Goal: Information Seeking & Learning: Learn about a topic

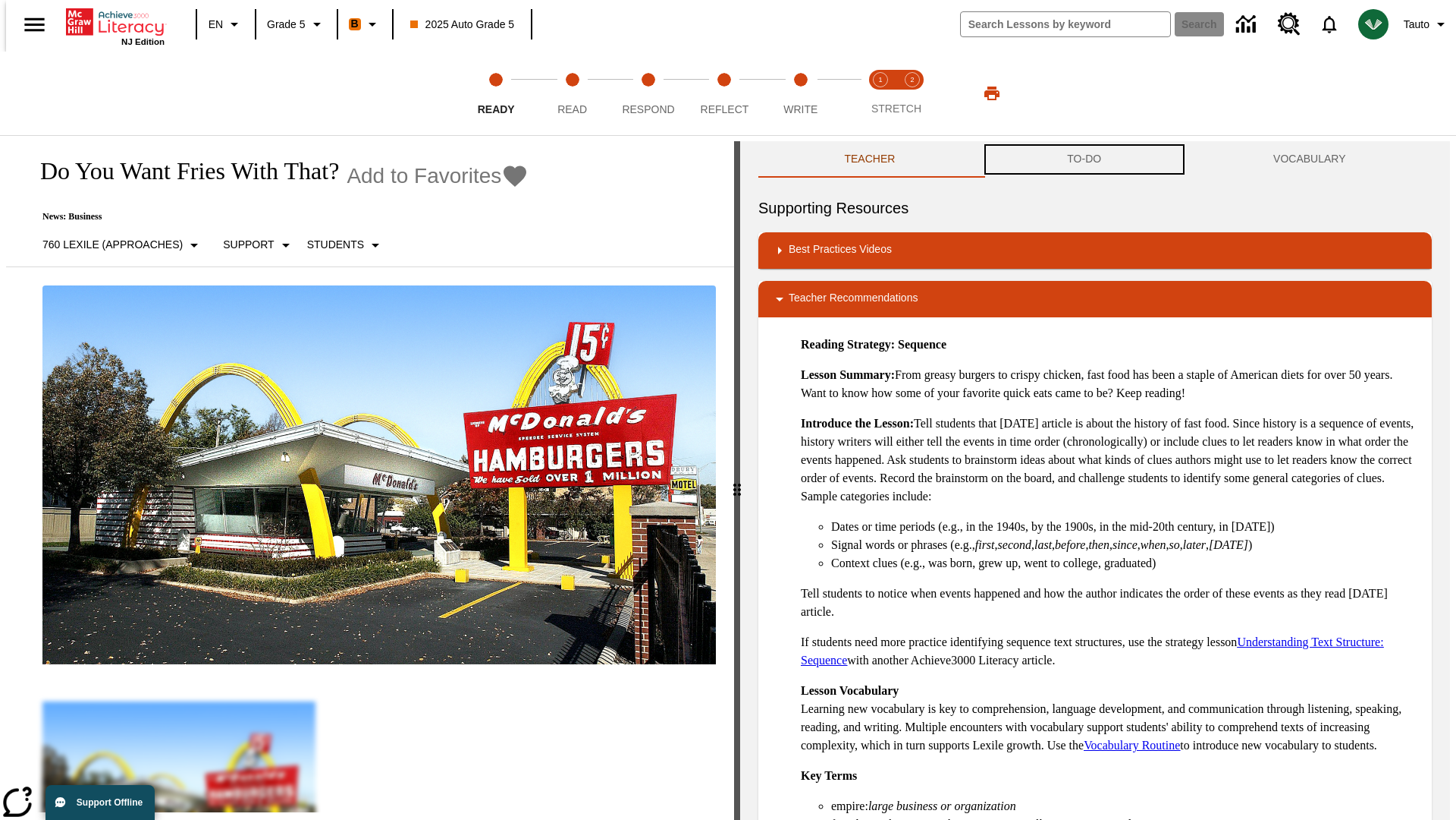
click at [1085, 160] on button "TO-DO" at bounding box center [1085, 160] width 206 height 37
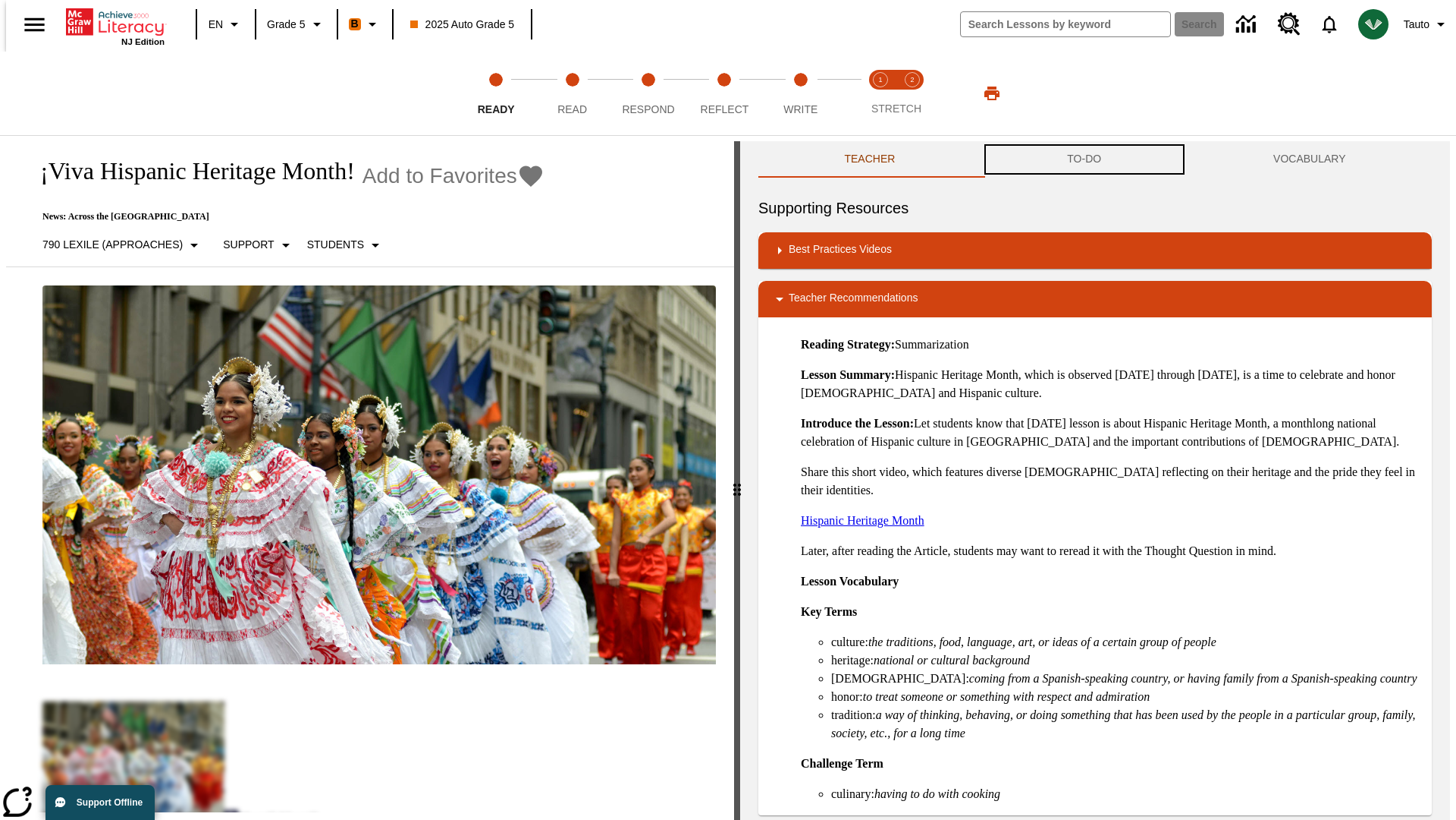
click at [1085, 160] on button "TO-DO" at bounding box center [1085, 160] width 206 height 37
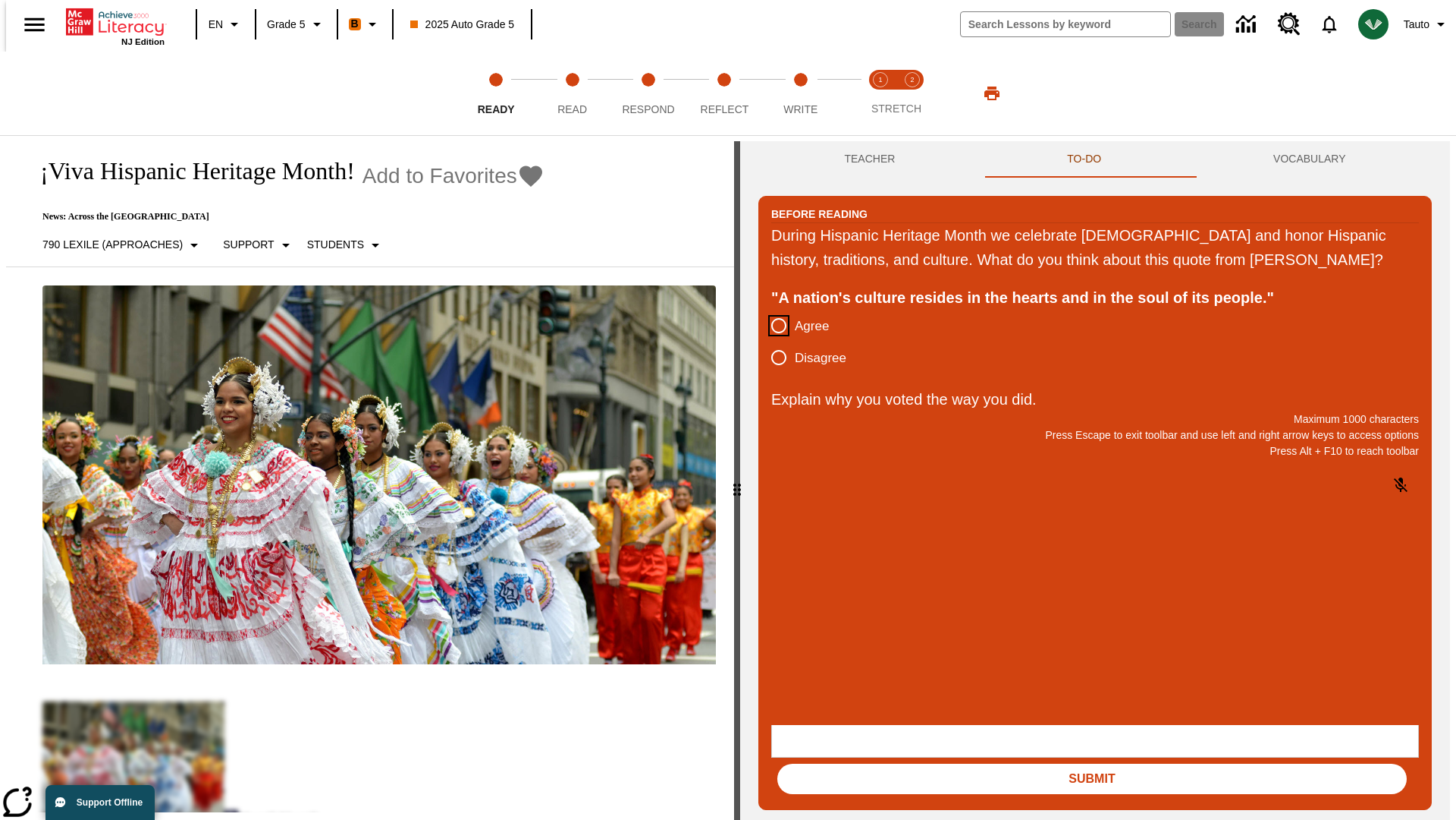
click at [773, 341] on input "Agree" at bounding box center [778, 326] width 32 height 32
radio input "true"
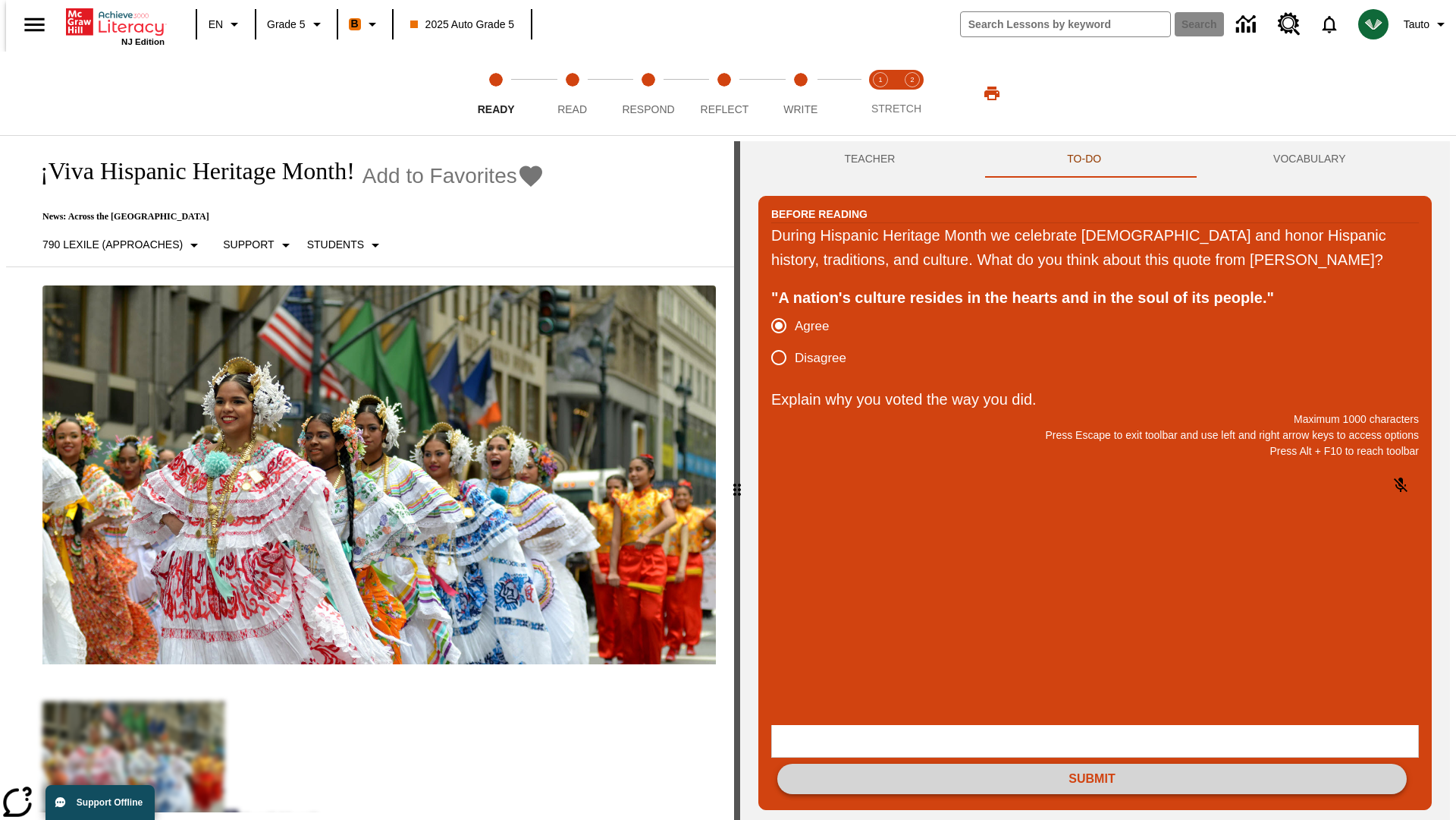
click at [1092, 763] on button "Submit" at bounding box center [1092, 778] width 630 height 30
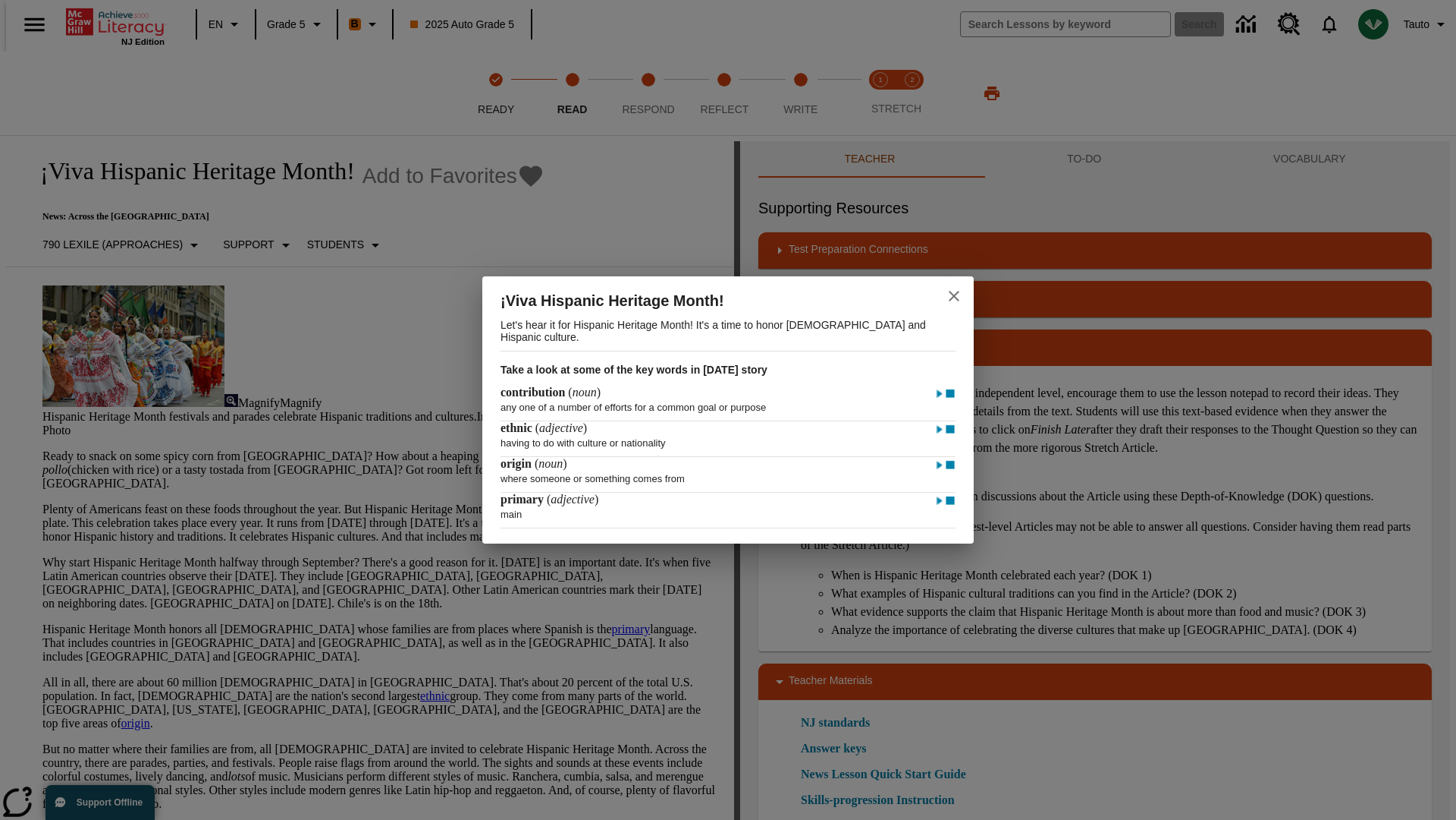
click at [954, 294] on icon "close" at bounding box center [954, 296] width 11 height 11
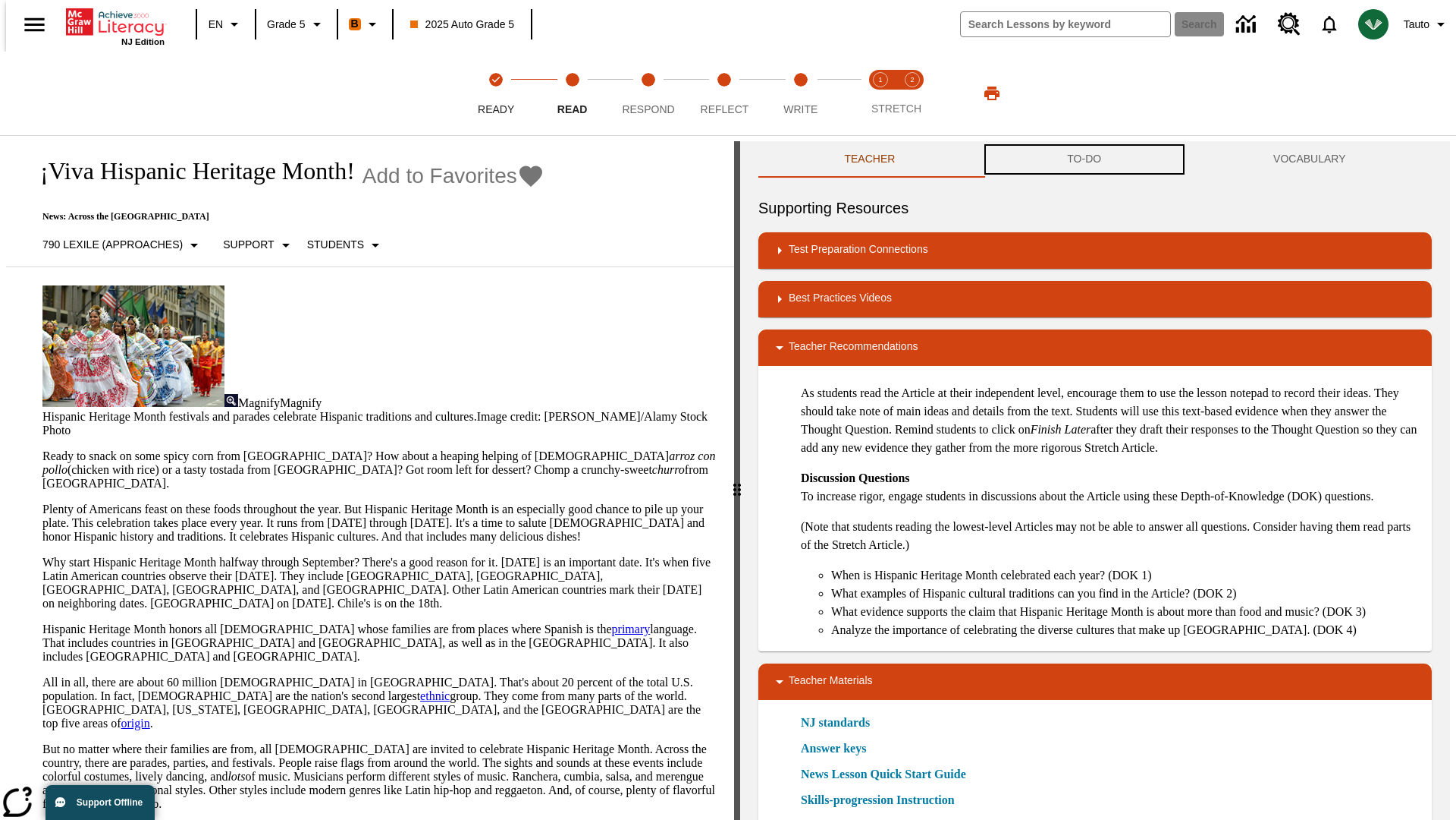
scroll to position [1, 0]
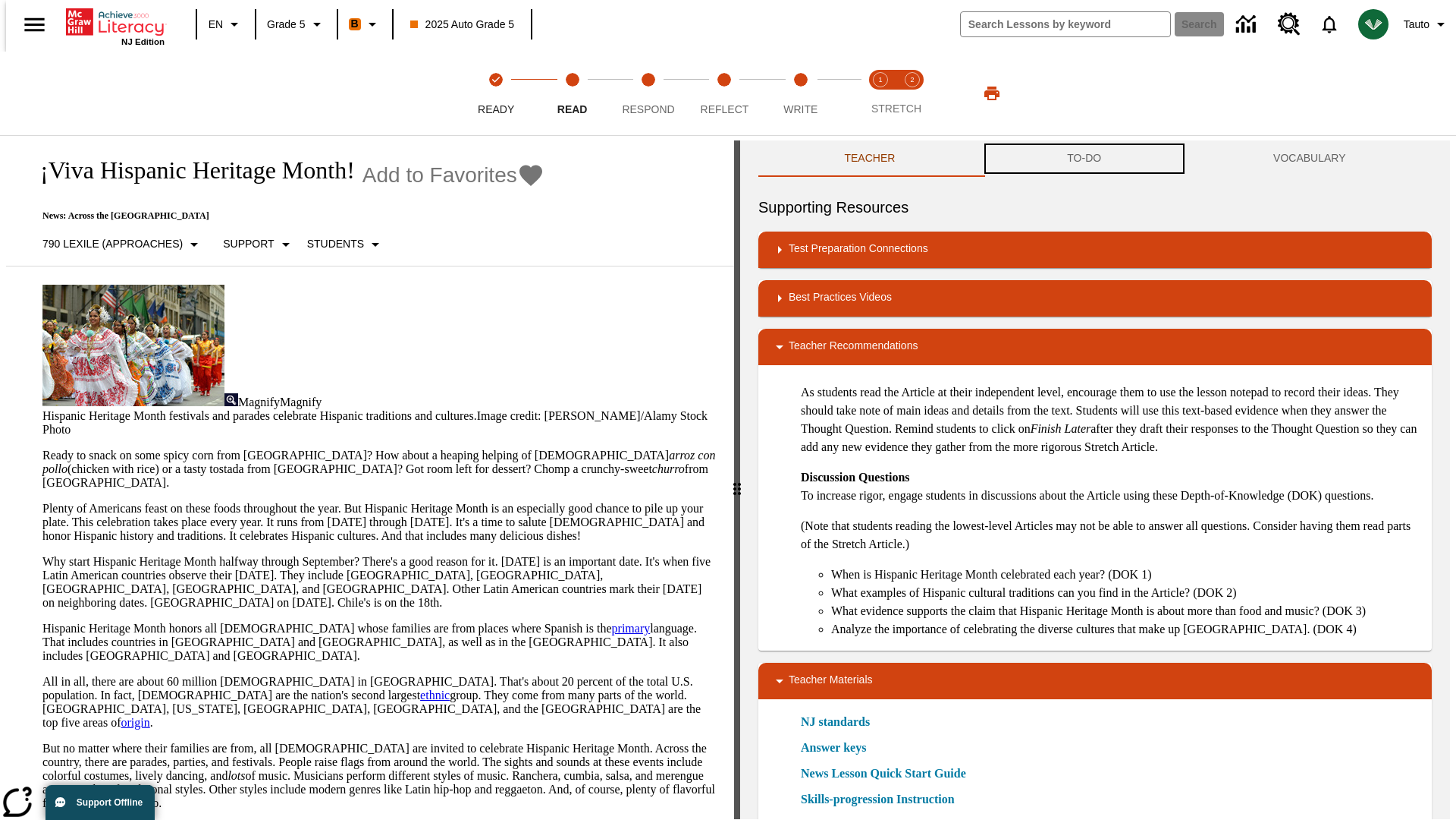
click at [1085, 160] on button "TO-DO" at bounding box center [1085, 159] width 206 height 37
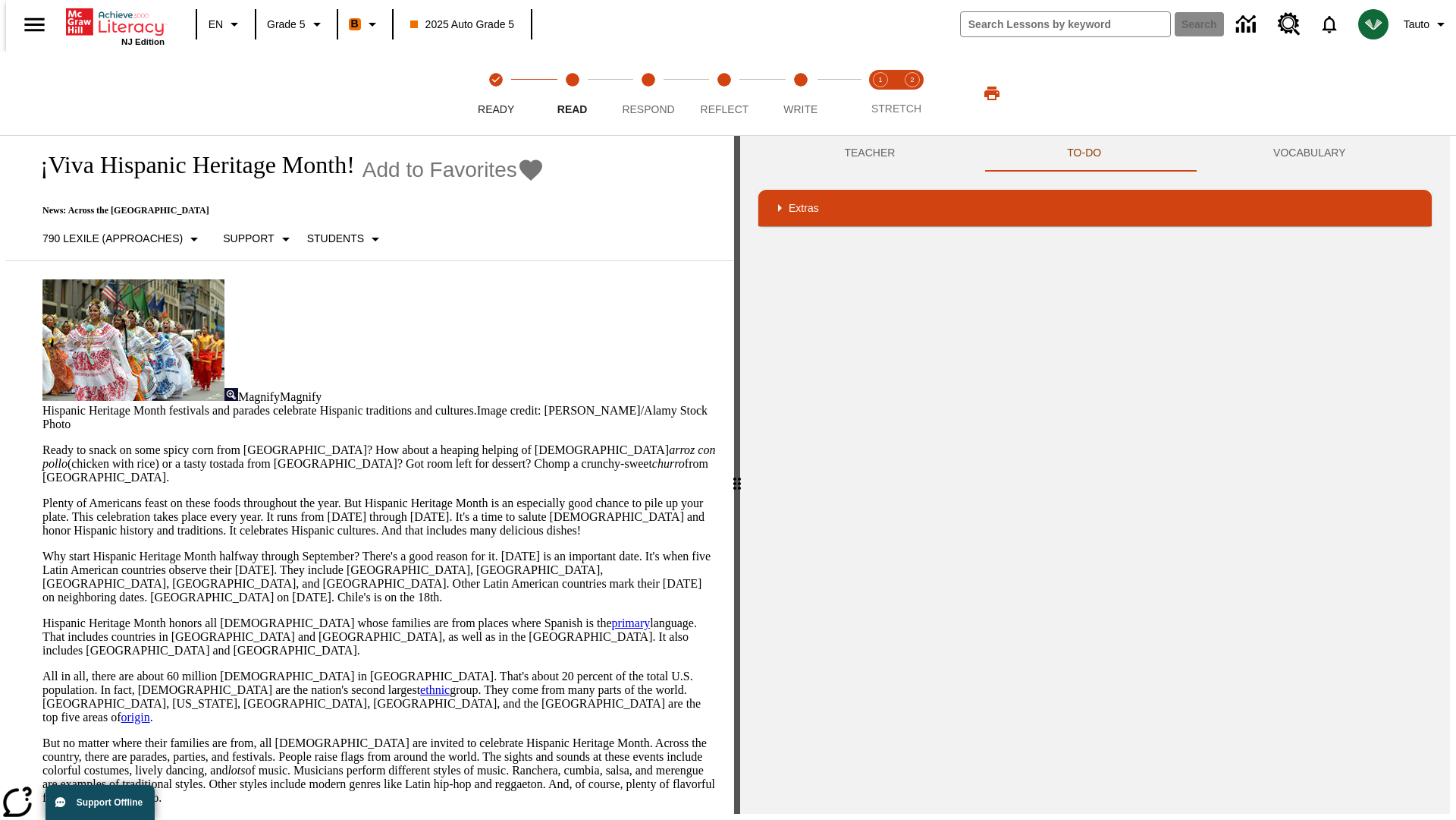
scroll to position [199, 0]
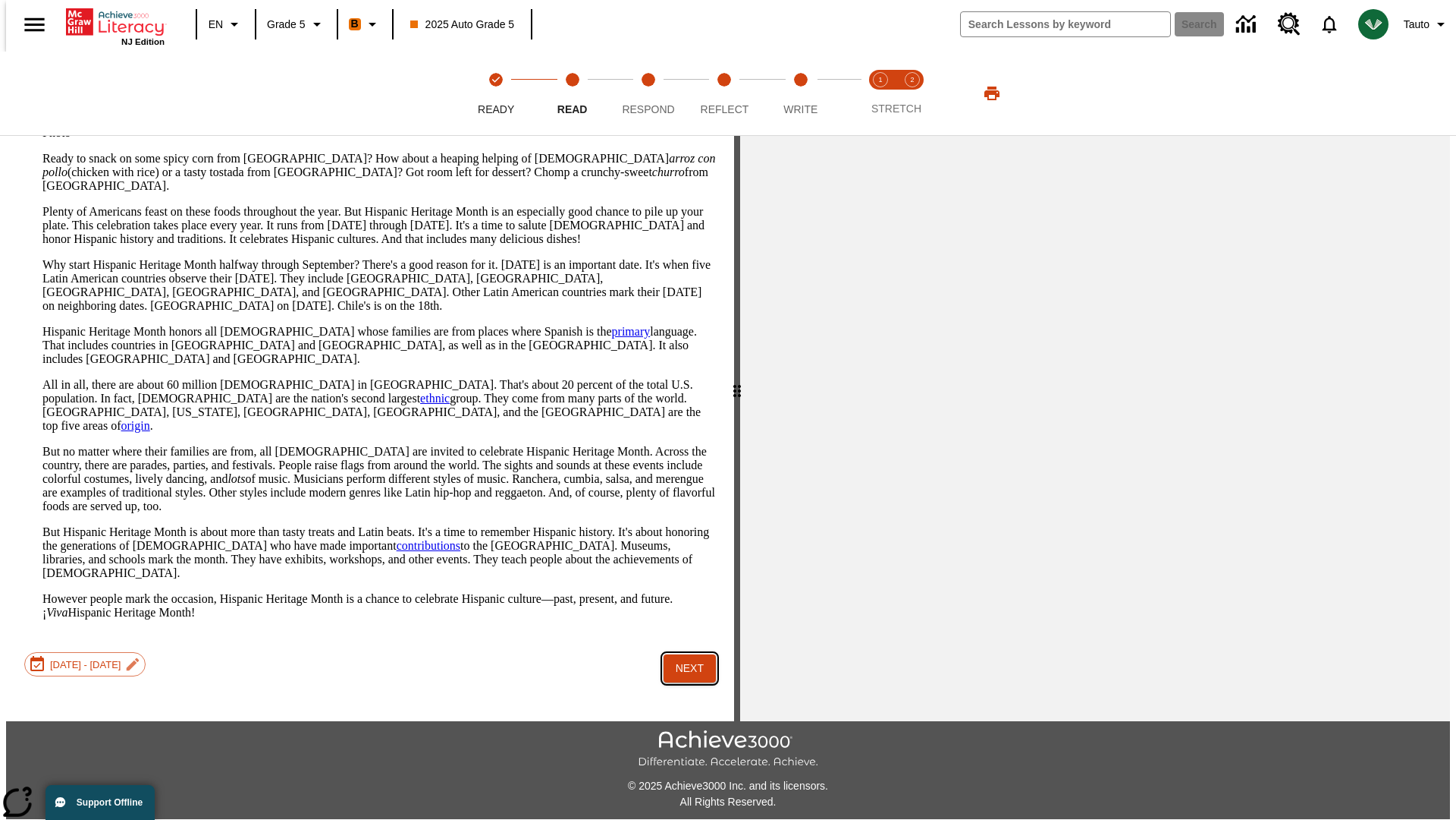
click at [684, 654] on button "Next" at bounding box center [689, 668] width 52 height 28
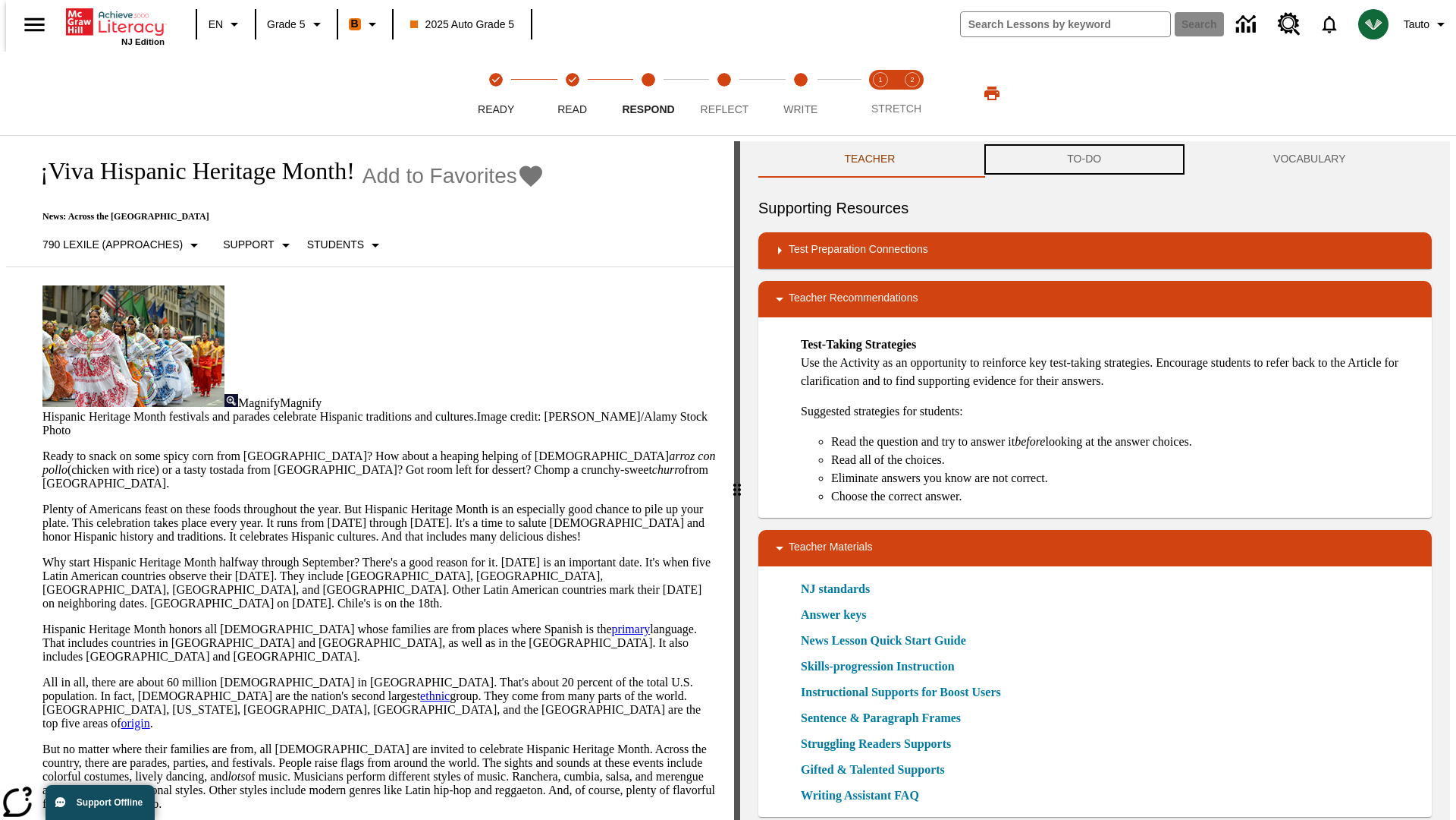
scroll to position [1, 0]
click at [1085, 160] on button "TO-DO" at bounding box center [1085, 159] width 206 height 37
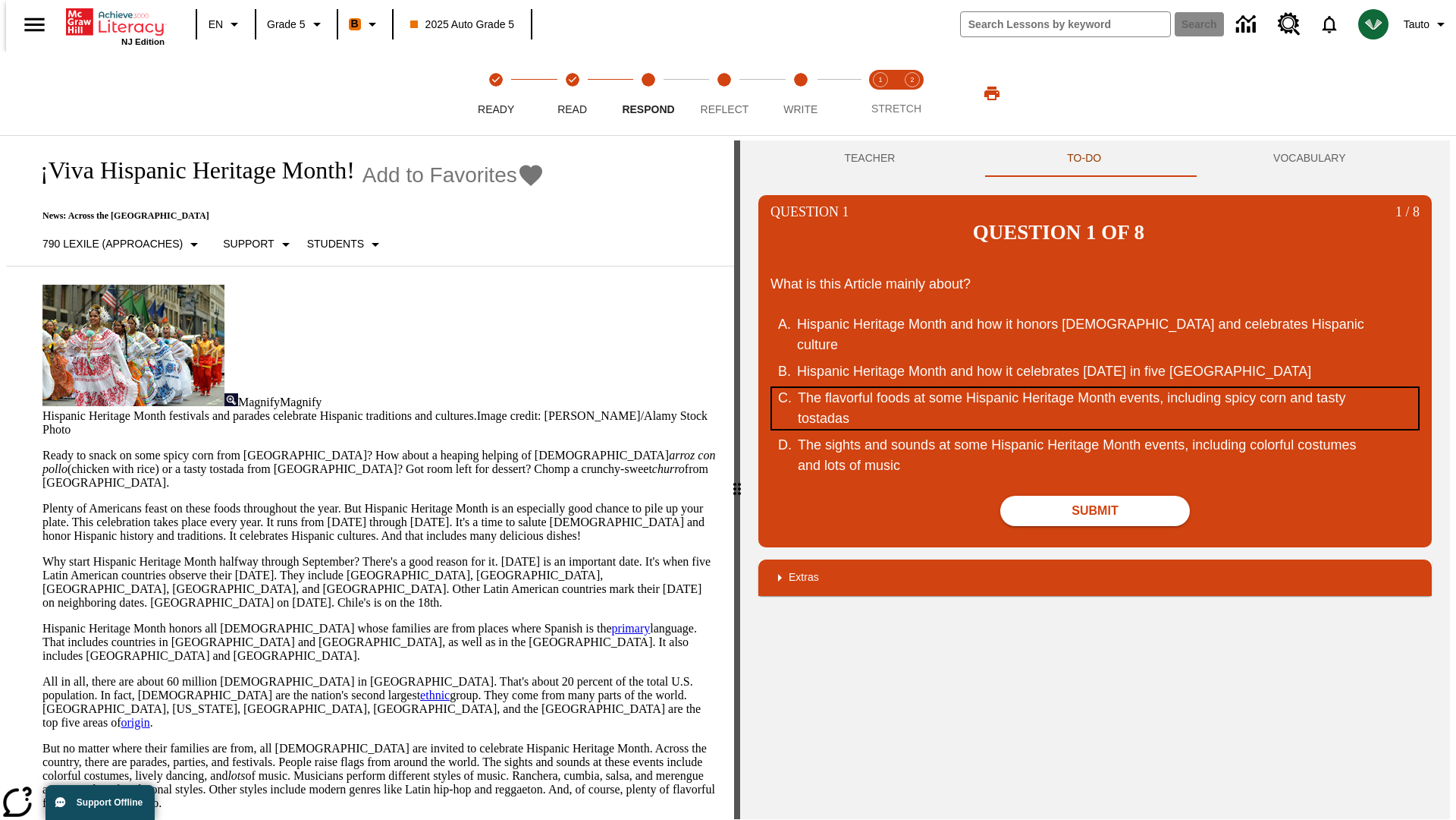
click at [1096, 388] on div "The flavorful foods at some Hispanic Heritage Month events, including spicy cor…" at bounding box center [1086, 408] width 577 height 41
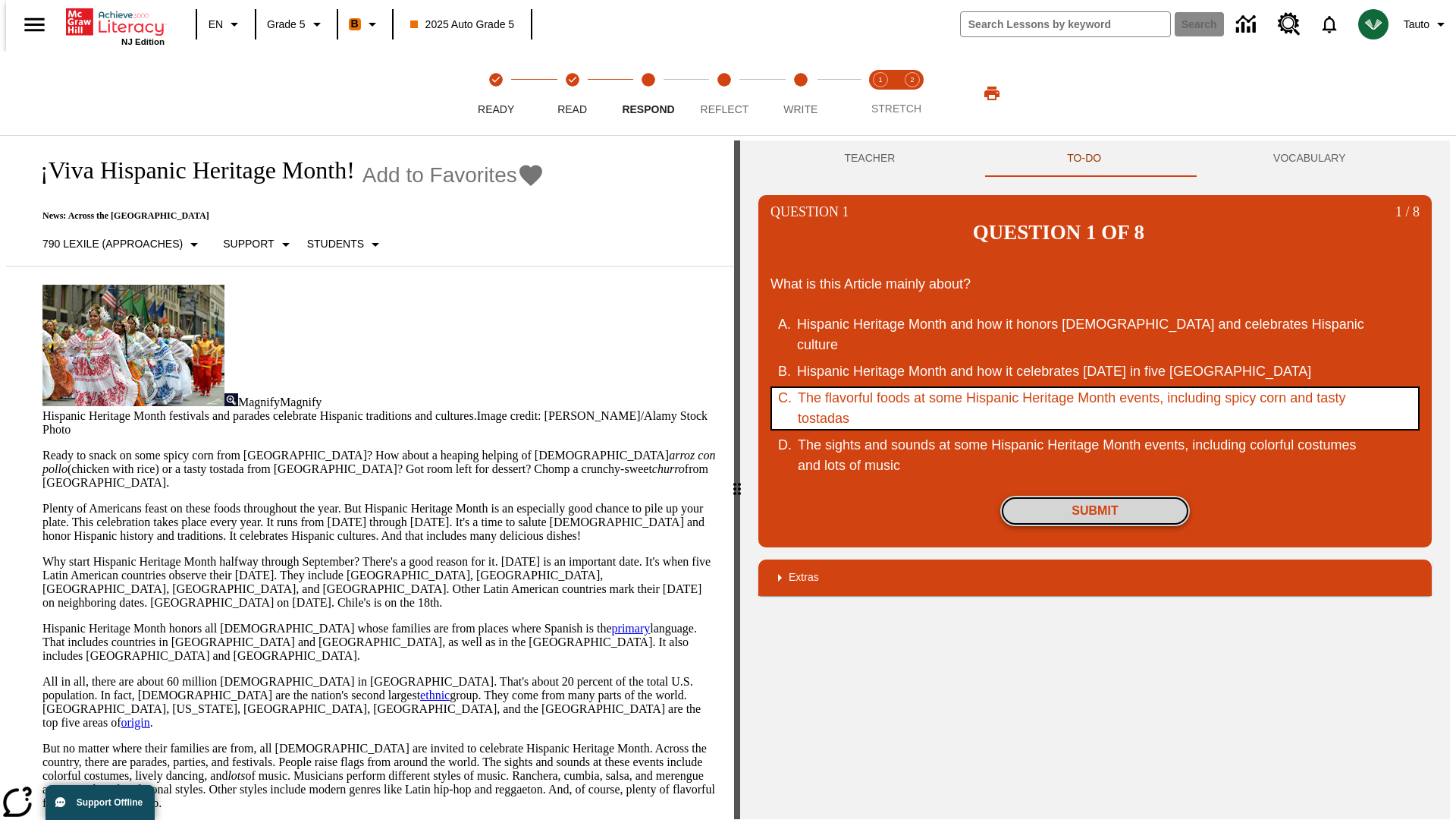
click at [1096, 495] on button "Submit" at bounding box center [1095, 510] width 190 height 30
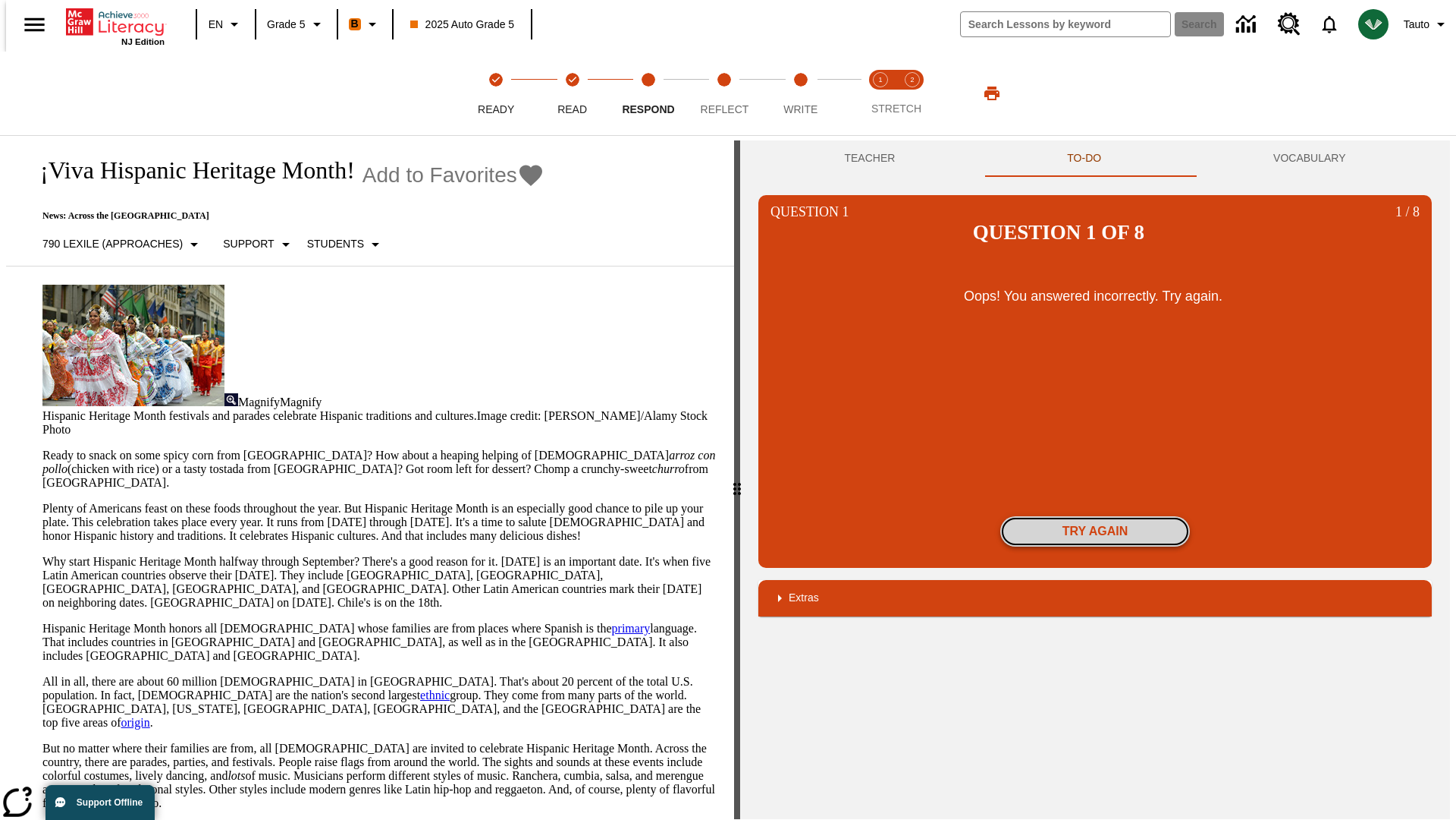
click at [1096, 516] on button "Try again" at bounding box center [1095, 531] width 190 height 30
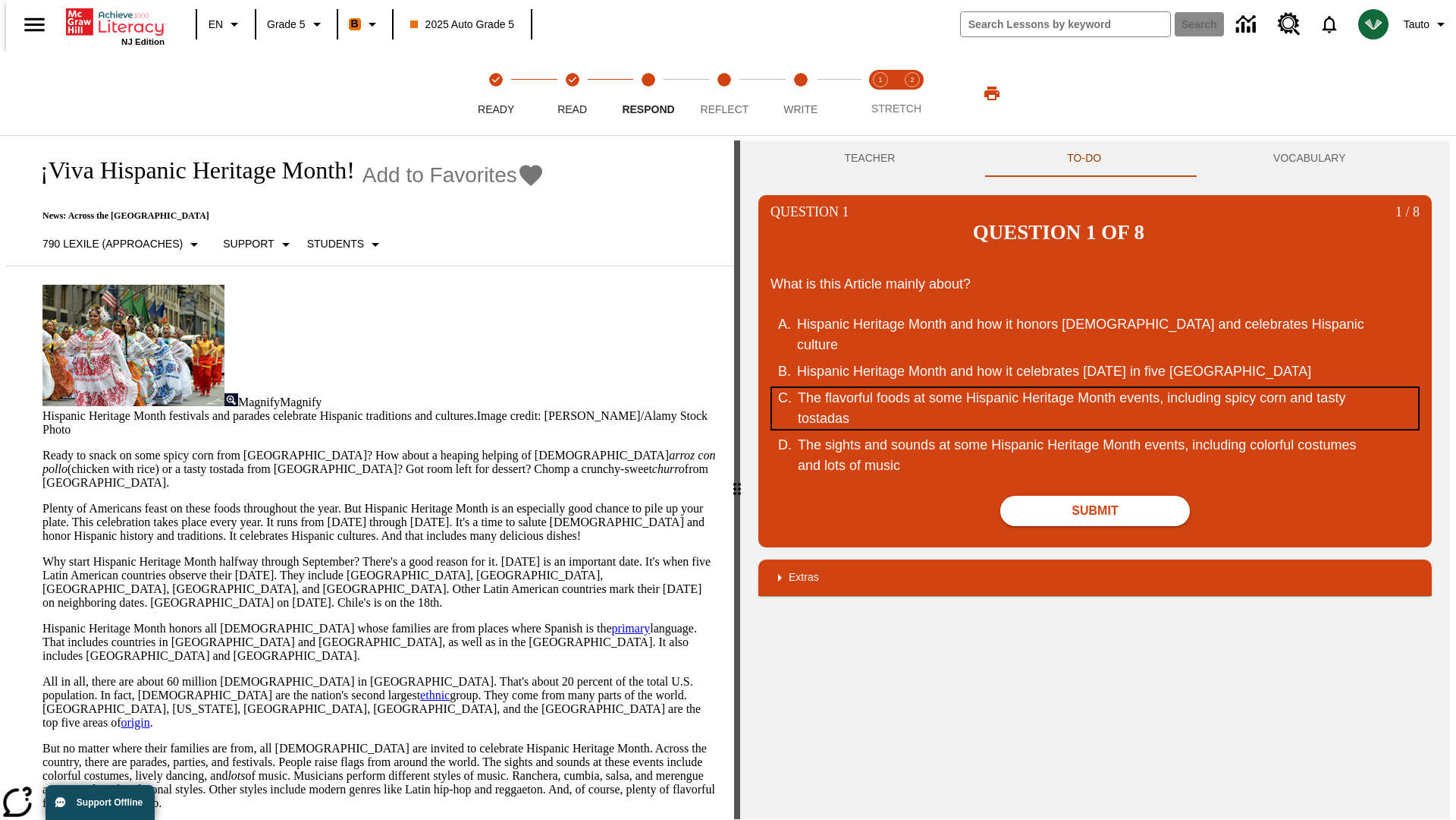
click at [1096, 388] on div "The flavorful foods at some Hispanic Heritage Month events, including spicy cor…" at bounding box center [1086, 408] width 577 height 41
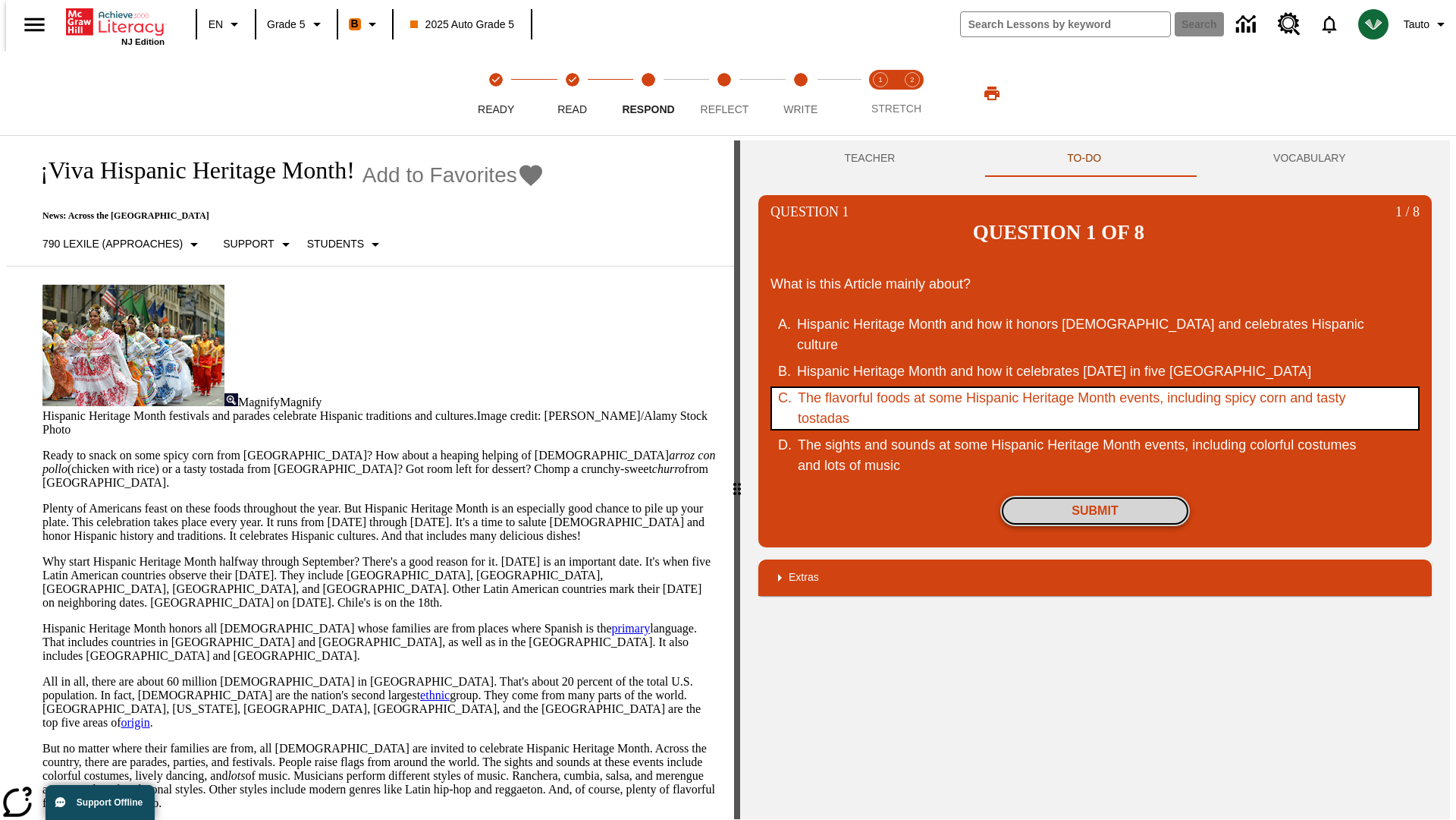
click at [1096, 495] on button "Submit" at bounding box center [1095, 510] width 190 height 30
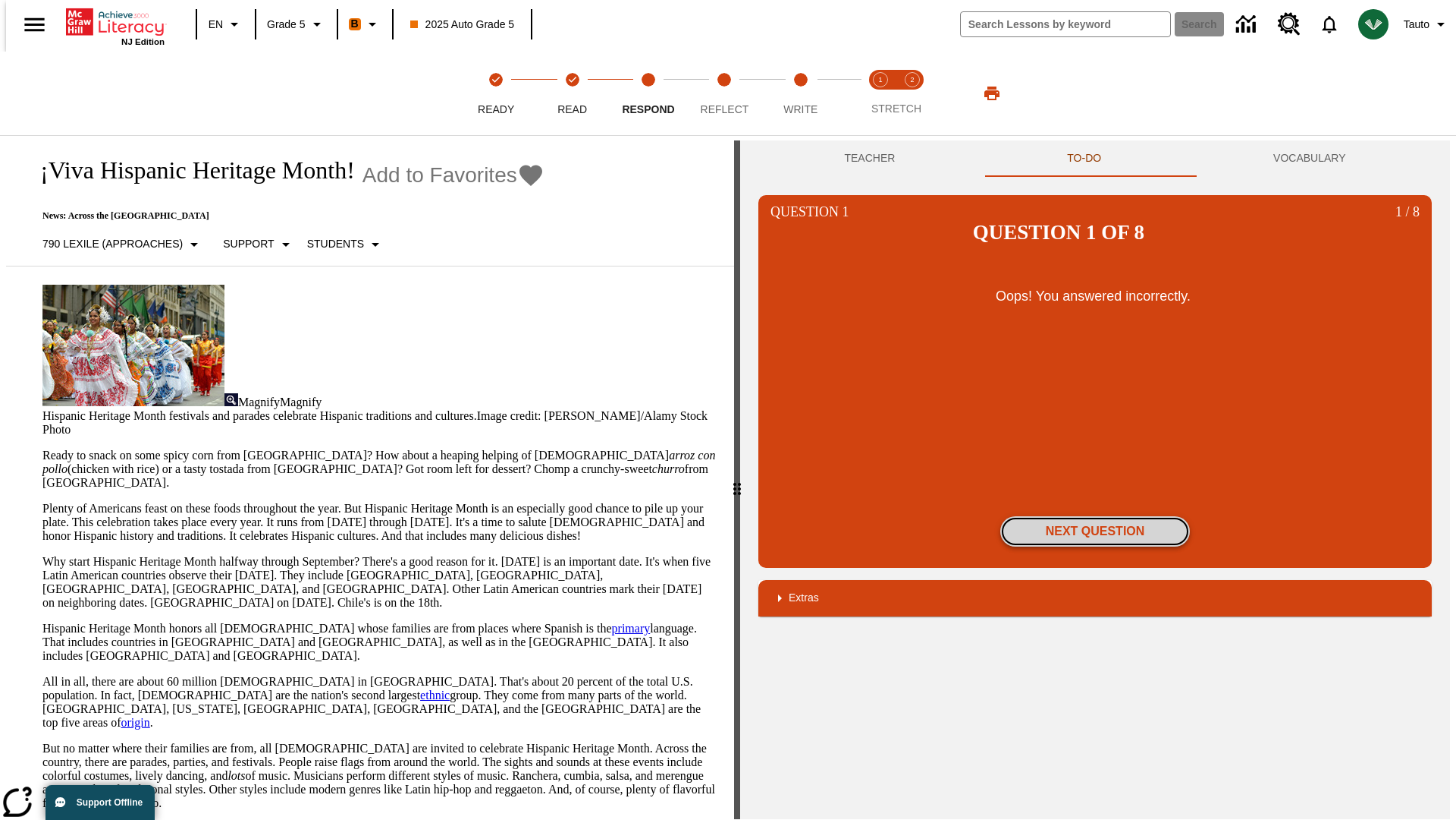
click at [1096, 516] on button "Next Question" at bounding box center [1095, 531] width 190 height 30
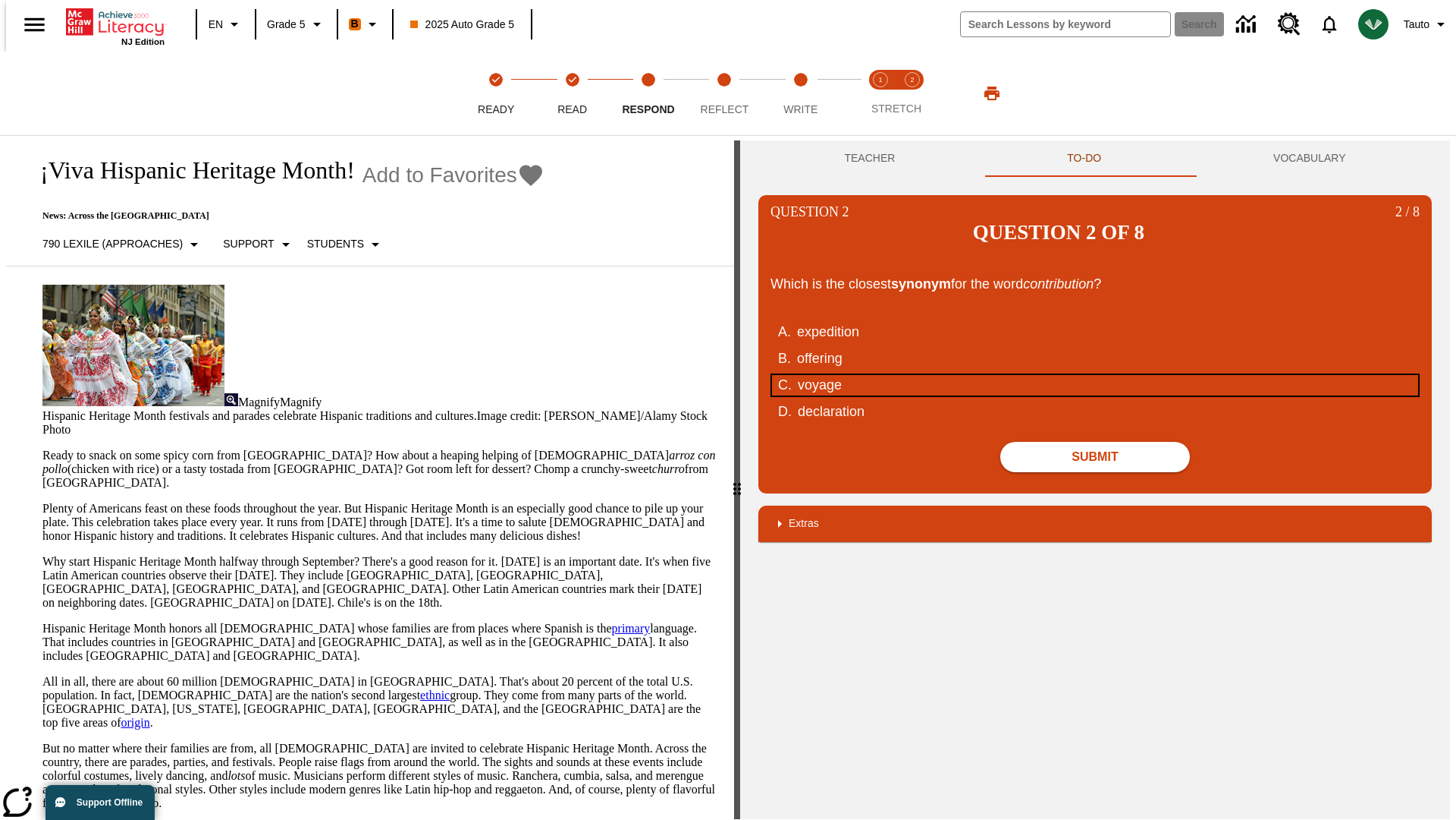
click at [1096, 375] on div "voyage" at bounding box center [1086, 385] width 577 height 20
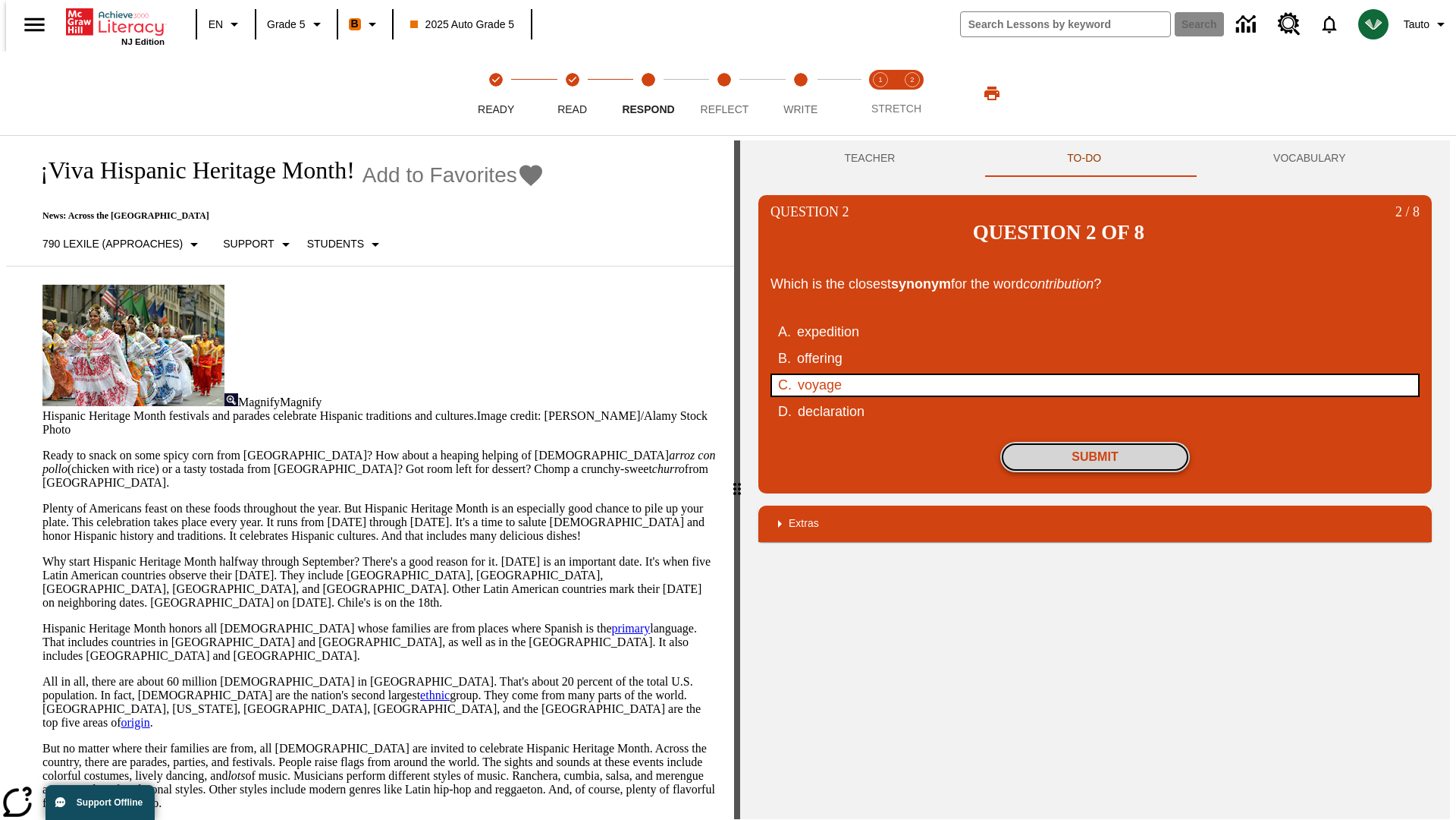
click at [1096, 442] on button "Submit" at bounding box center [1095, 457] width 190 height 30
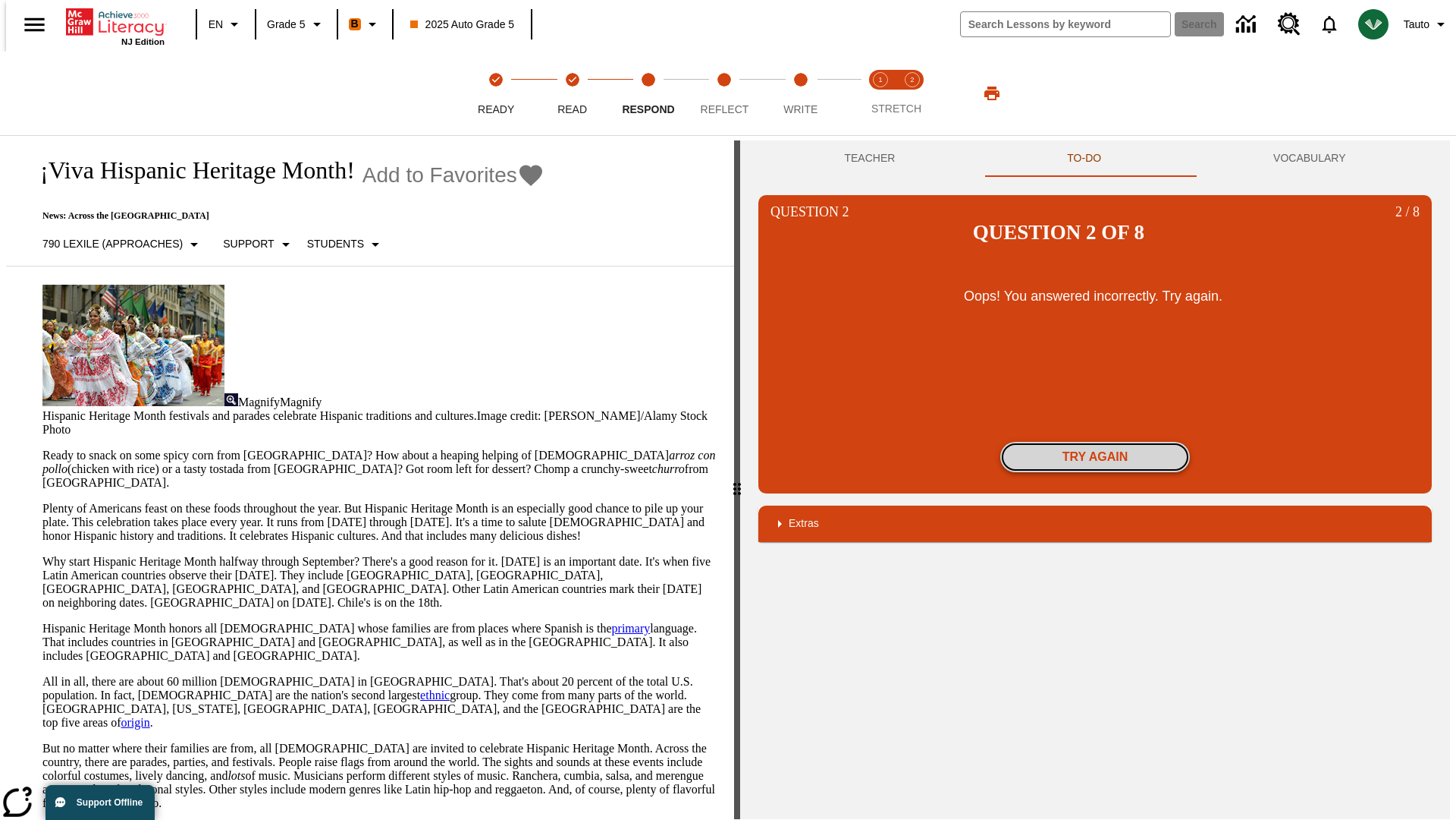
click at [1096, 442] on button "Try again" at bounding box center [1095, 457] width 190 height 30
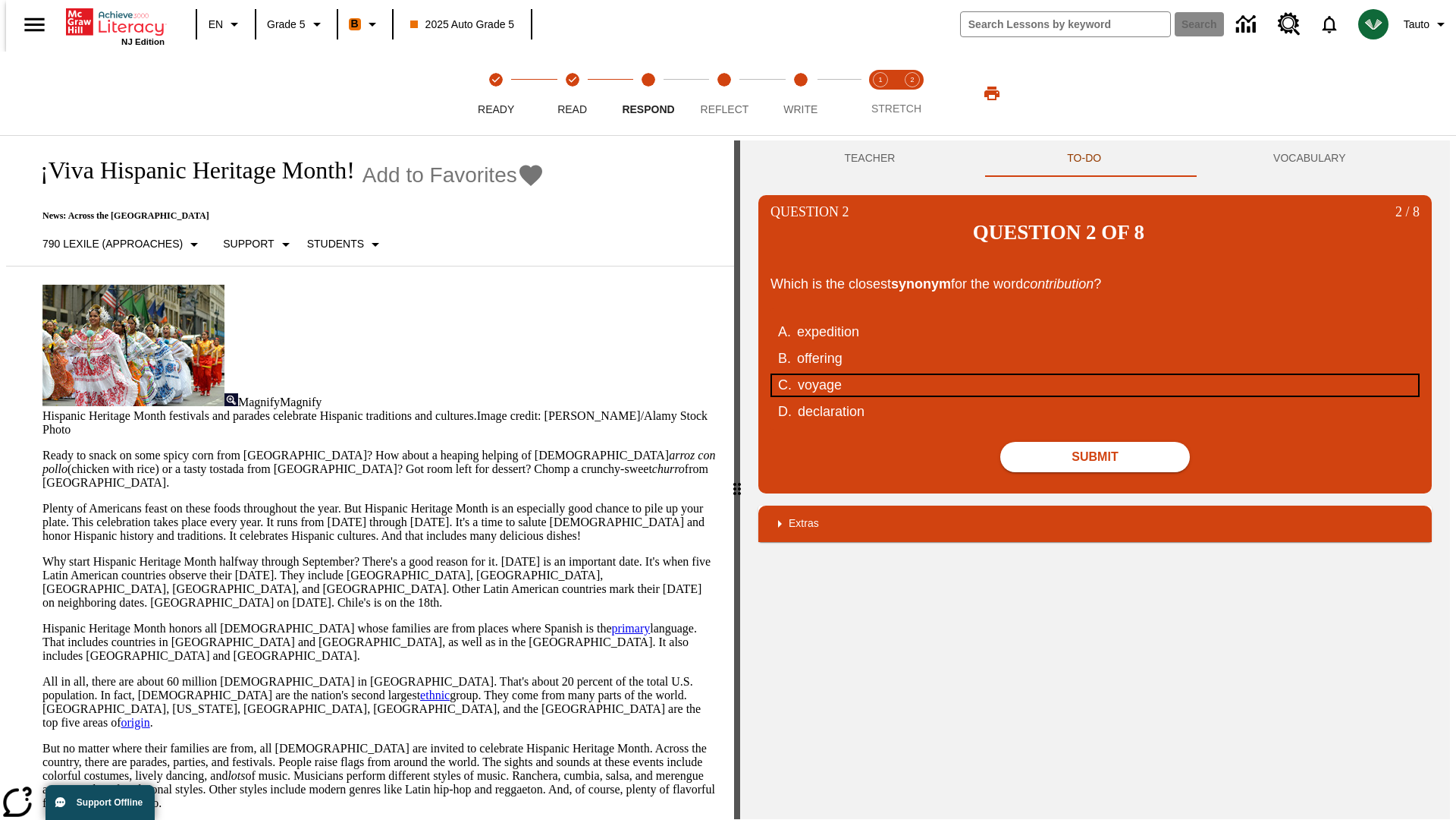
click at [1096, 375] on div "voyage" at bounding box center [1086, 385] width 577 height 20
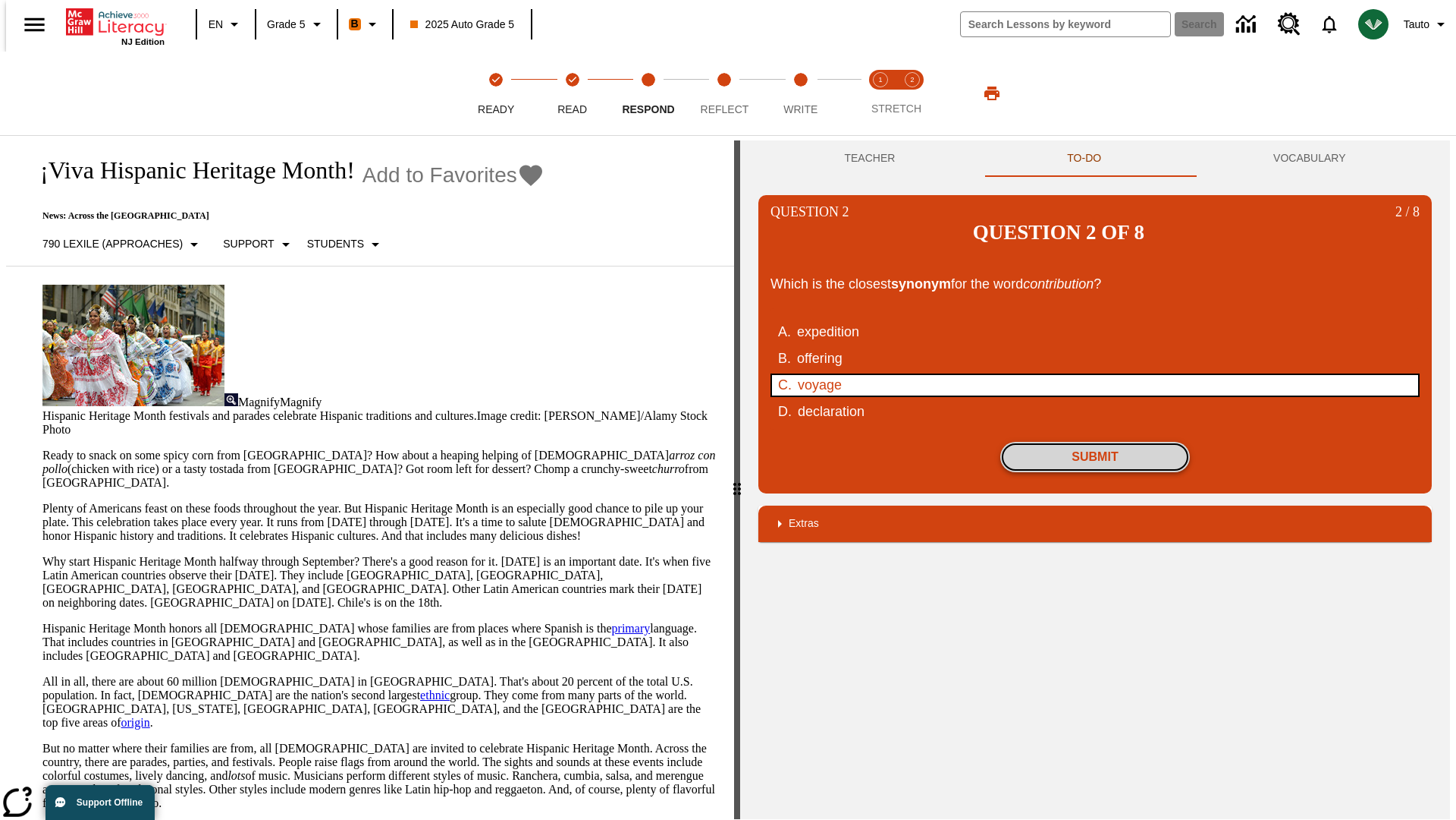
click at [1096, 442] on button "Submit" at bounding box center [1095, 457] width 190 height 30
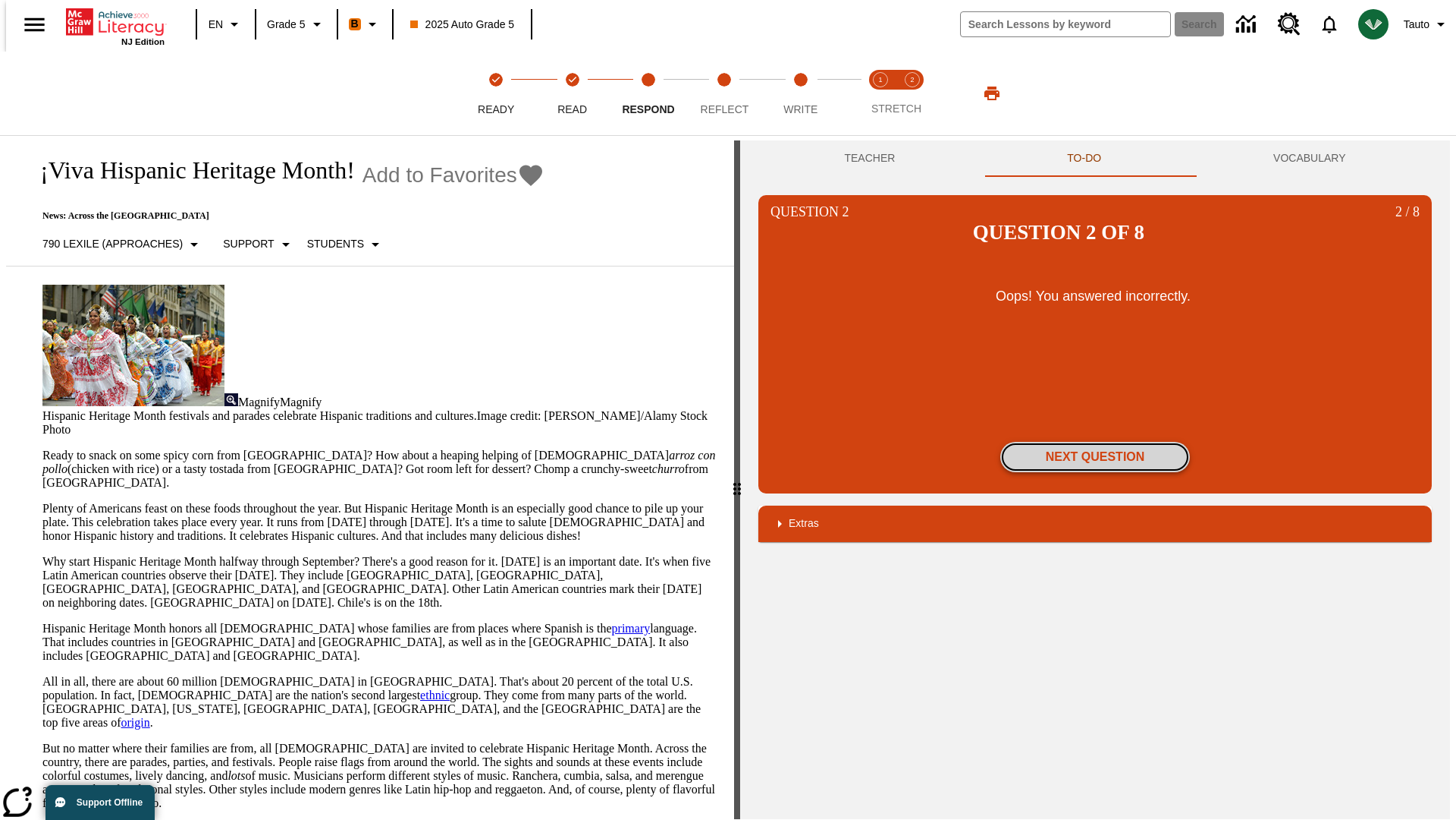
click at [1096, 442] on button "Next Question" at bounding box center [1095, 457] width 190 height 30
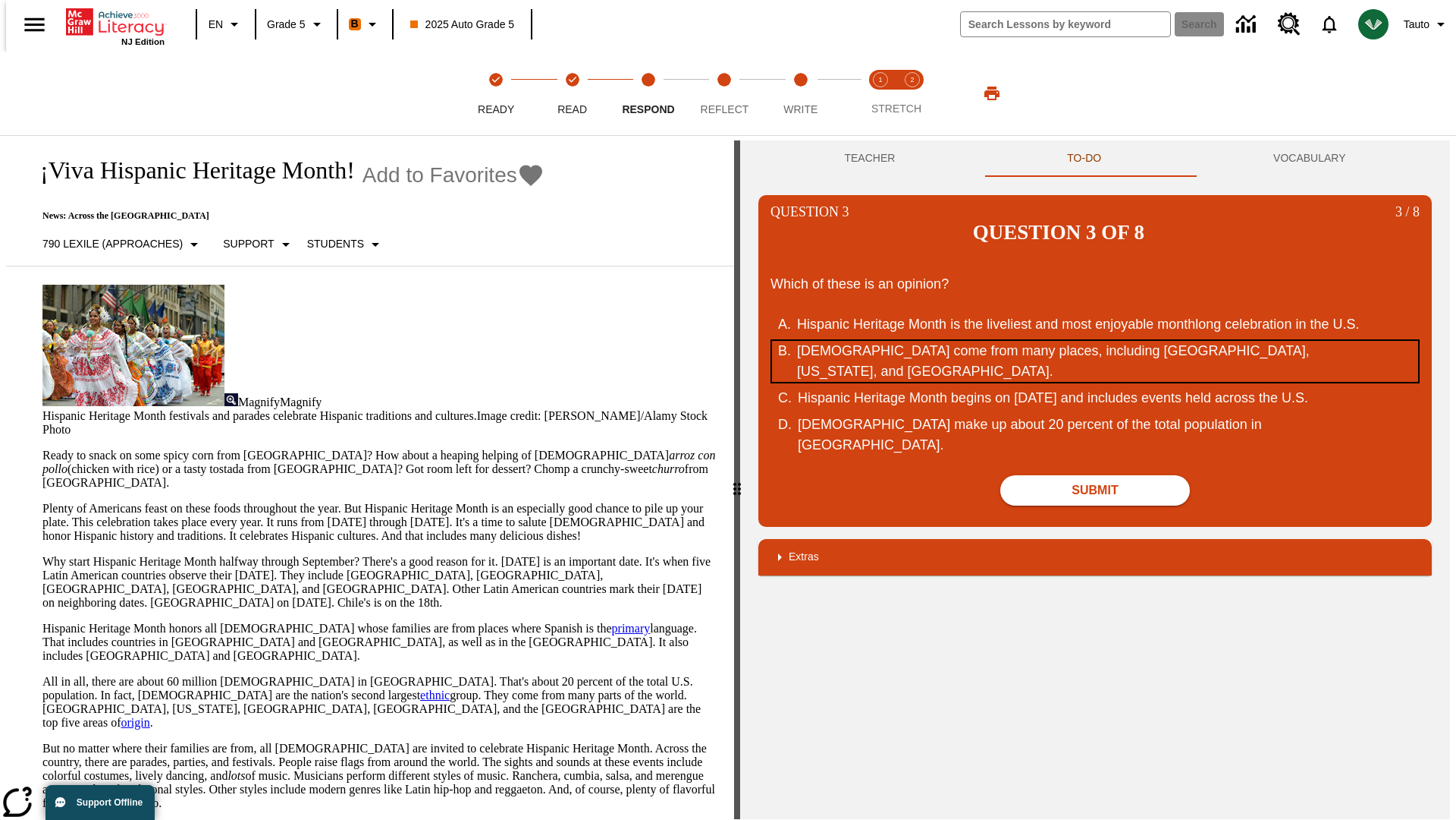
click at [1096, 340] on div "Hispanic Americans come from many places, including Mexico, Puerto Rico, and Cu…" at bounding box center [1086, 360] width 577 height 41
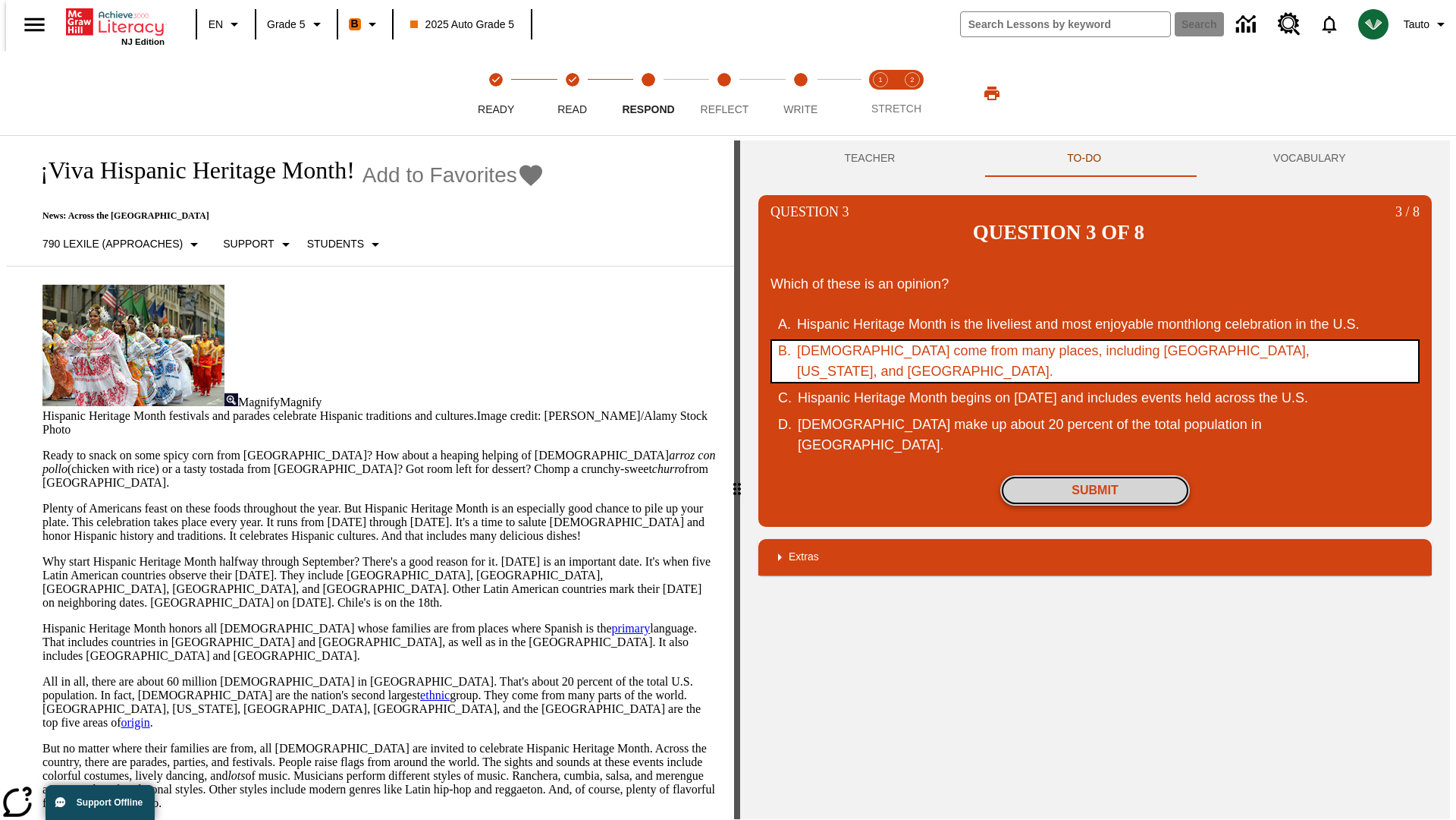
click at [1096, 475] on button "Submit" at bounding box center [1095, 490] width 190 height 30
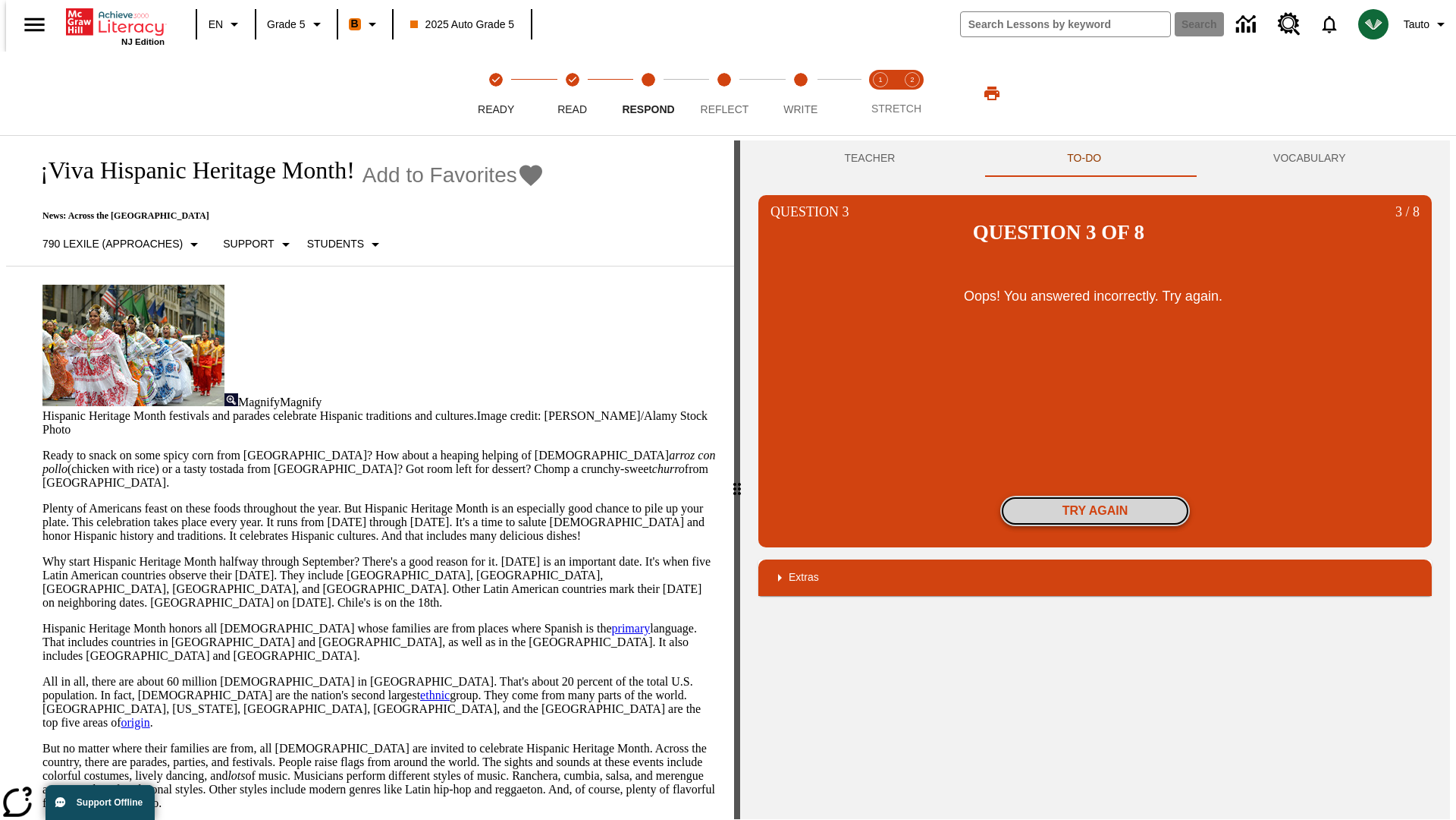
click at [1096, 495] on button "Try again" at bounding box center [1095, 510] width 190 height 30
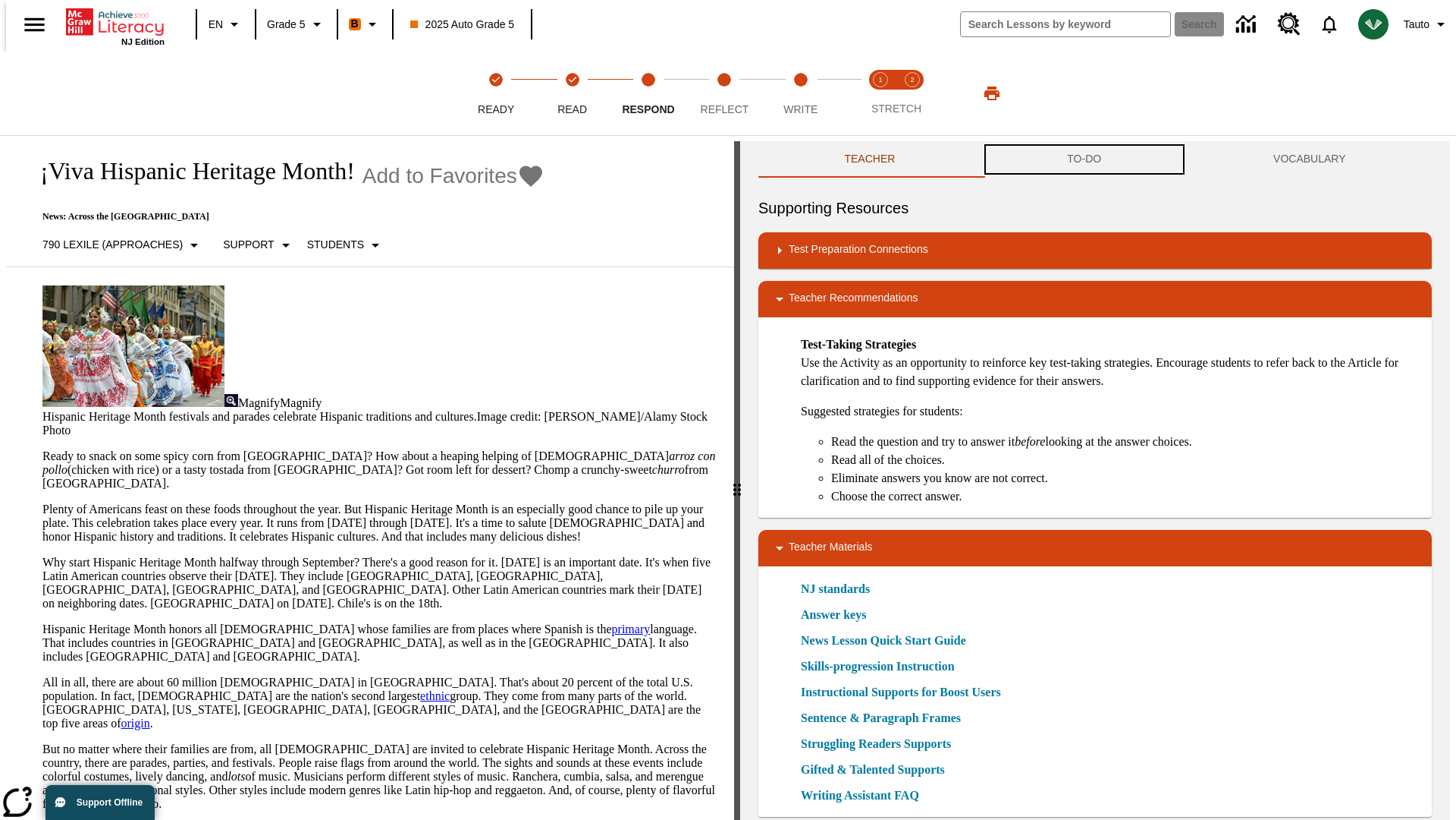
click at [1085, 160] on button "TO-DO" at bounding box center [1085, 160] width 206 height 37
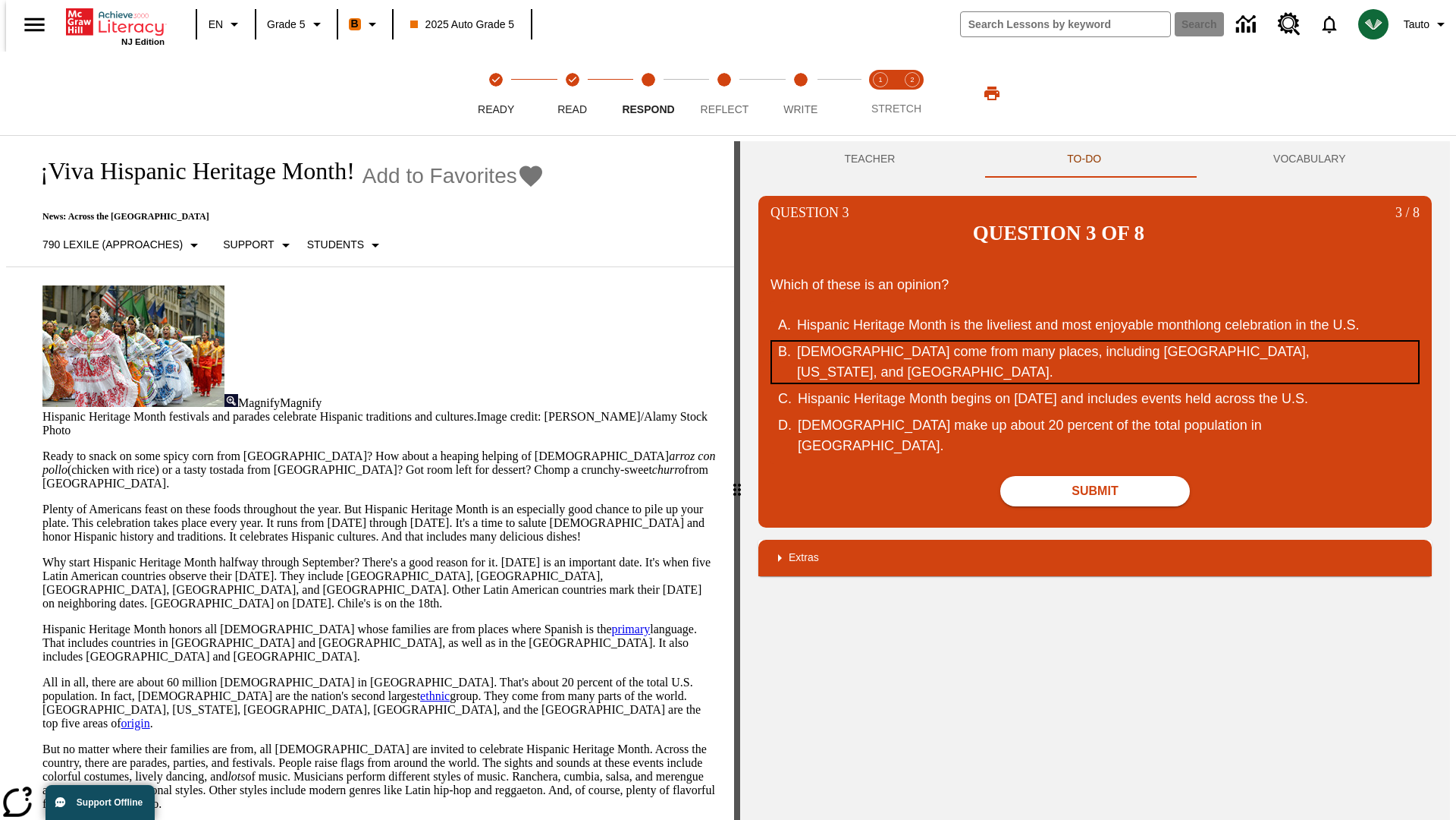
click at [1096, 341] on div "[DEMOGRAPHIC_DATA] come from many places, including [GEOGRAPHIC_DATA], [US_STAT…" at bounding box center [1086, 361] width 577 height 41
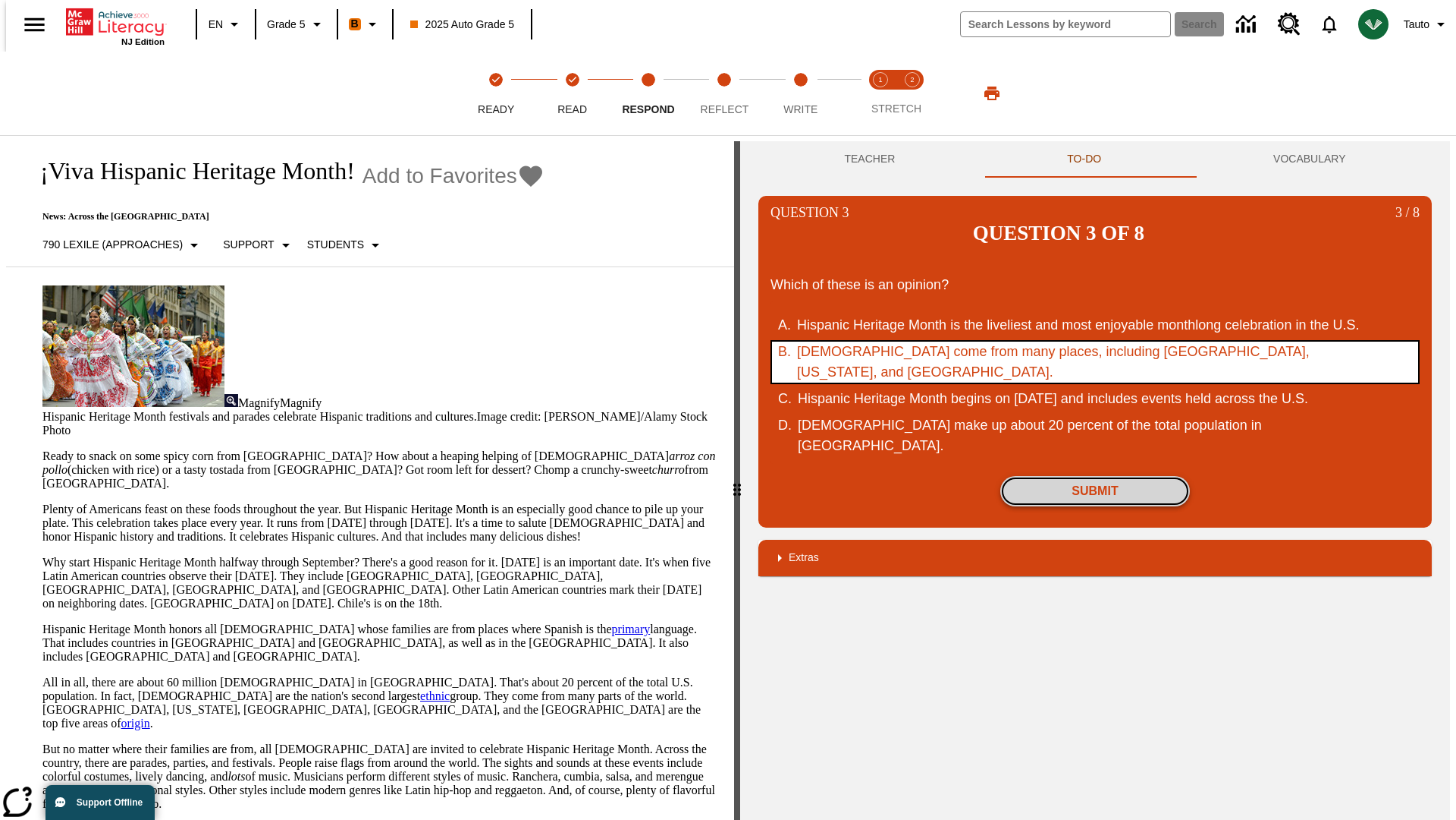
click at [1096, 476] on button "Submit" at bounding box center [1095, 491] width 190 height 30
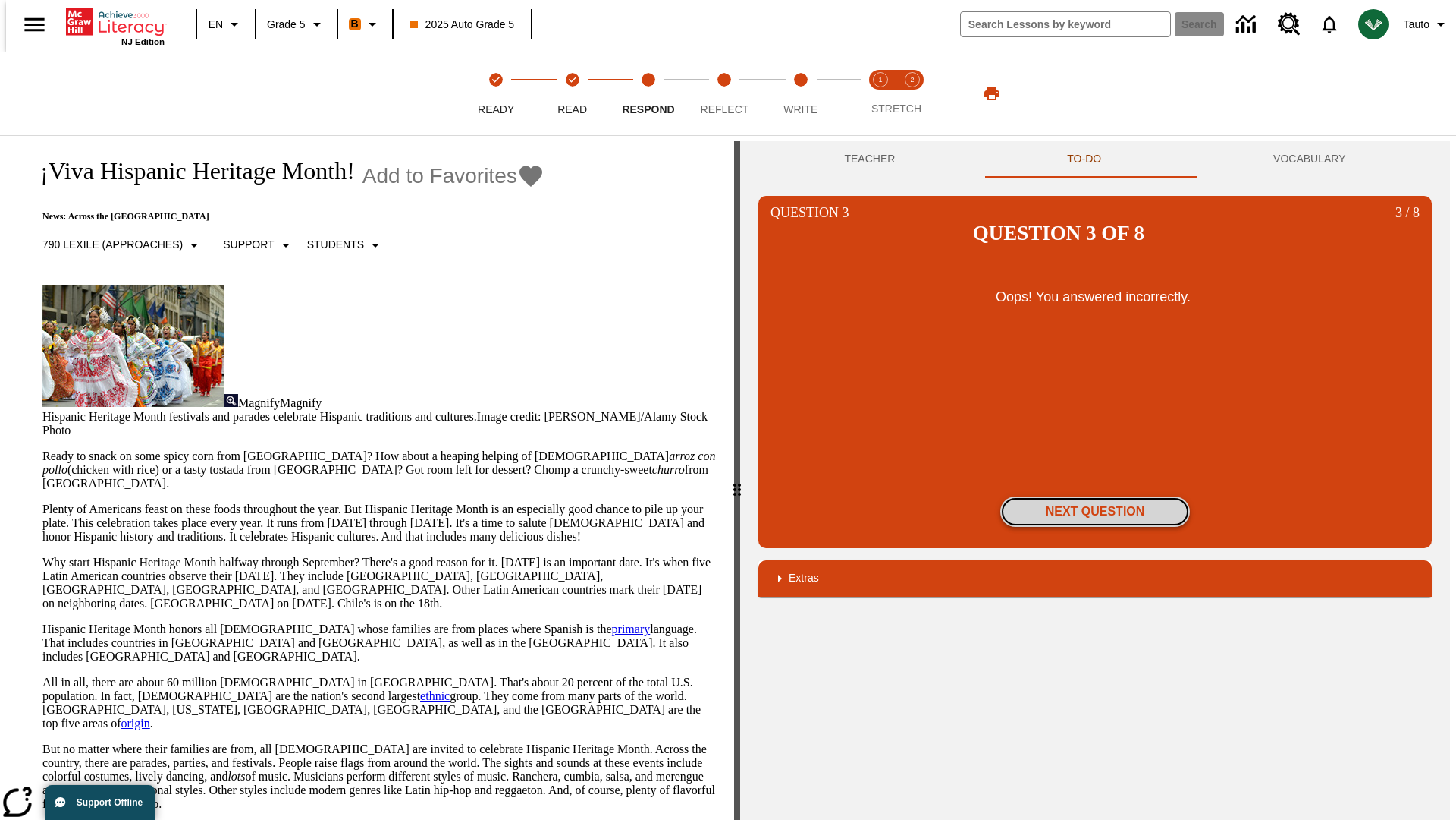
click at [1096, 496] on button "Next Question" at bounding box center [1095, 511] width 190 height 30
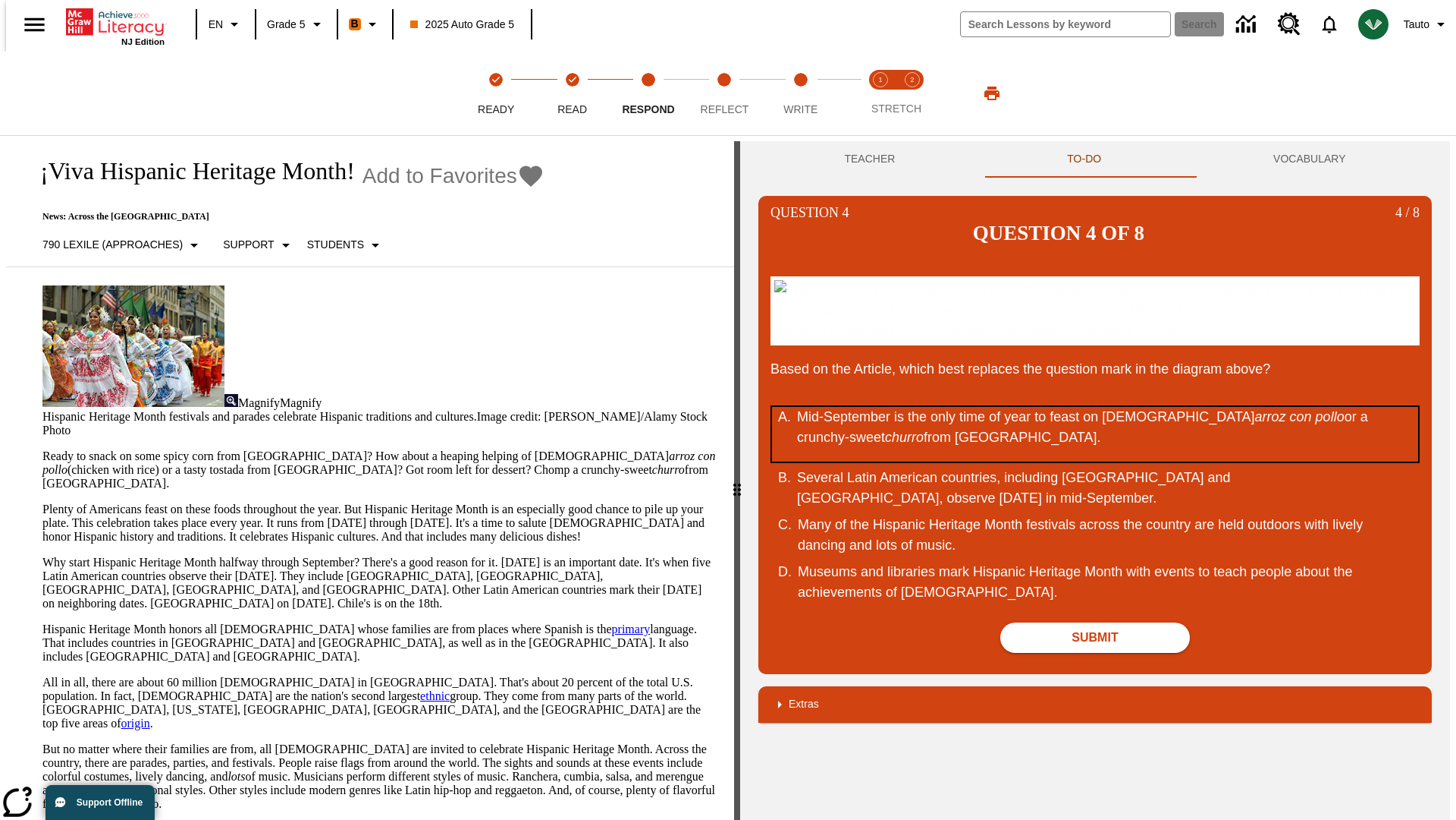
click at [1096, 433] on div "Mid-September is the only time of year to feast on Puerto Rican arroz con pollo…" at bounding box center [1086, 434] width 577 height 55
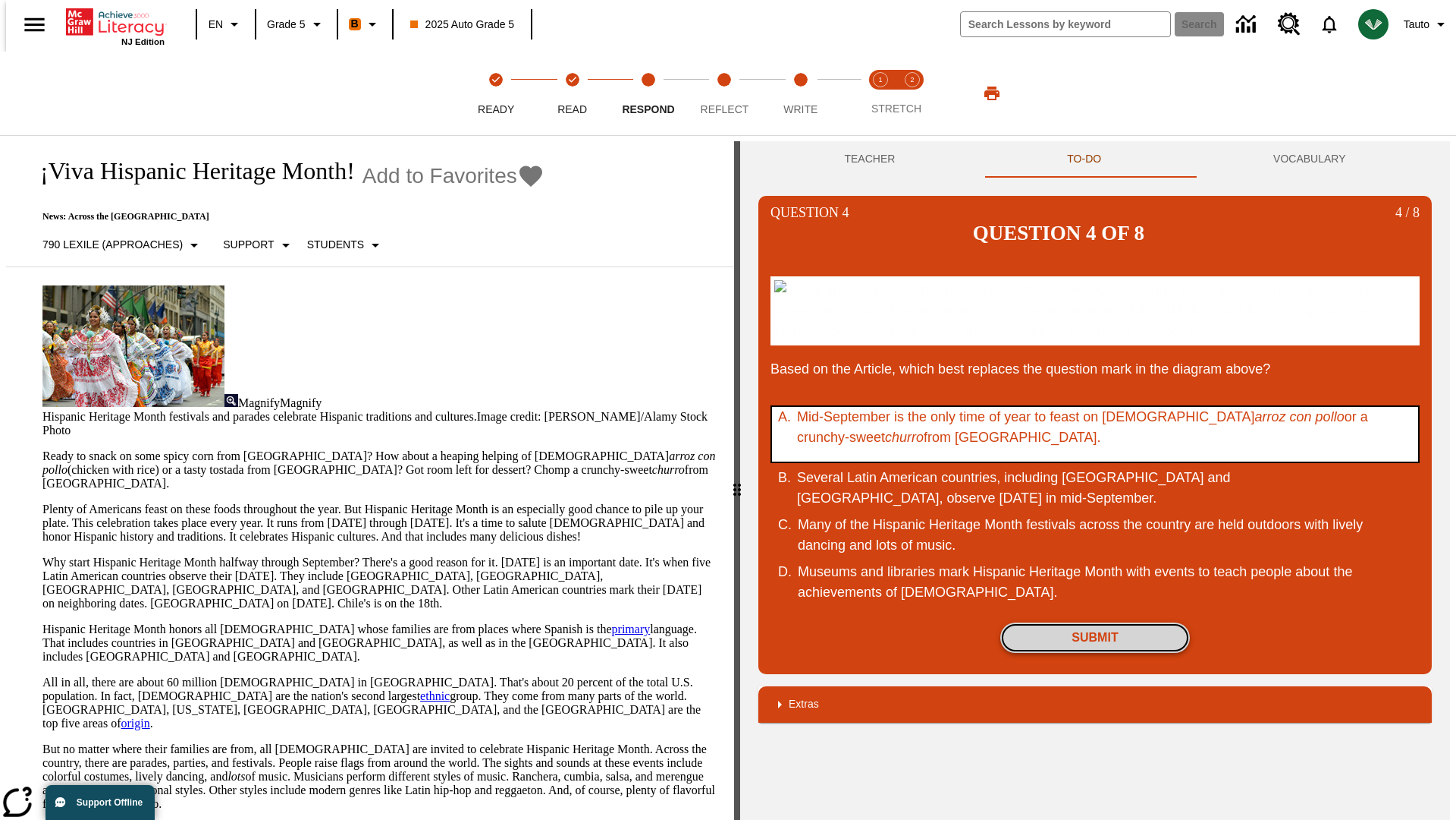
click at [1096, 637] on button "Submit" at bounding box center [1095, 637] width 190 height 30
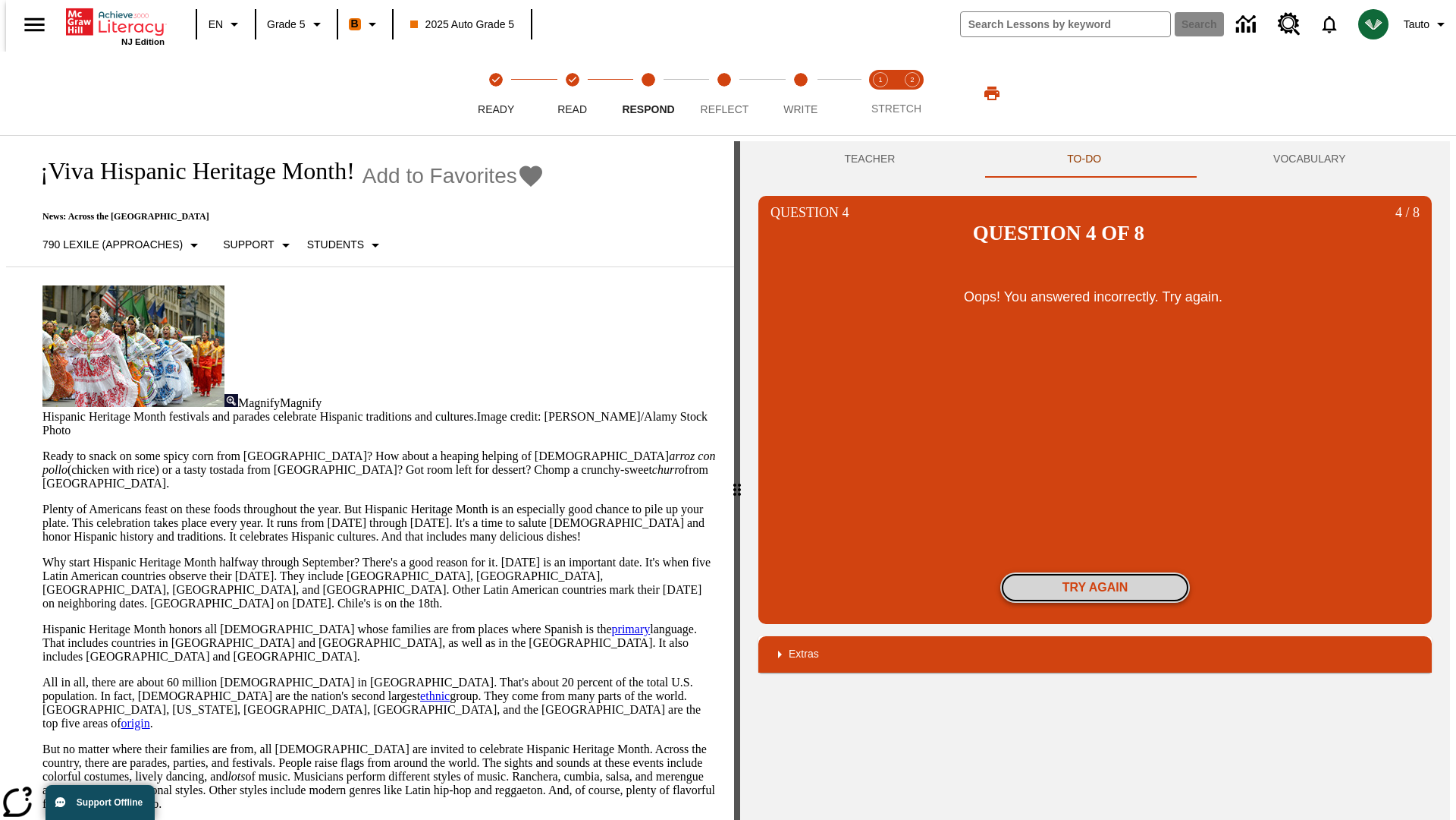
click at [1096, 572] on button "Try again" at bounding box center [1095, 587] width 190 height 30
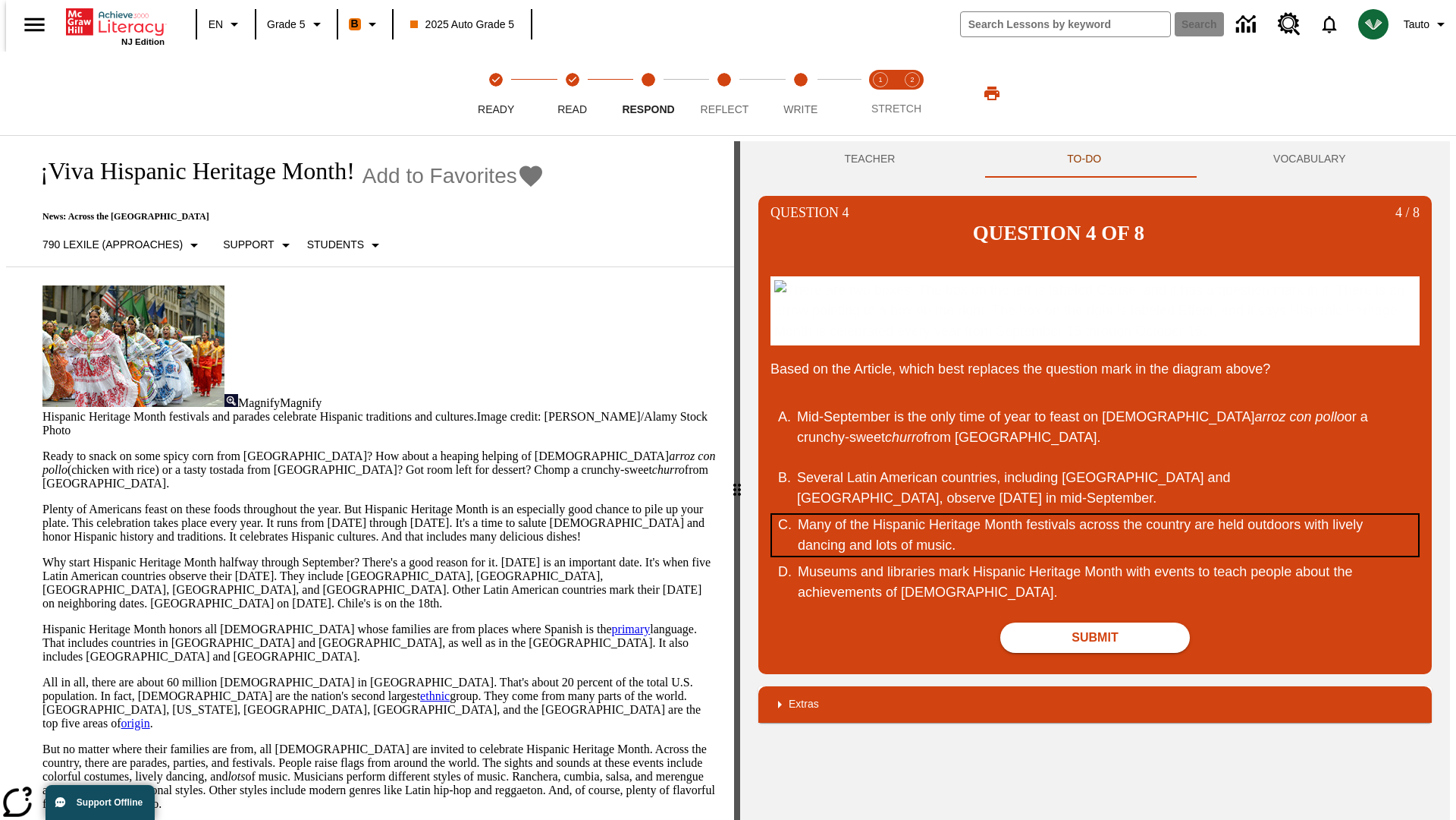
click at [1096, 534] on div "Many of the Hispanic Heritage Month festivals across the country are held outdo…" at bounding box center [1086, 535] width 577 height 41
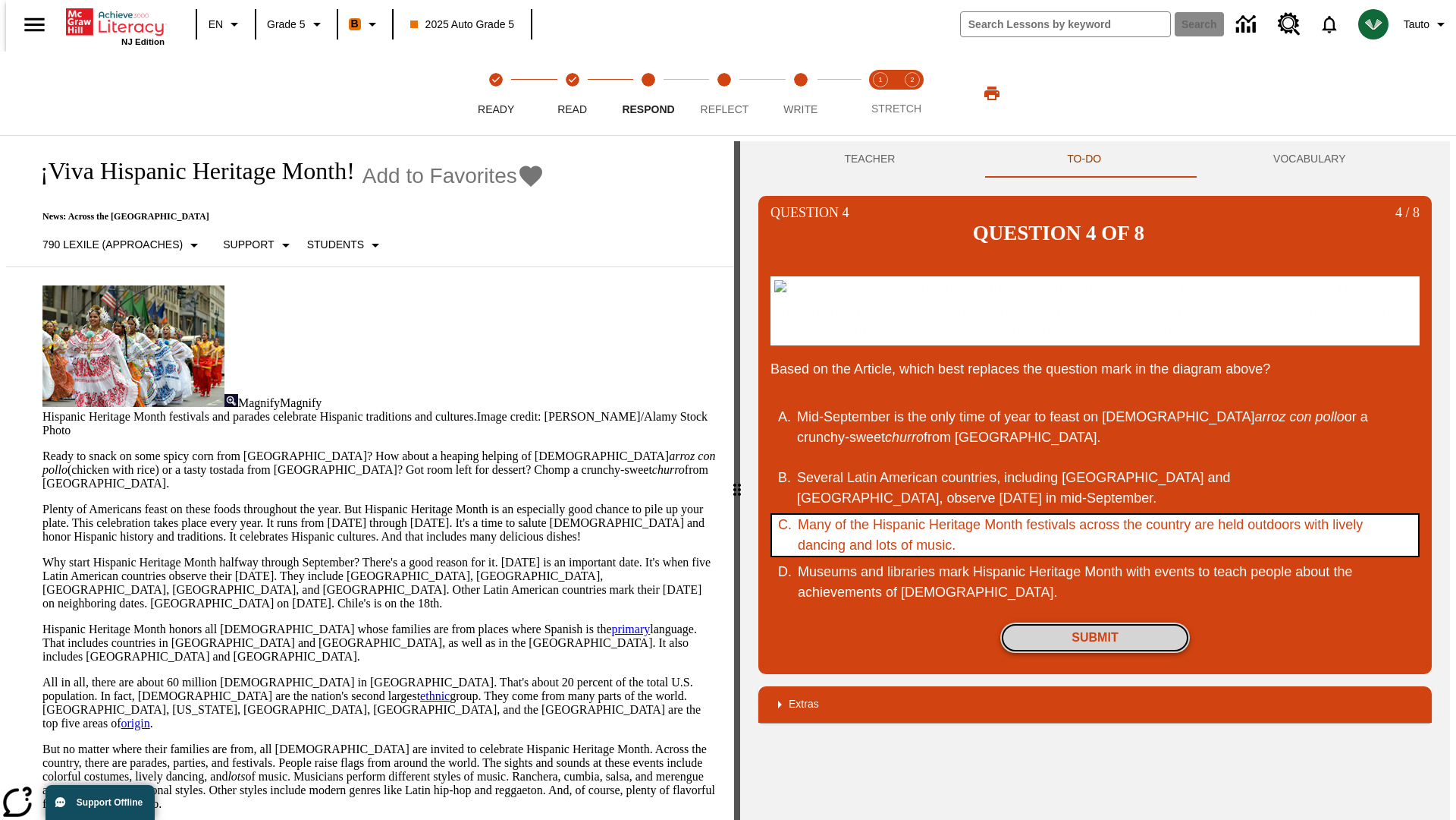
click at [1096, 637] on button "Submit" at bounding box center [1095, 637] width 190 height 30
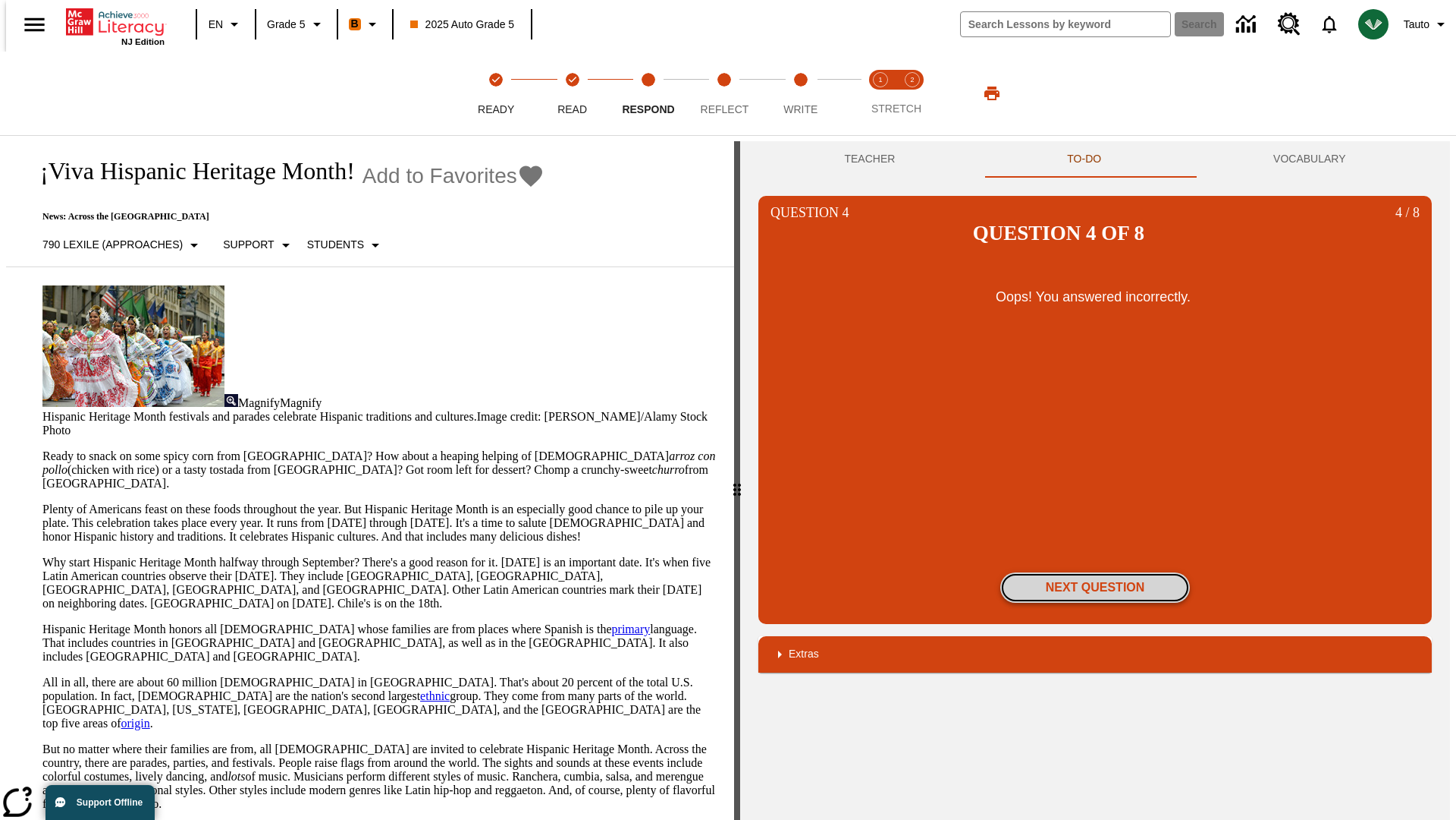
click at [1096, 572] on button "Next Question" at bounding box center [1095, 587] width 190 height 30
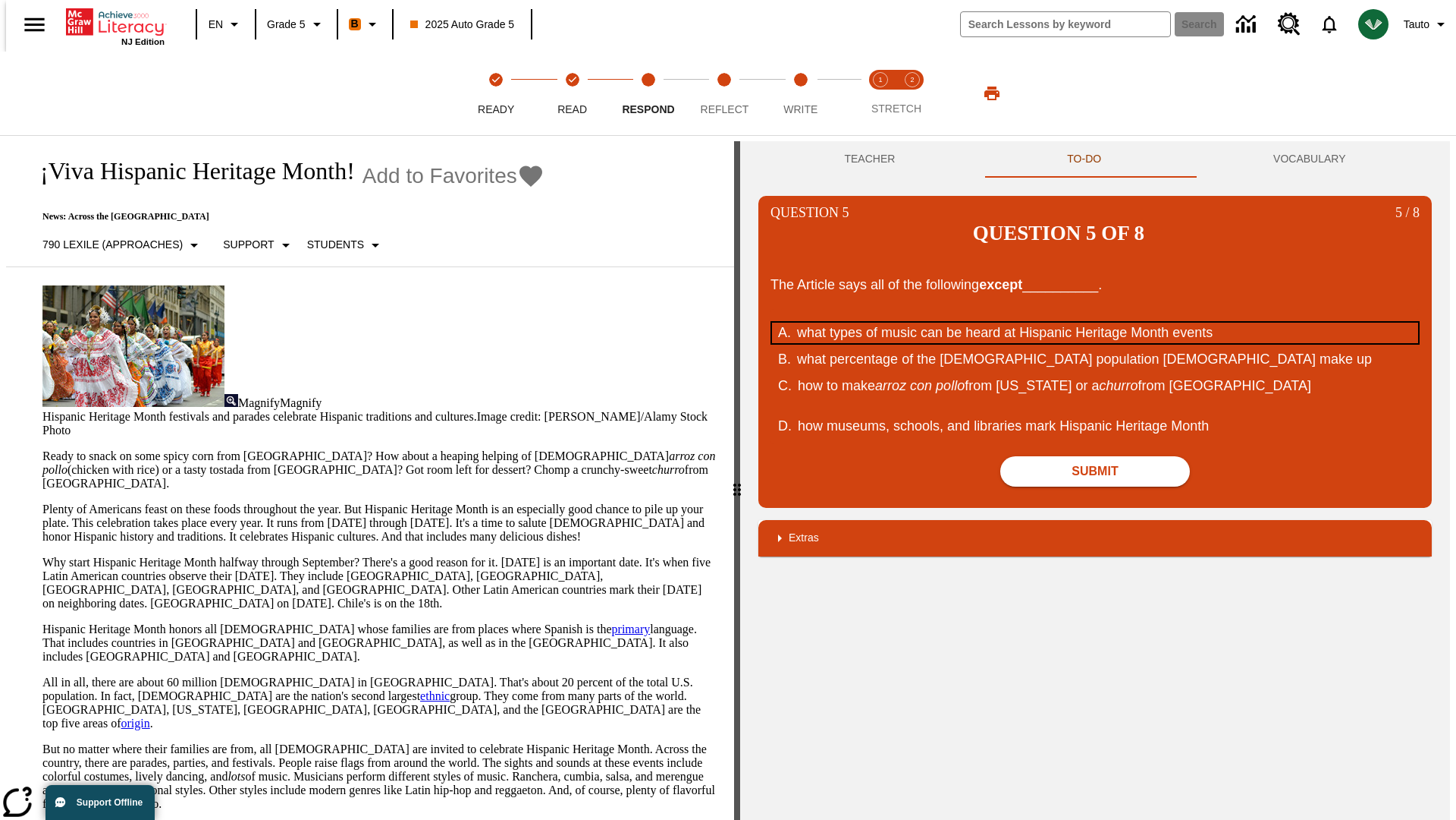
click at [1096, 323] on div "what types of music can be heard at Hispanic Heritage Month events" at bounding box center [1086, 333] width 577 height 20
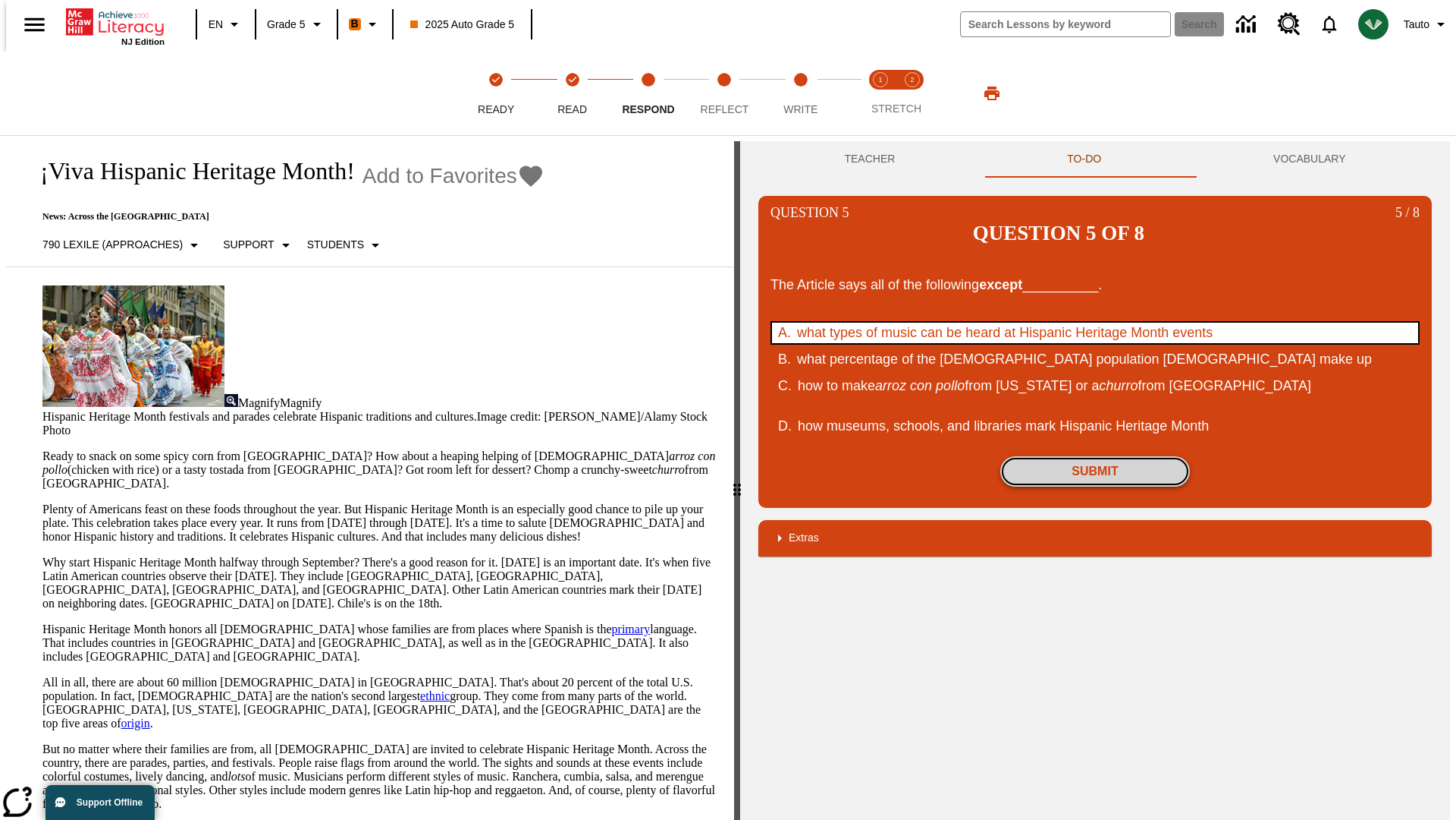
click at [1096, 456] on button "Submit" at bounding box center [1095, 471] width 190 height 30
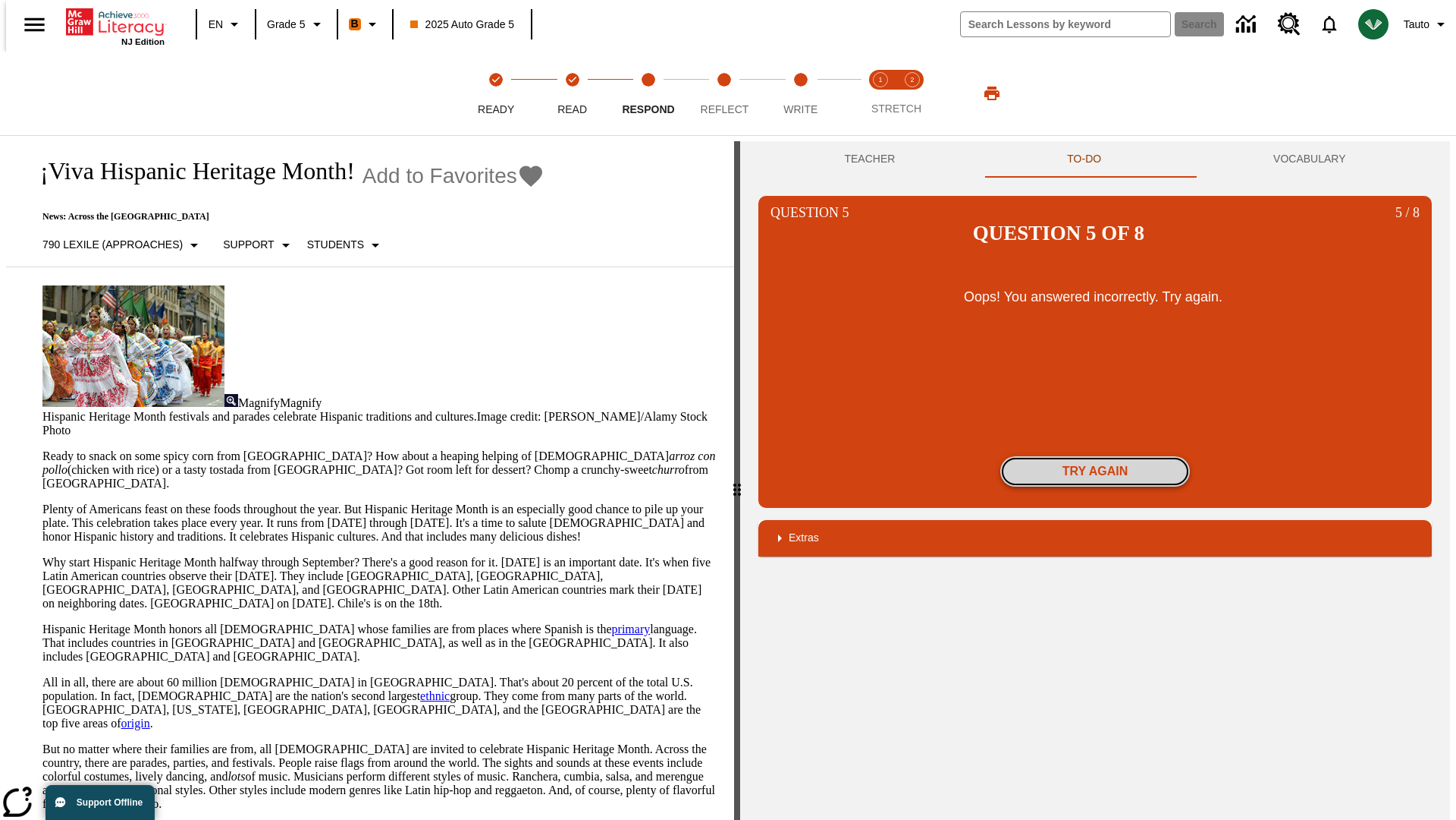
click at [1096, 456] on button "Try again" at bounding box center [1095, 471] width 190 height 30
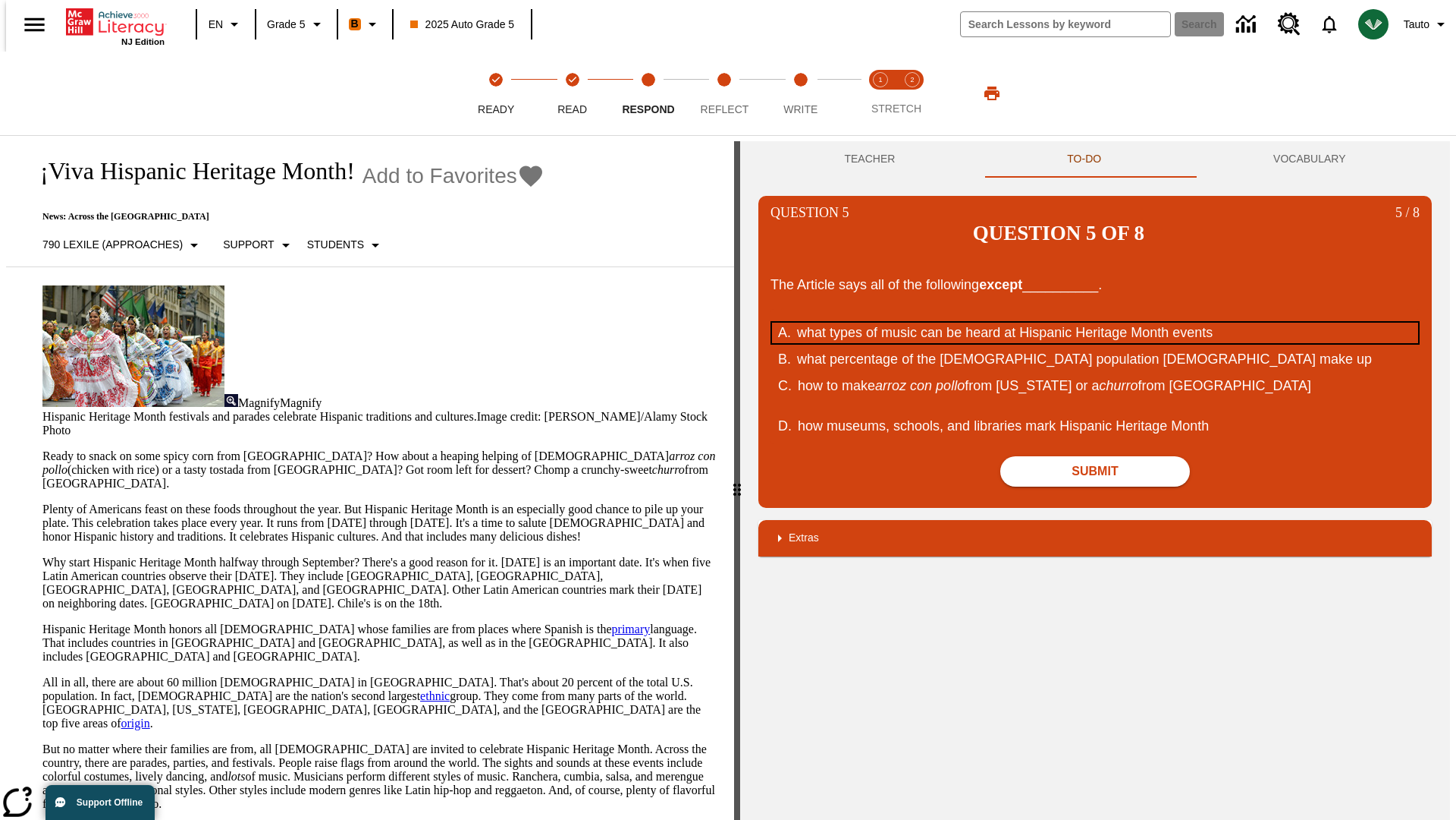
click at [1096, 323] on div "what types of music can be heard at Hispanic Heritage Month events" at bounding box center [1086, 333] width 577 height 20
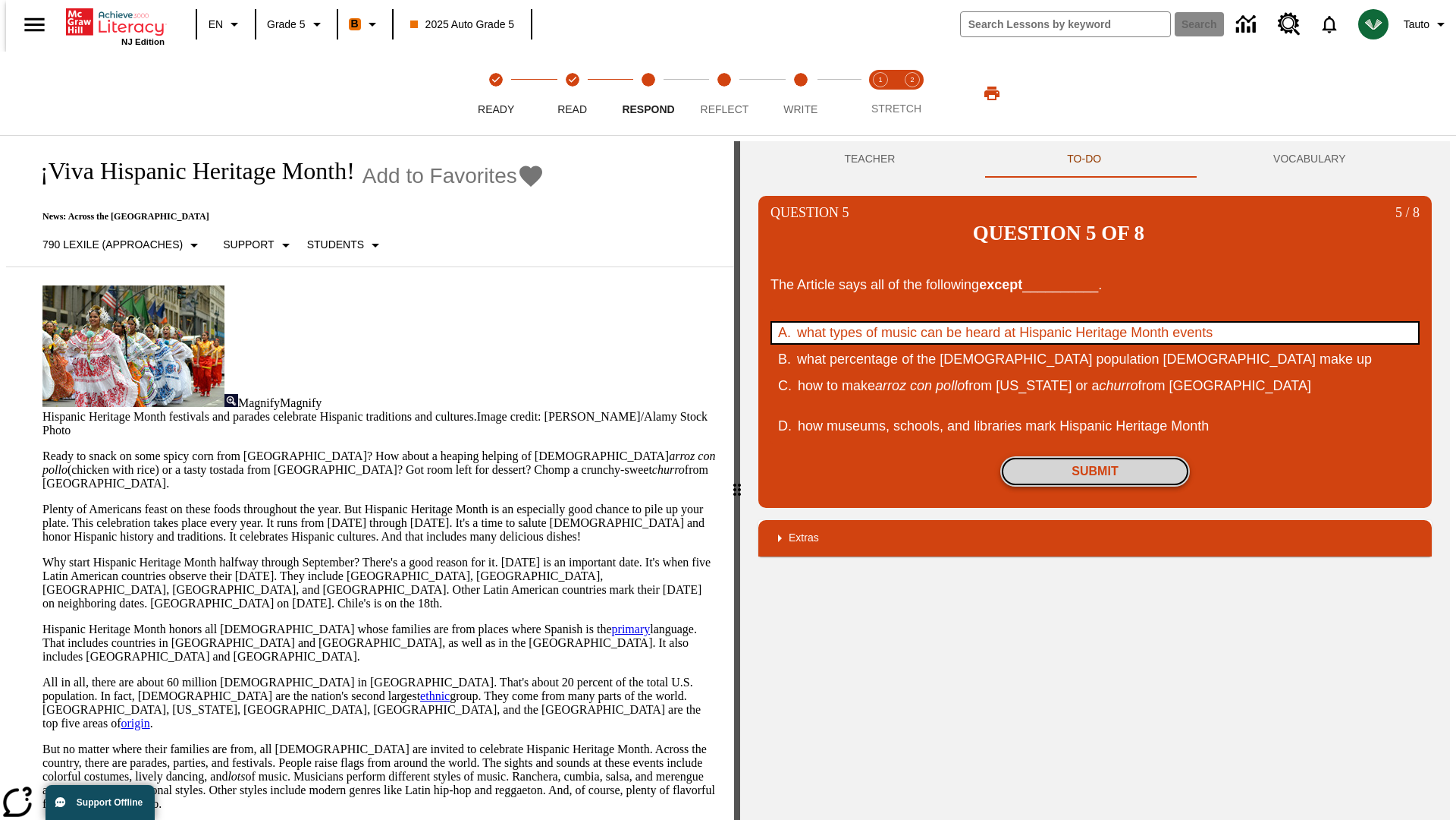
click at [1096, 456] on button "Submit" at bounding box center [1095, 471] width 190 height 30
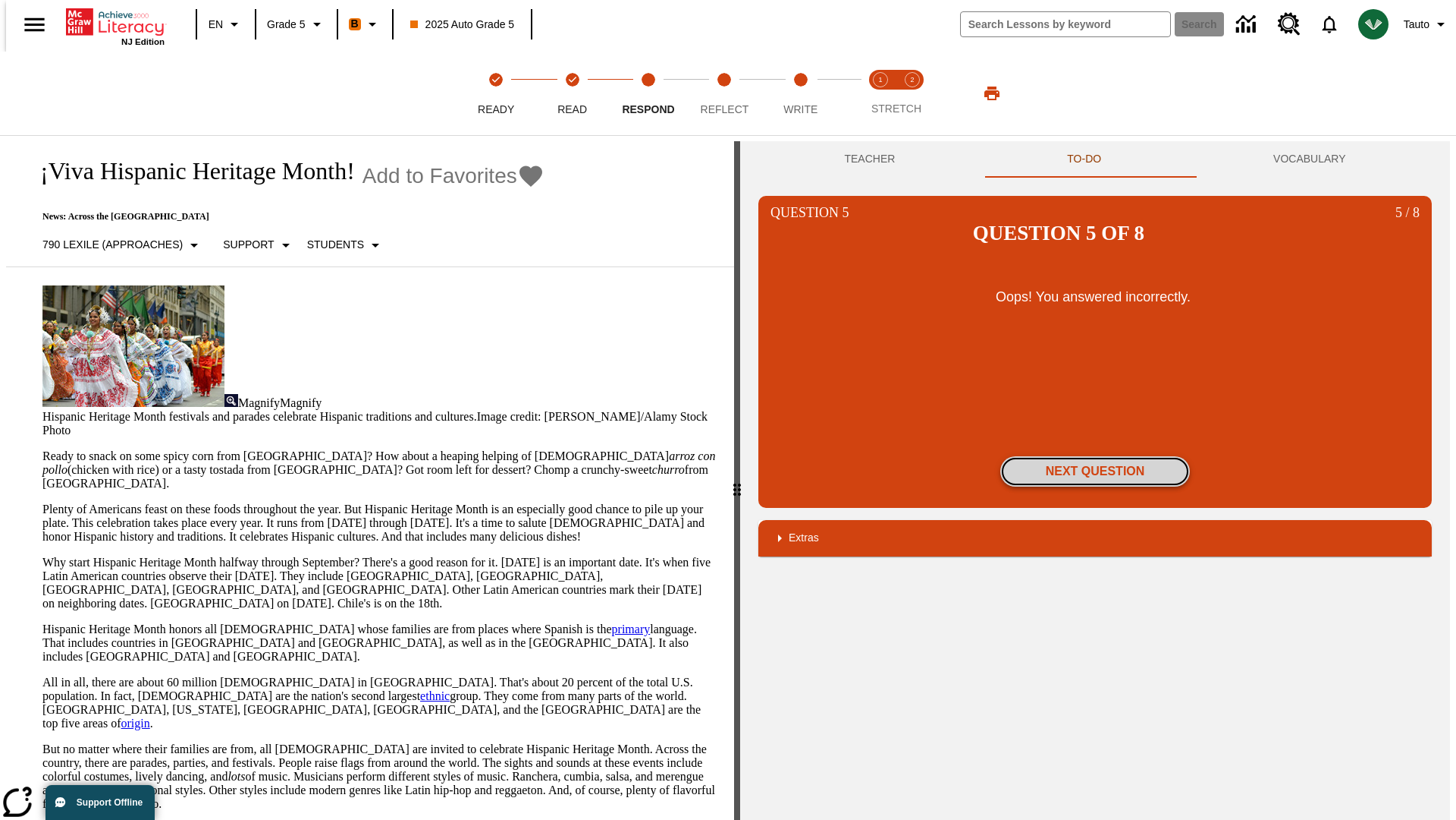
click at [1096, 456] on button "Next Question" at bounding box center [1095, 471] width 190 height 30
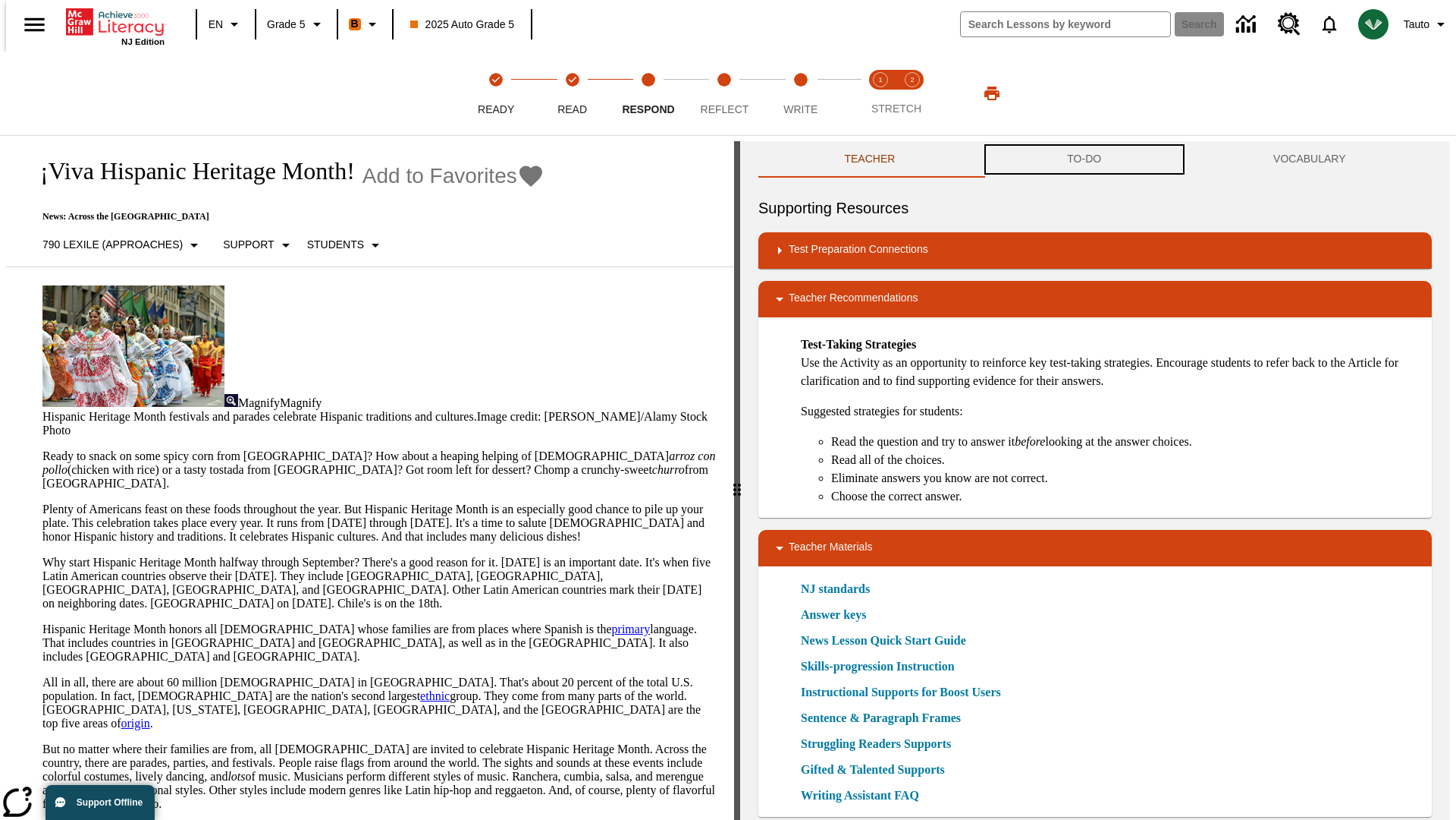
click at [1085, 160] on button "TO-DO" at bounding box center [1085, 160] width 206 height 37
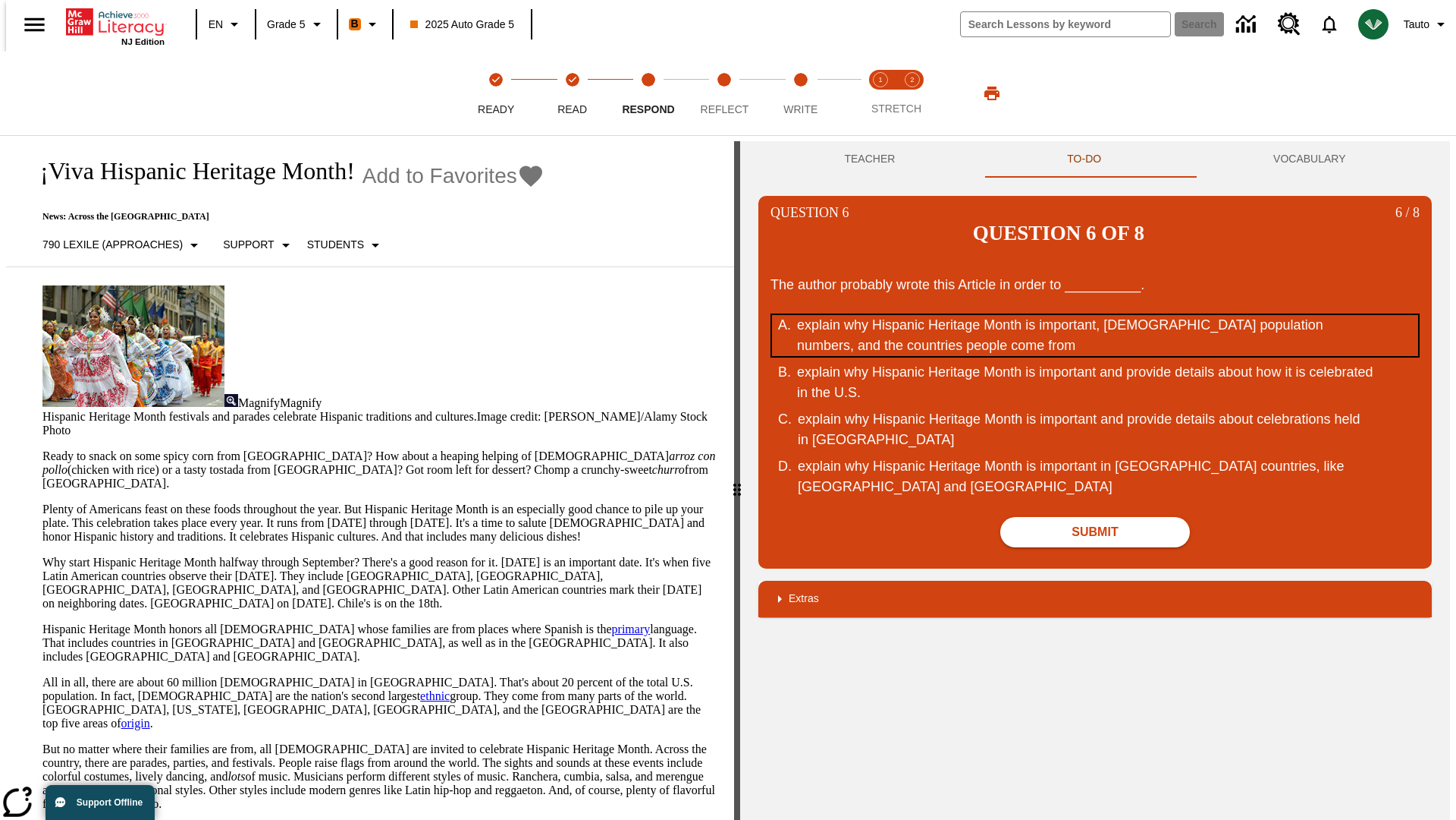
click at [1096, 315] on div "explain why Hispanic Heritage Month is important, [DEMOGRAPHIC_DATA] population…" at bounding box center [1086, 335] width 577 height 41
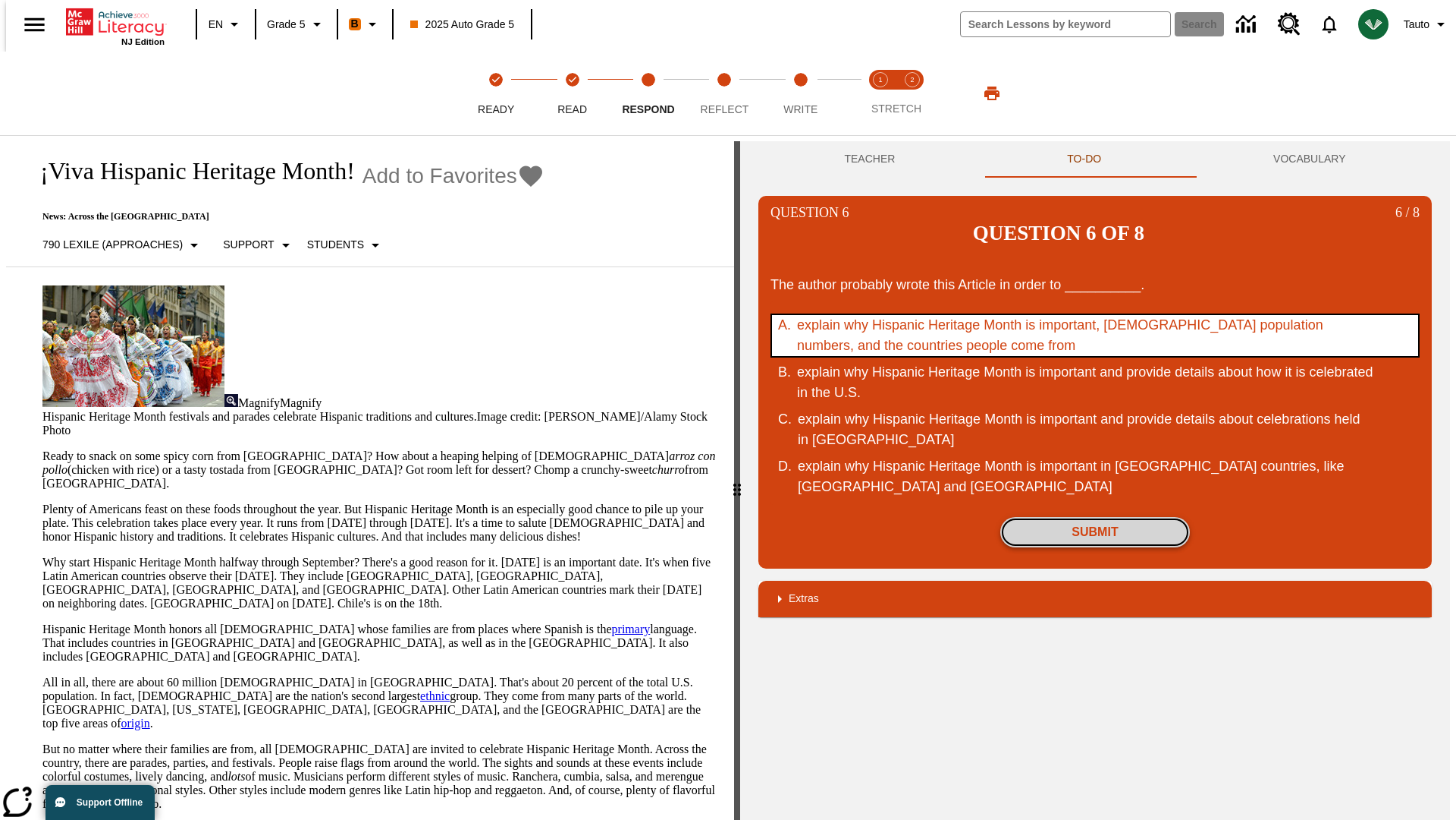
click at [1096, 516] on button "Submit" at bounding box center [1095, 531] width 190 height 30
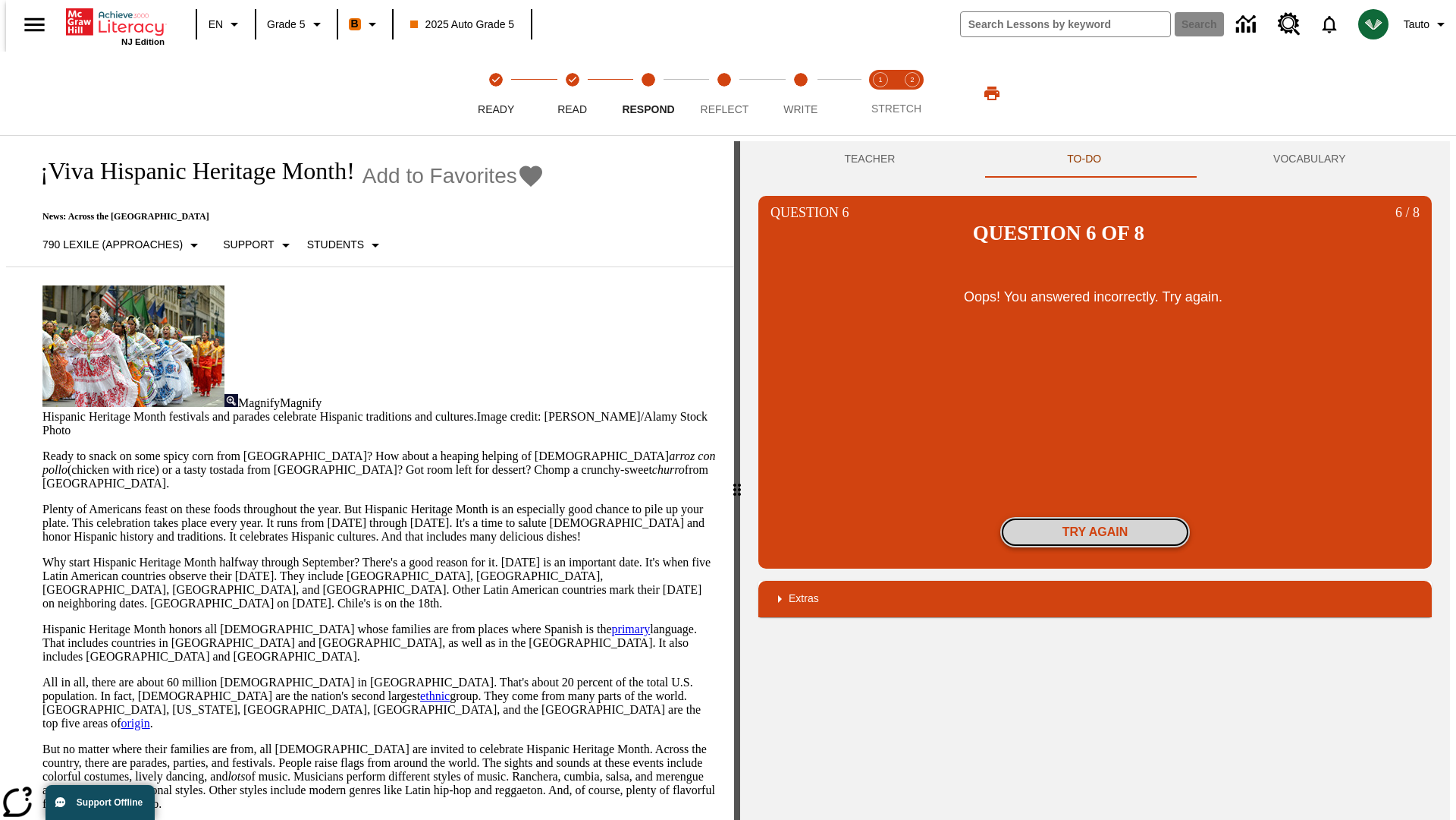
click at [1096, 516] on button "Try again" at bounding box center [1095, 531] width 190 height 30
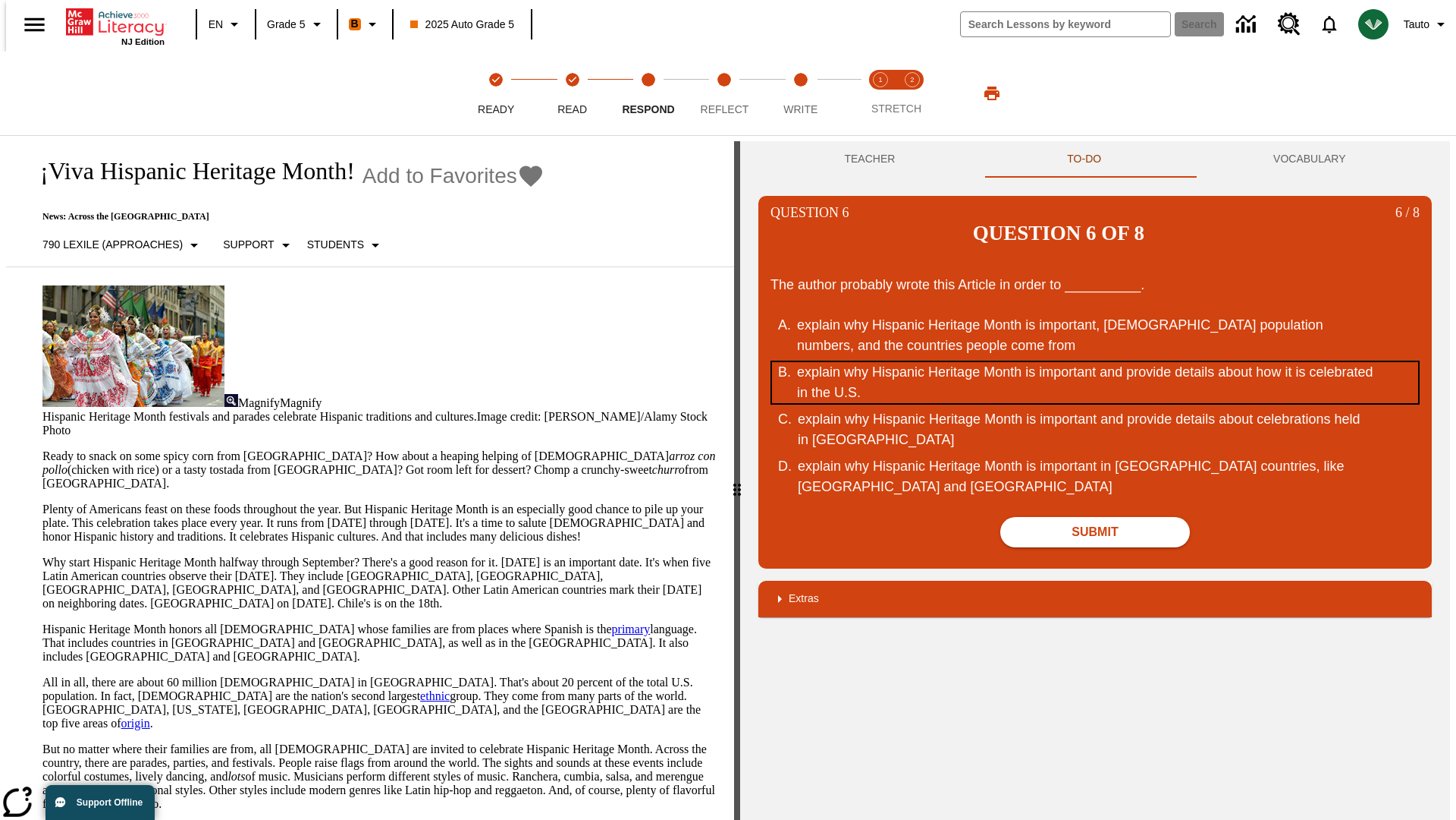
click at [1096, 362] on div "explain why Hispanic Heritage Month is important and provide details about how …" at bounding box center [1086, 382] width 577 height 41
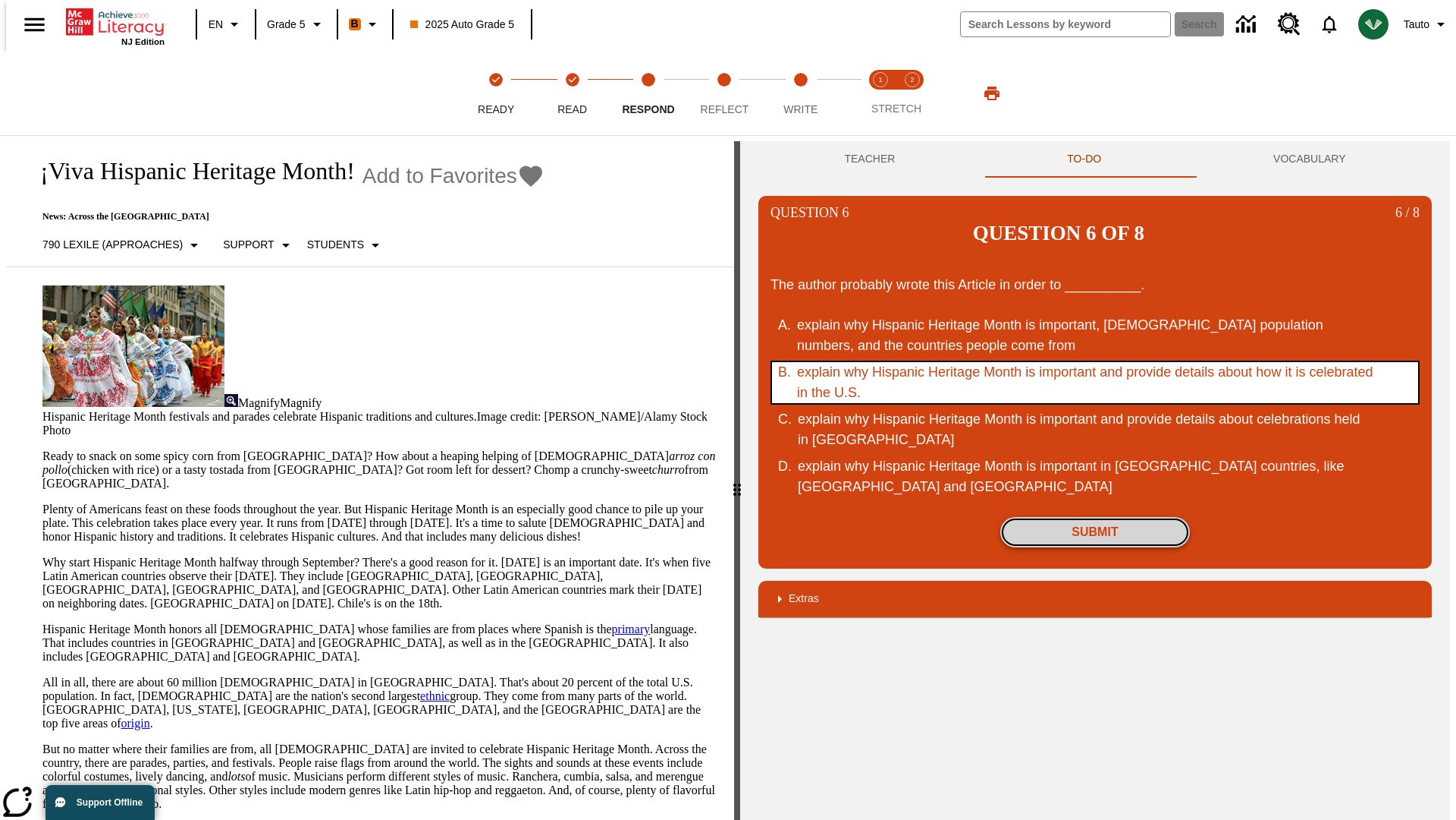
click at [1096, 516] on button "Submit" at bounding box center [1095, 531] width 190 height 30
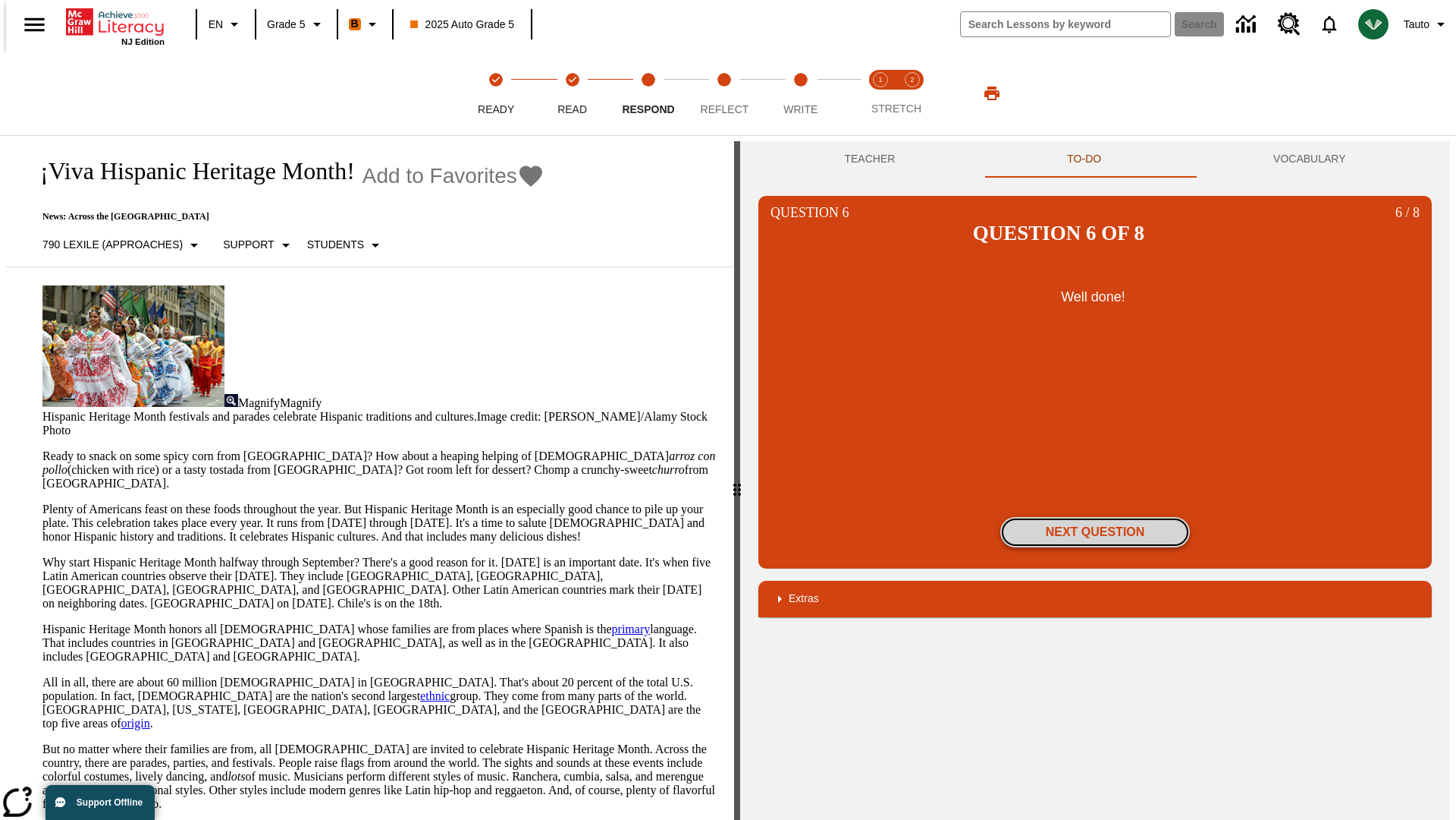
click at [1096, 516] on button "Next Question" at bounding box center [1095, 531] width 190 height 30
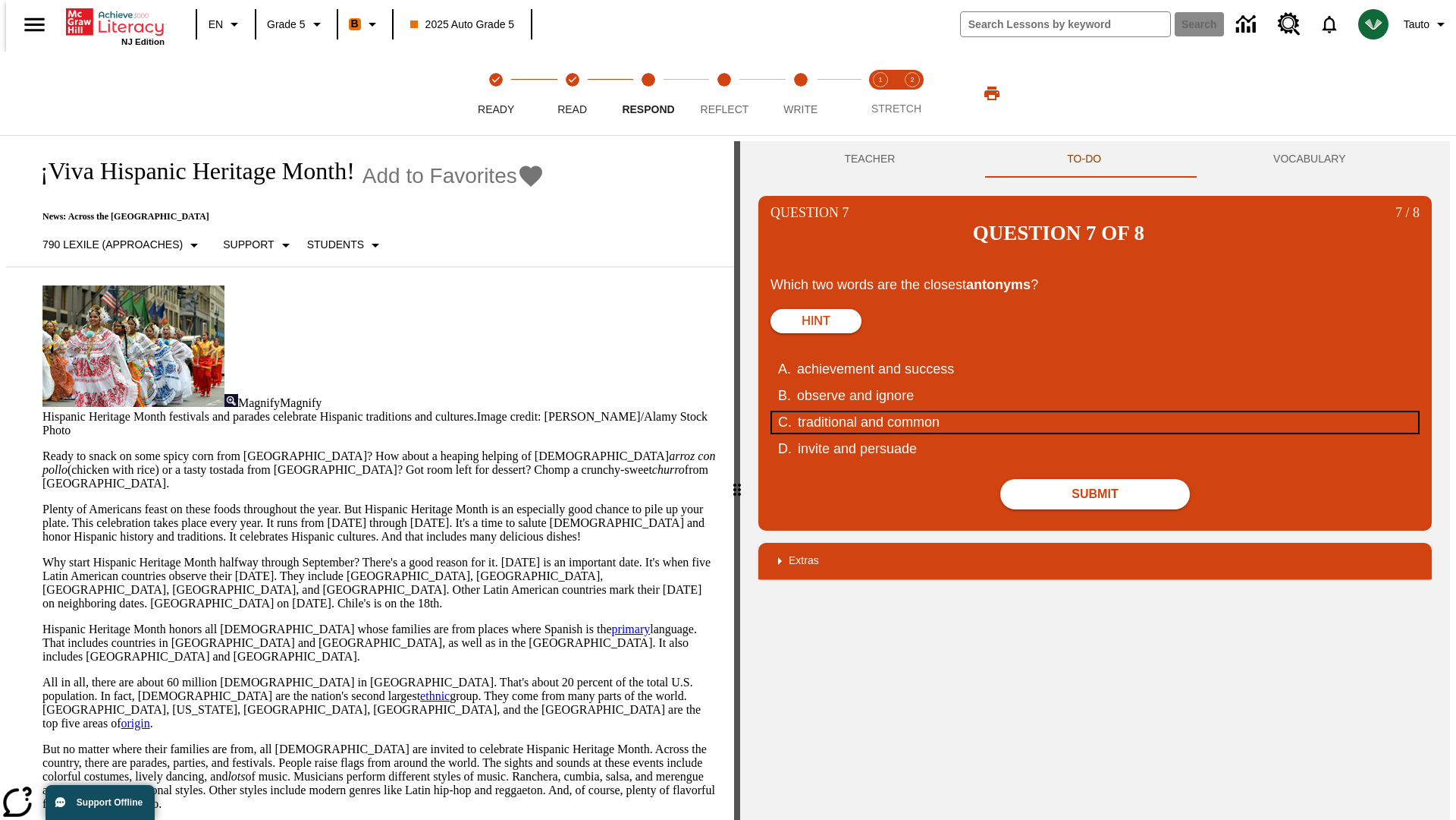
click at [1096, 412] on div "traditional and common" at bounding box center [1086, 422] width 577 height 20
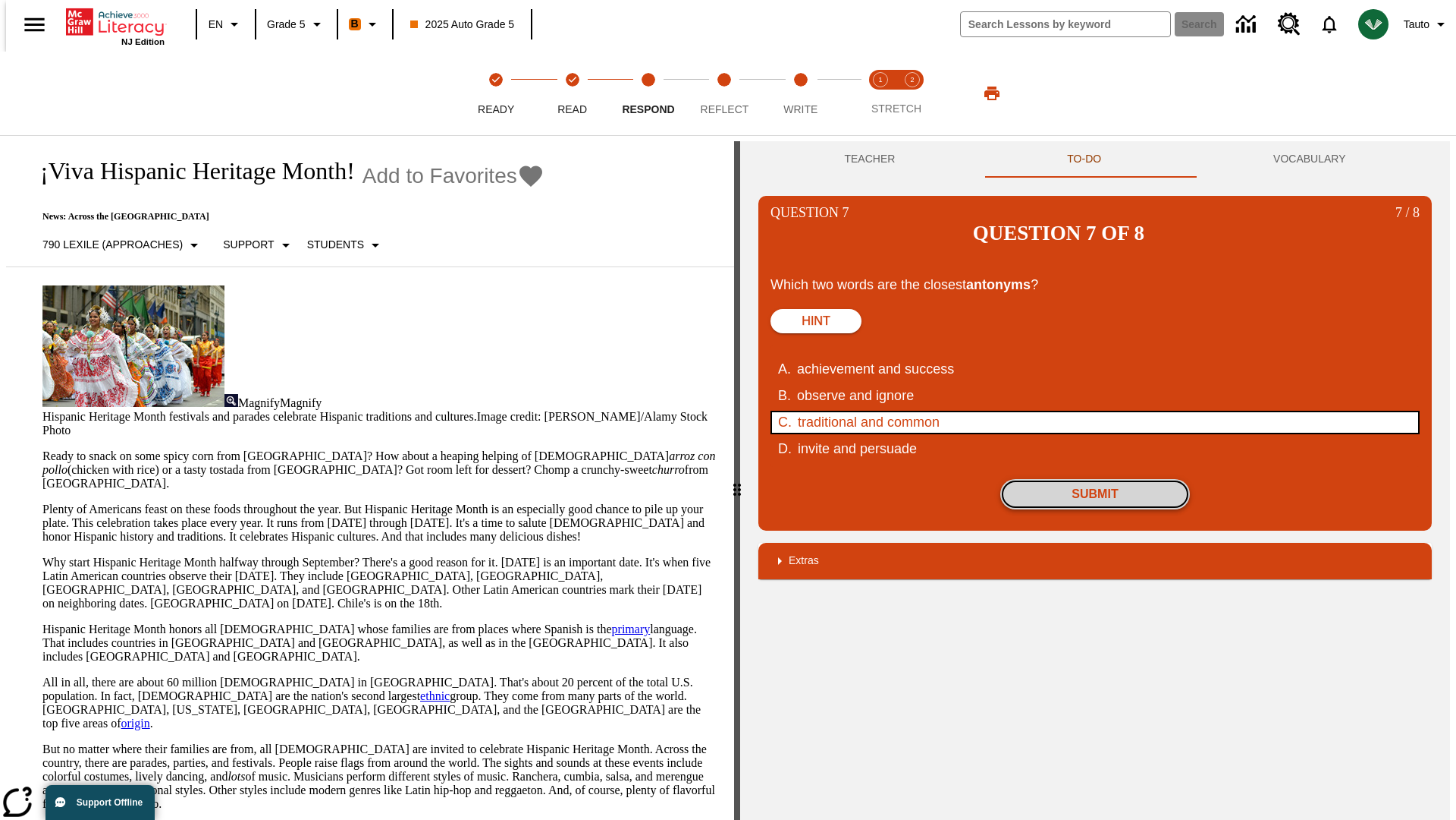
click at [1096, 479] on button "Submit" at bounding box center [1095, 493] width 190 height 30
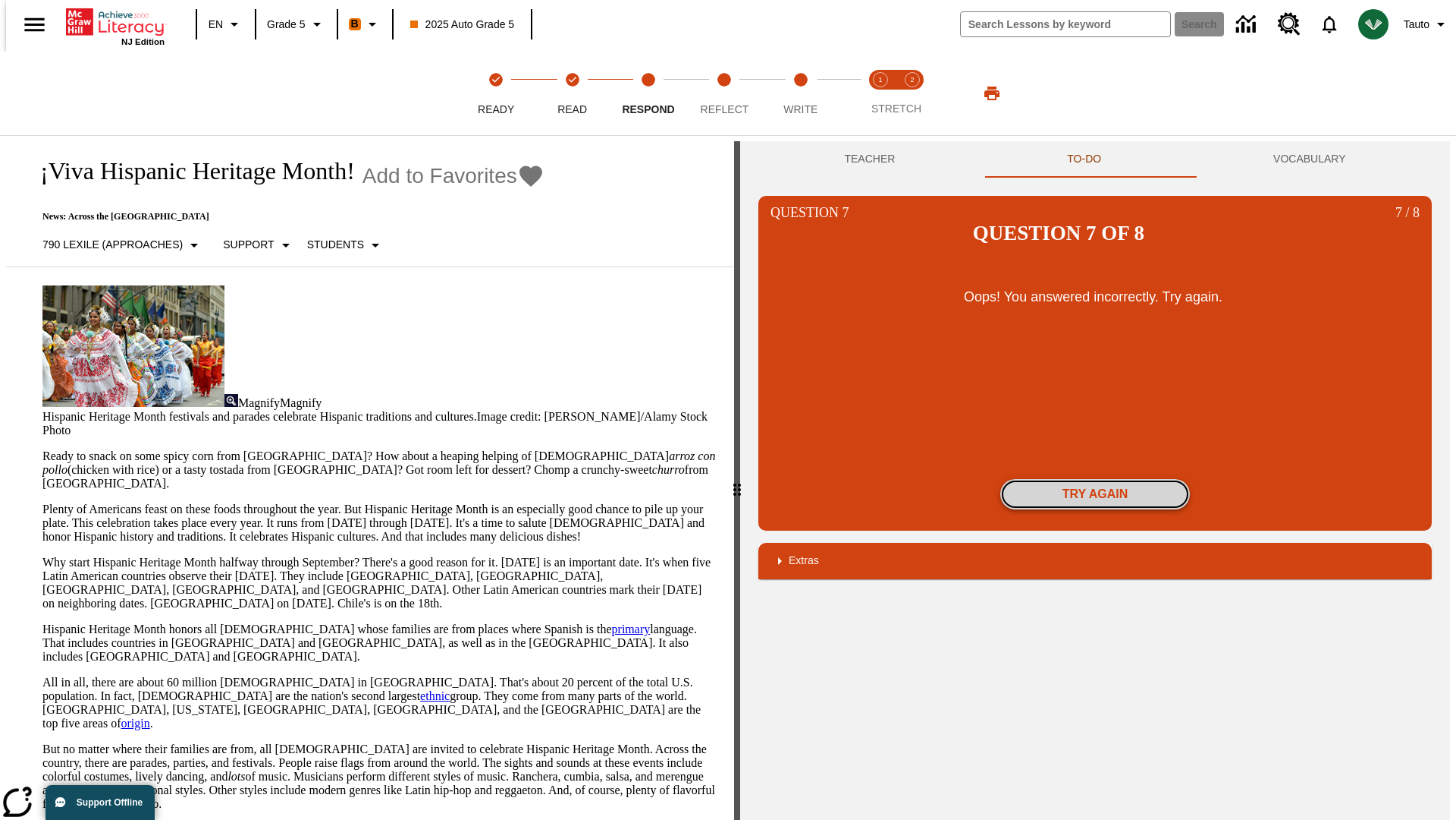
click at [1096, 479] on button "Try again" at bounding box center [1095, 493] width 190 height 30
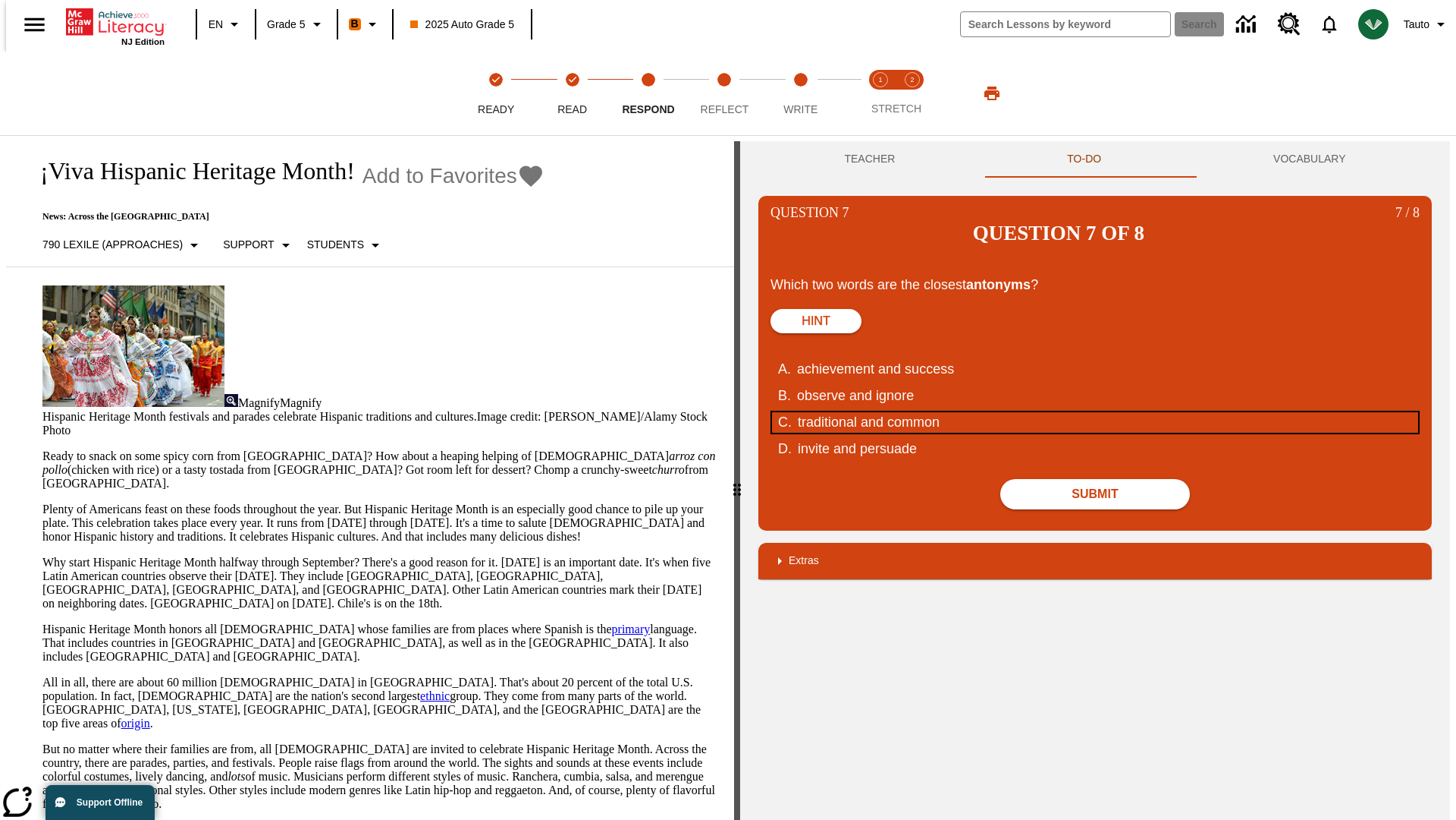
click at [1096, 412] on div "traditional and common" at bounding box center [1086, 422] width 577 height 20
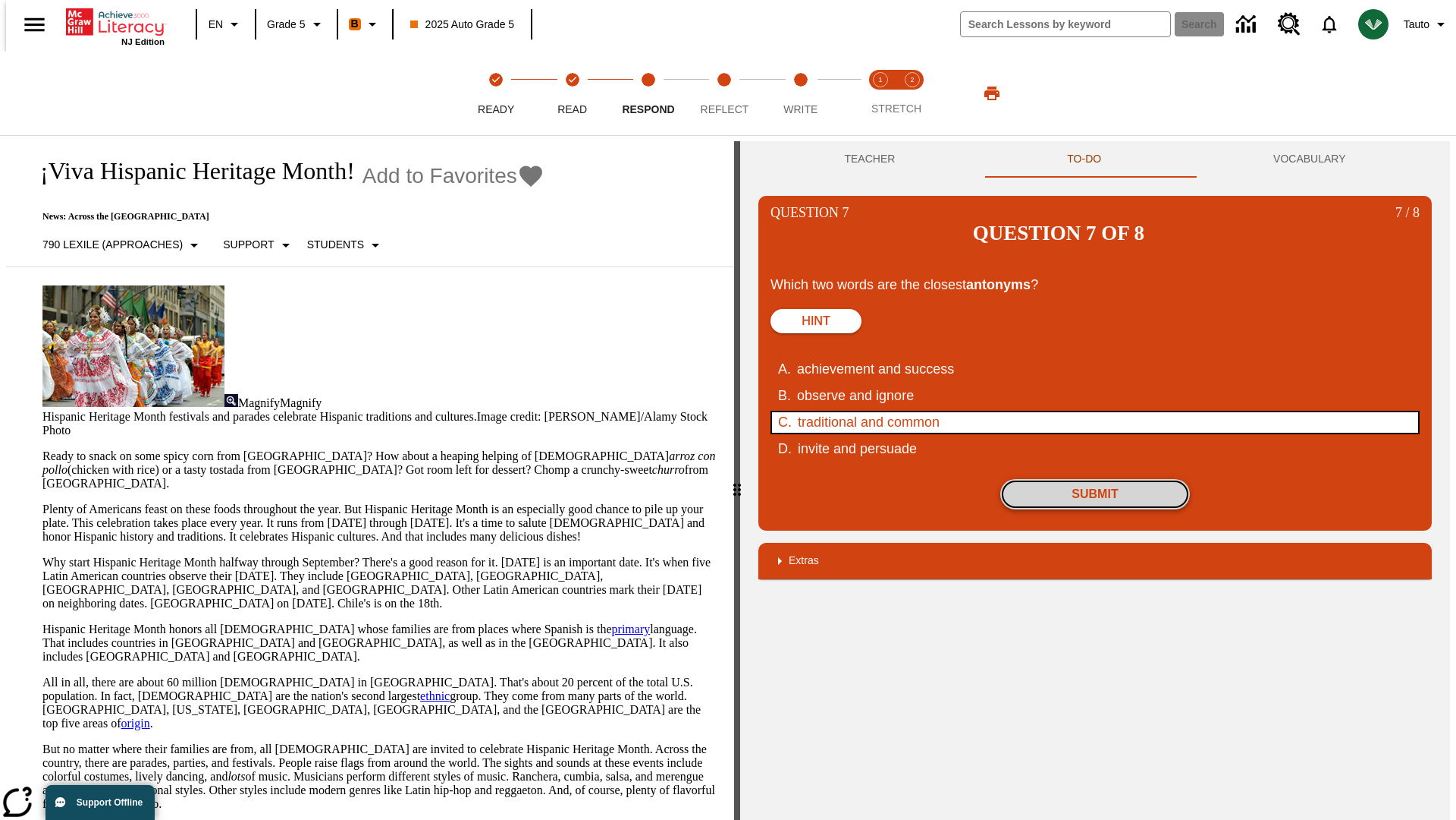
click at [1096, 479] on button "Submit" at bounding box center [1095, 493] width 190 height 30
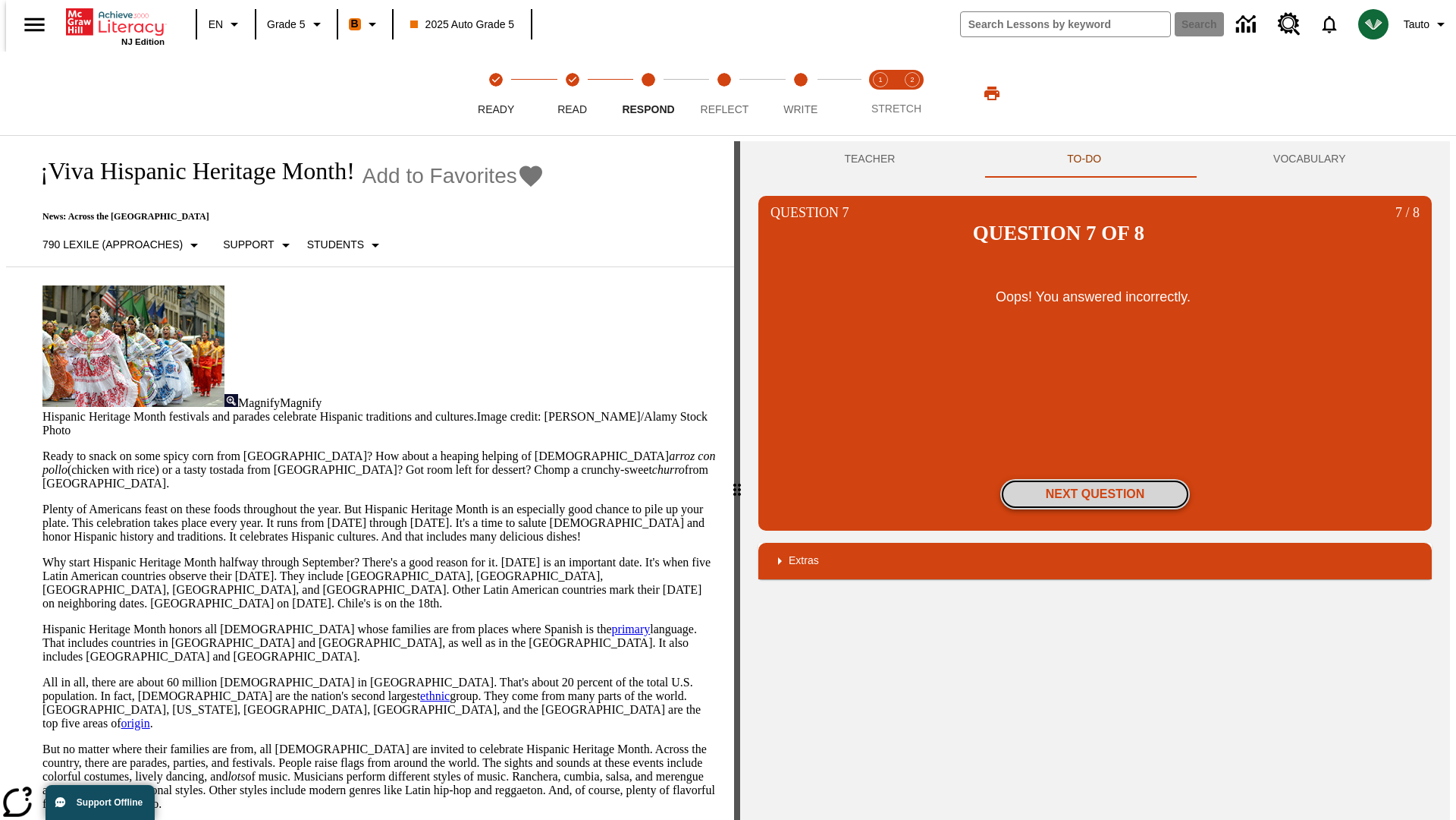
click at [1096, 479] on button "Next Question" at bounding box center [1095, 493] width 190 height 30
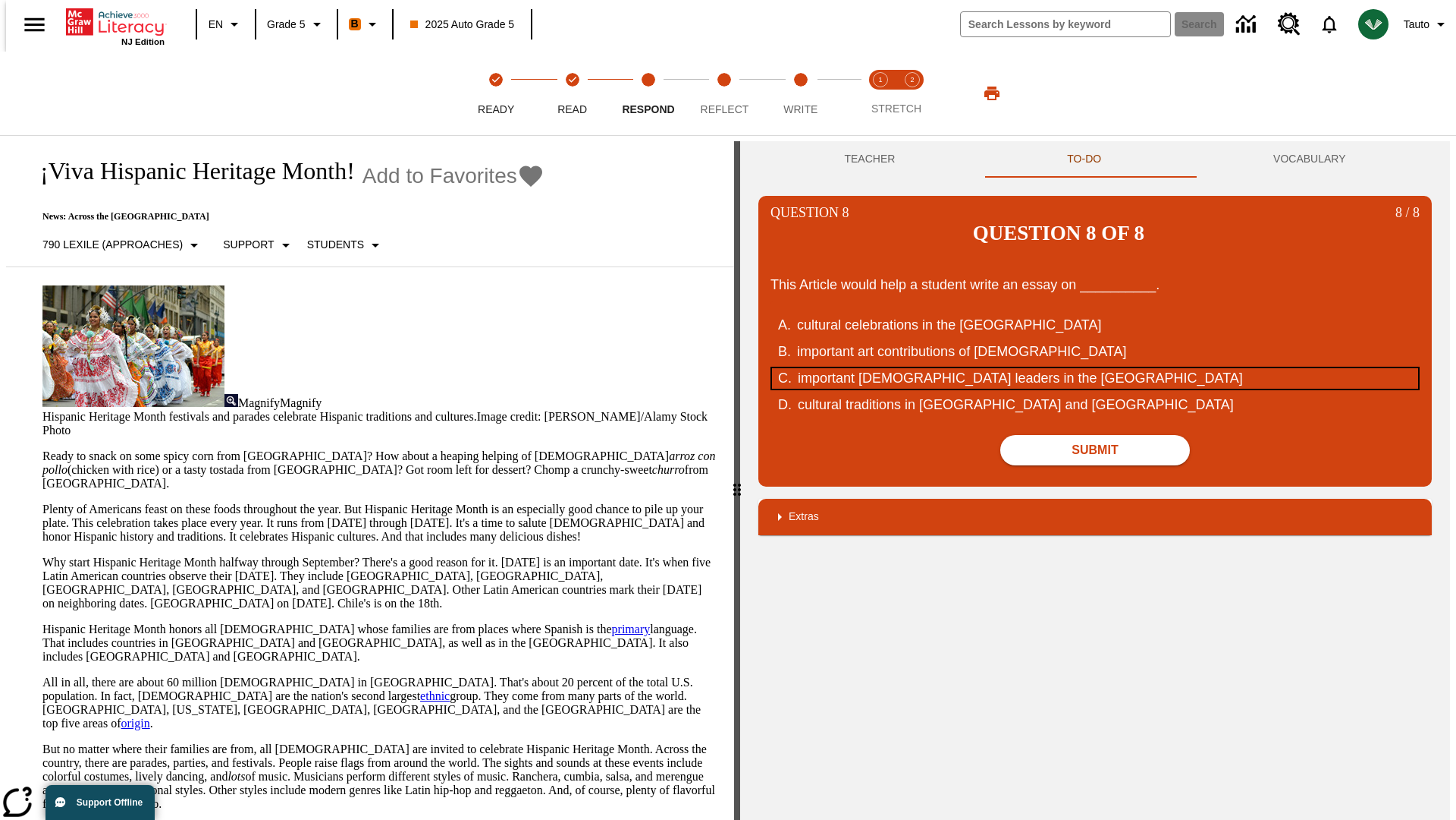
click at [1096, 368] on div "important [DEMOGRAPHIC_DATA] leaders in the [GEOGRAPHIC_DATA]" at bounding box center [1086, 378] width 577 height 20
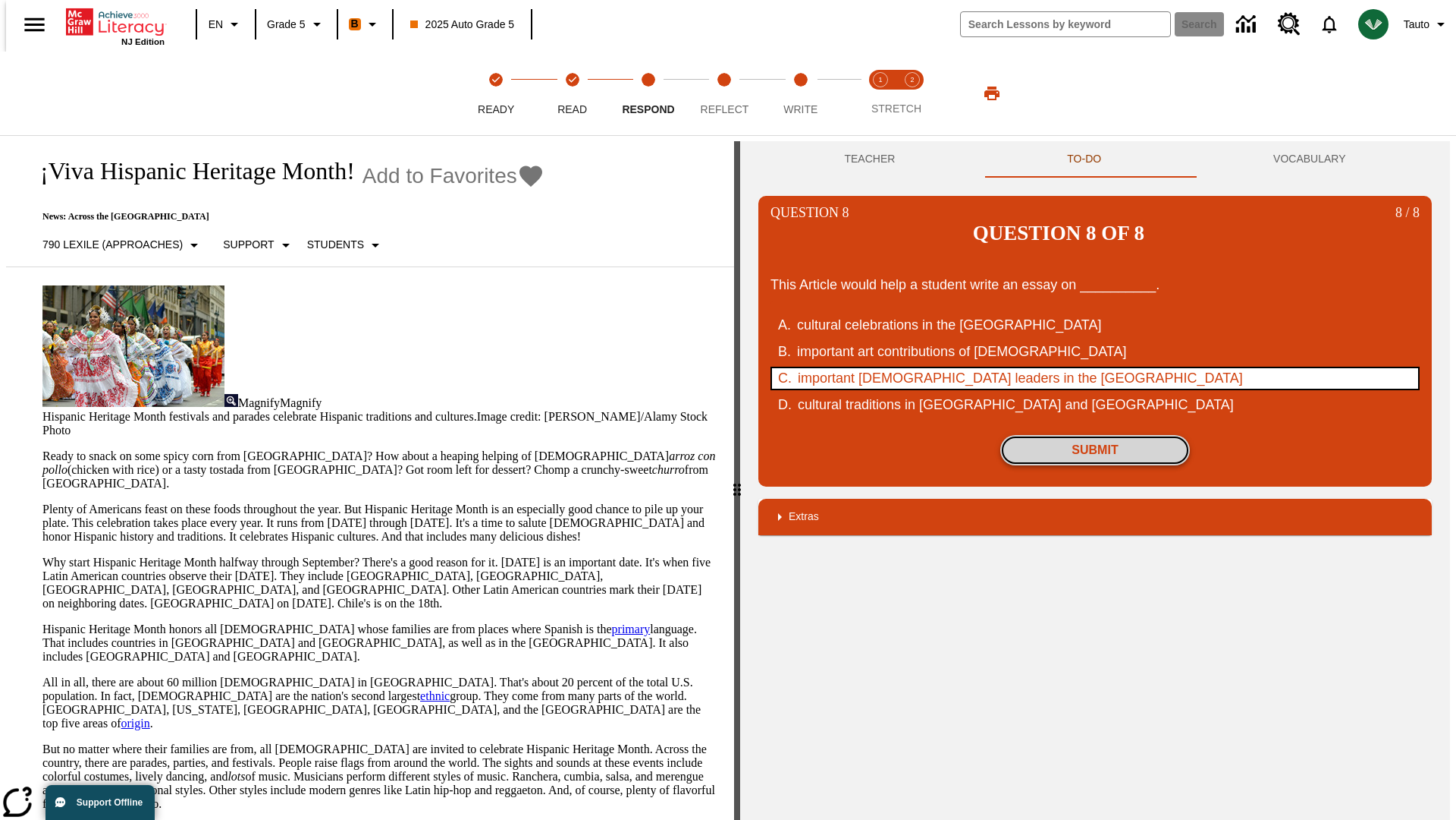
click at [1096, 435] on button "Submit" at bounding box center [1095, 449] width 190 height 30
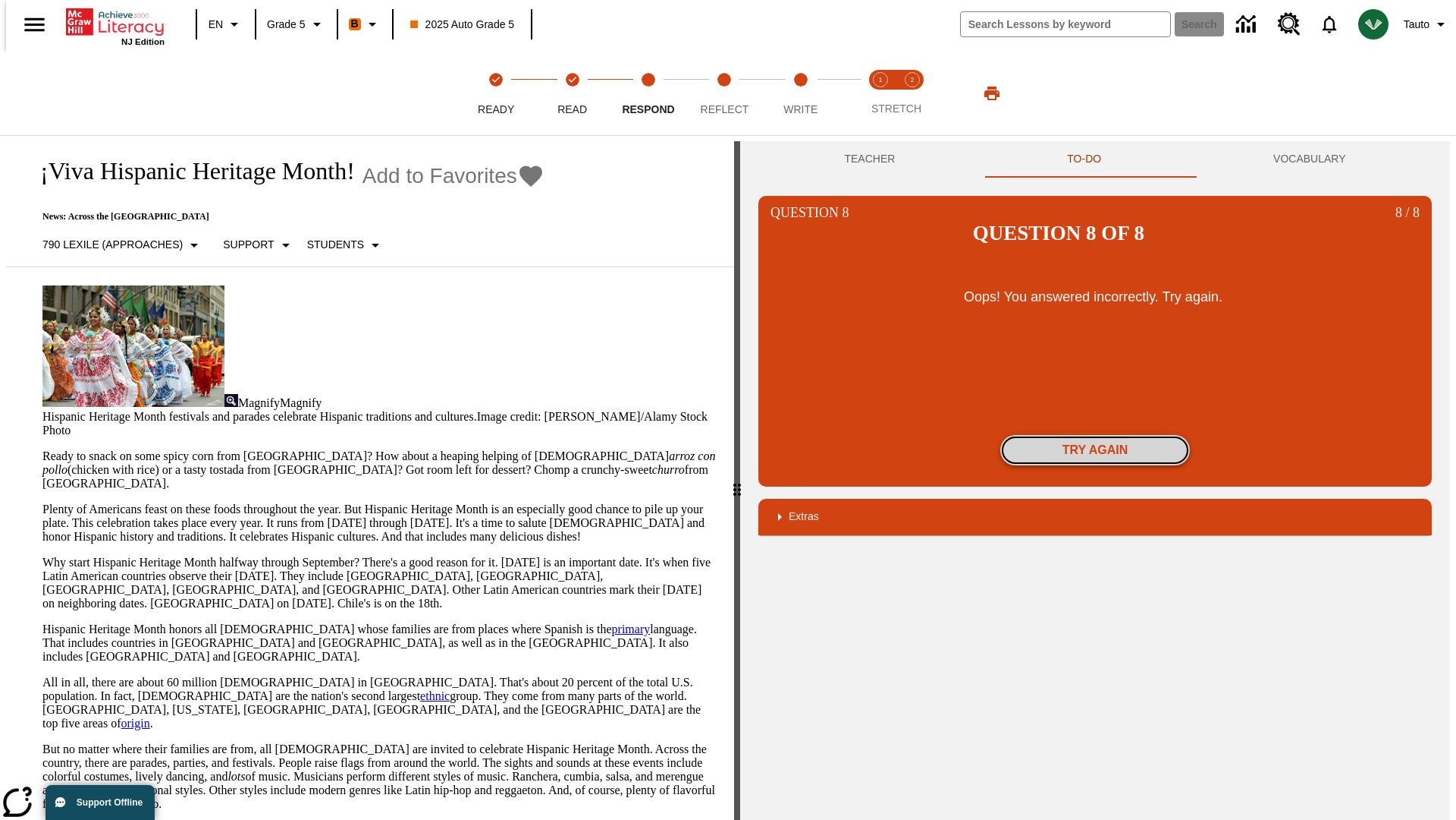
click at [1096, 435] on button "Try again" at bounding box center [1095, 449] width 190 height 30
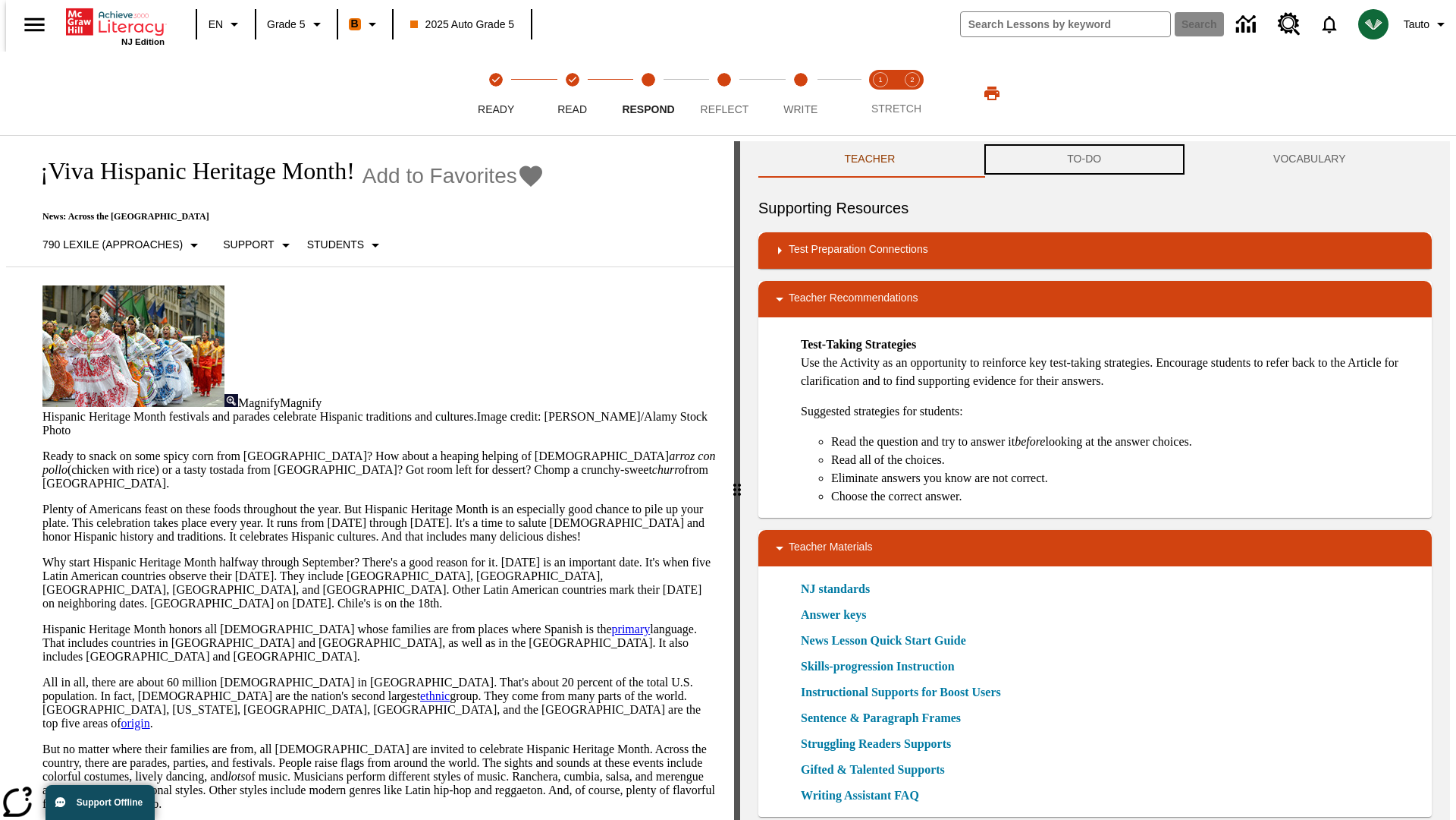
click at [1085, 160] on button "TO-DO" at bounding box center [1085, 160] width 206 height 37
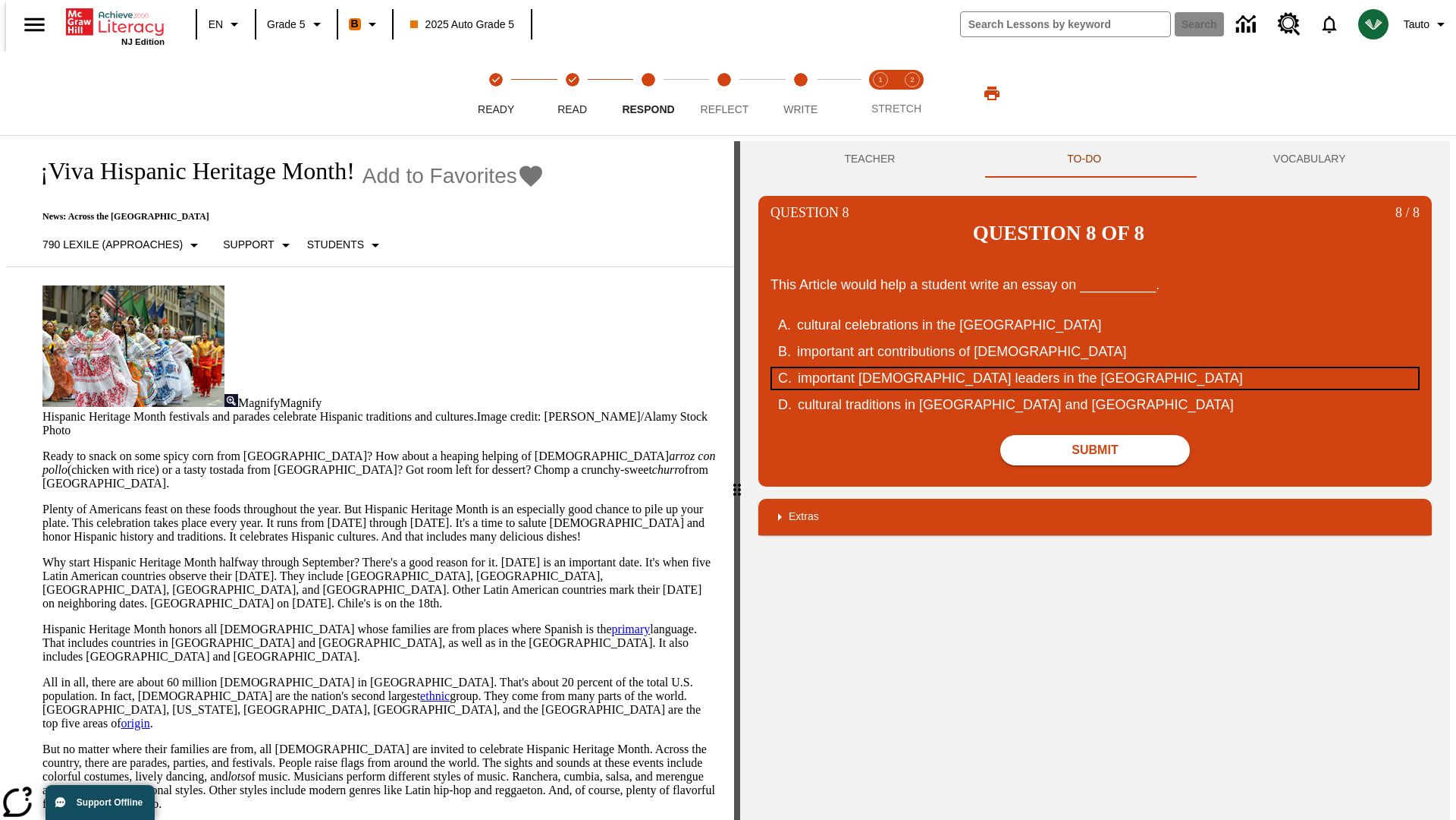
click at [1096, 368] on div "important [DEMOGRAPHIC_DATA] leaders in the [GEOGRAPHIC_DATA]" at bounding box center [1086, 378] width 577 height 20
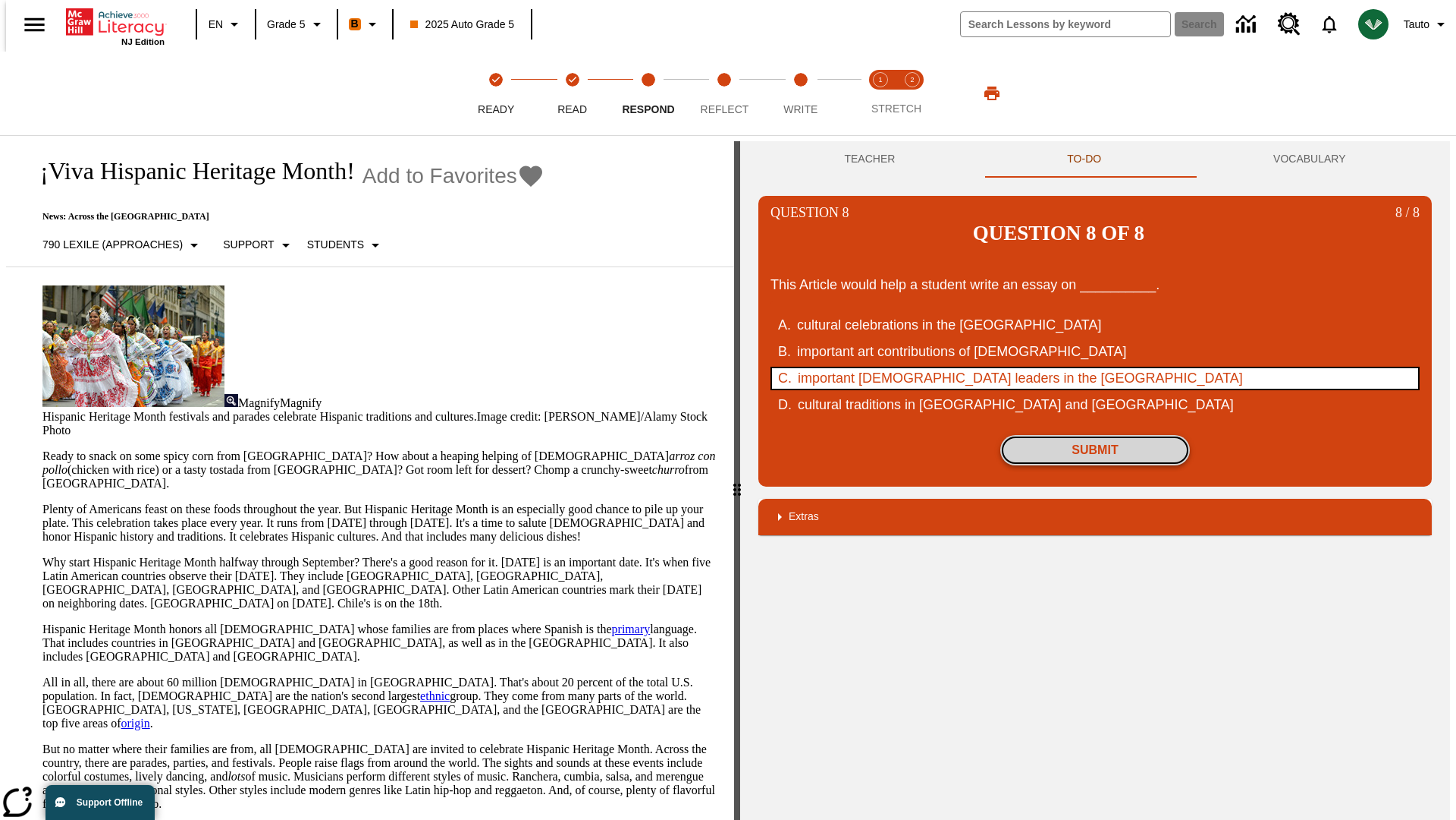
click at [1096, 435] on button "Submit" at bounding box center [1095, 449] width 190 height 30
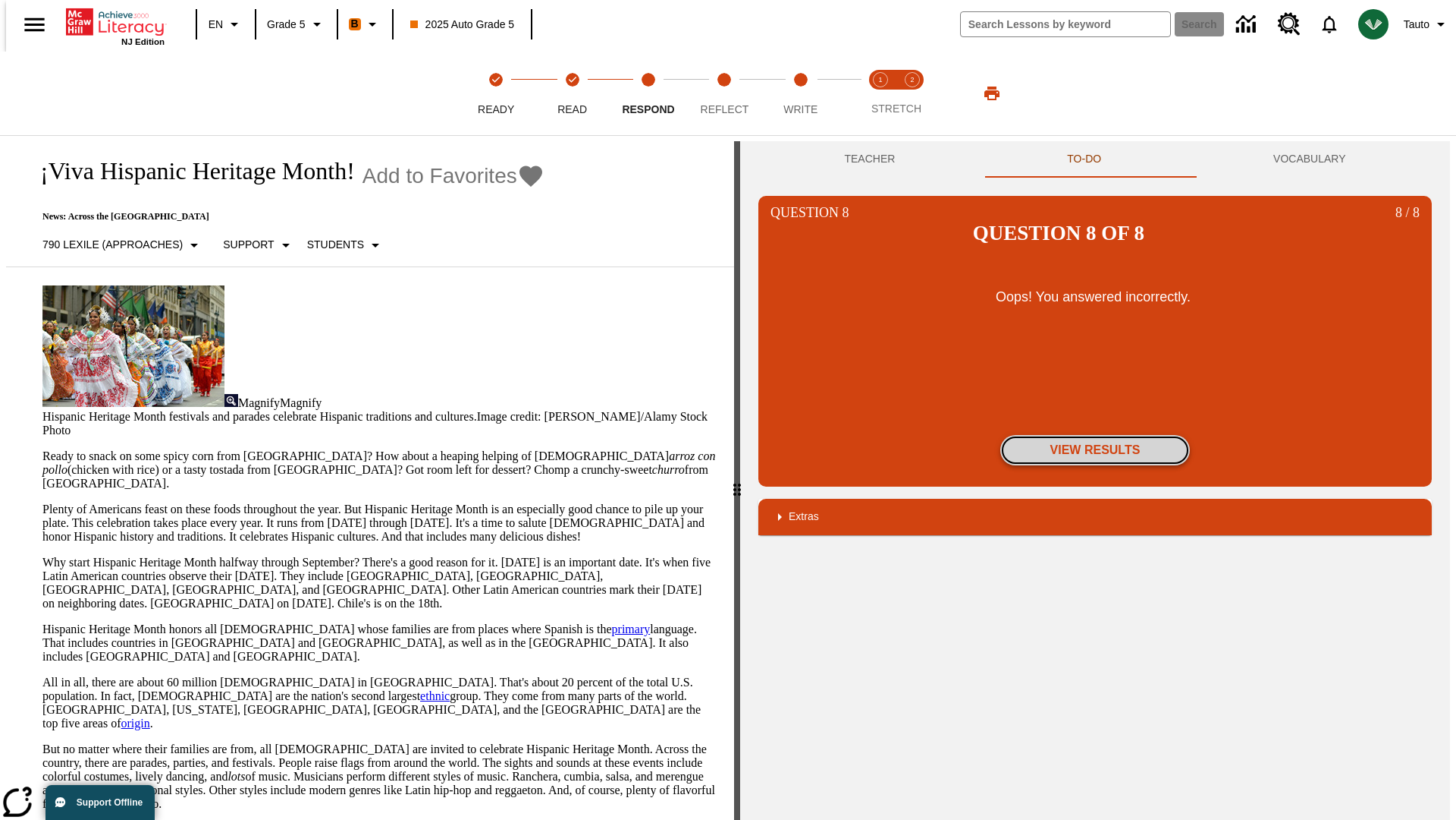
click at [1096, 435] on button "View Results" at bounding box center [1095, 449] width 190 height 30
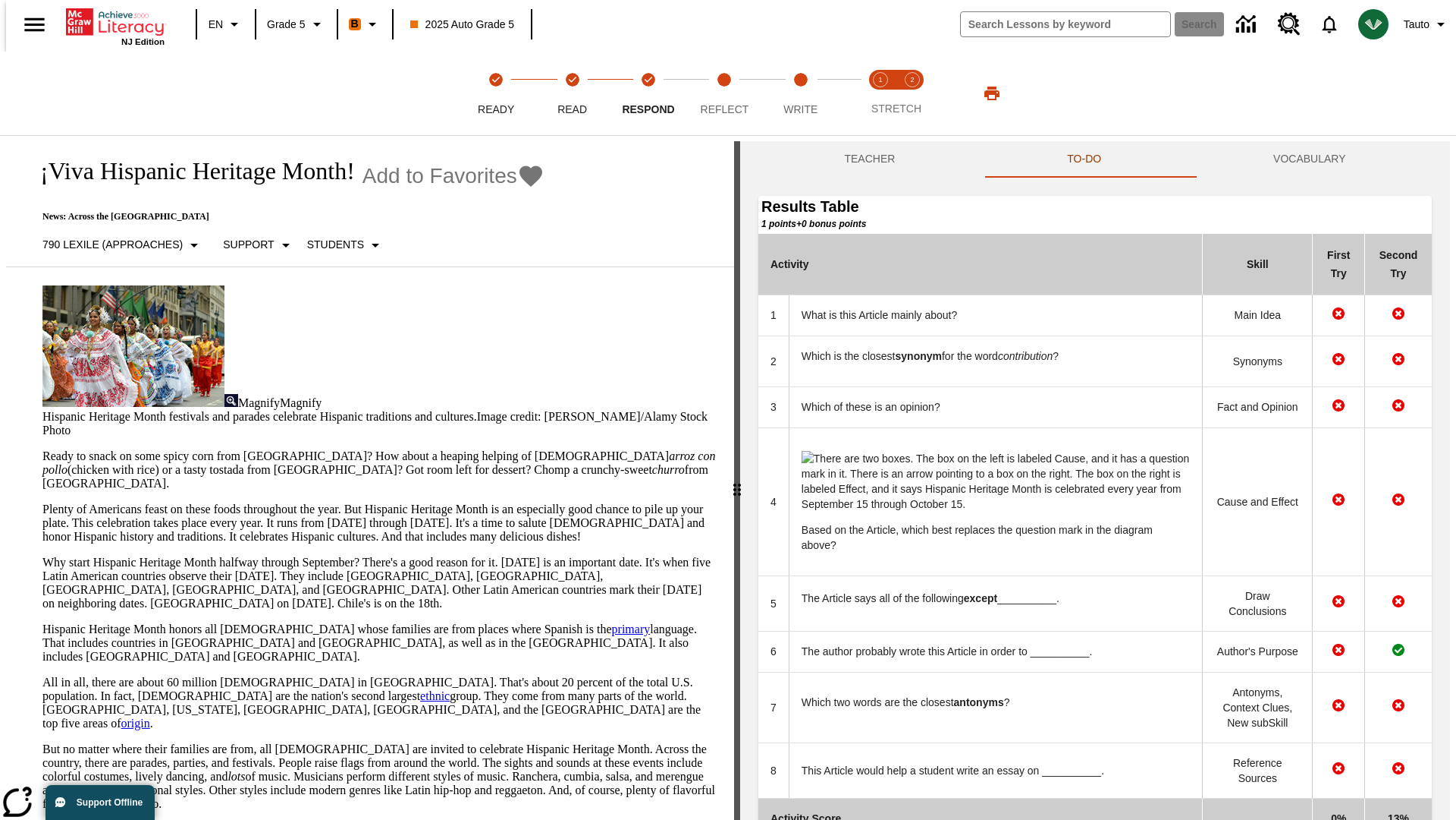
scroll to position [158, 0]
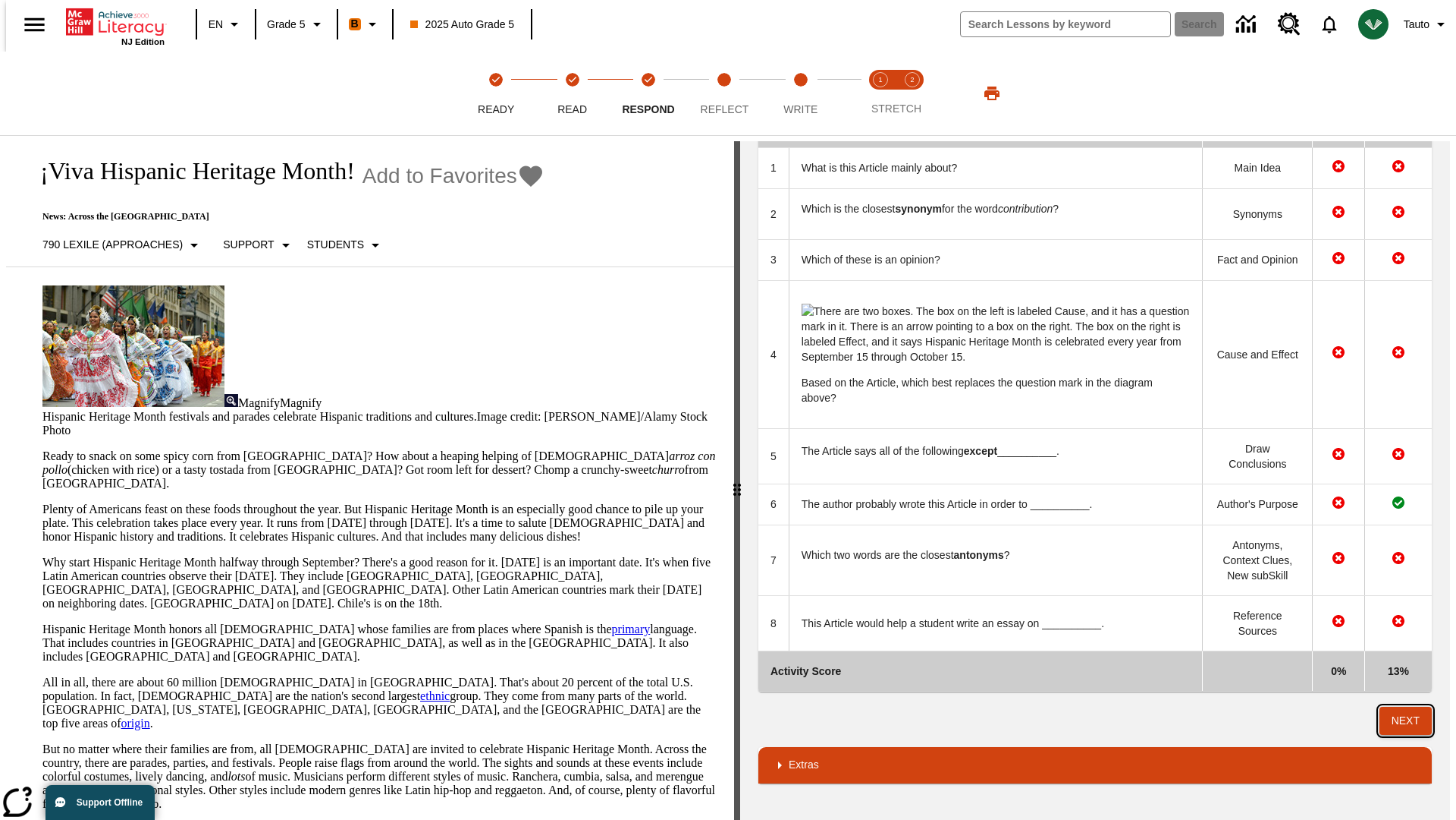
click at [1412, 720] on button "Next" at bounding box center [1406, 720] width 52 height 28
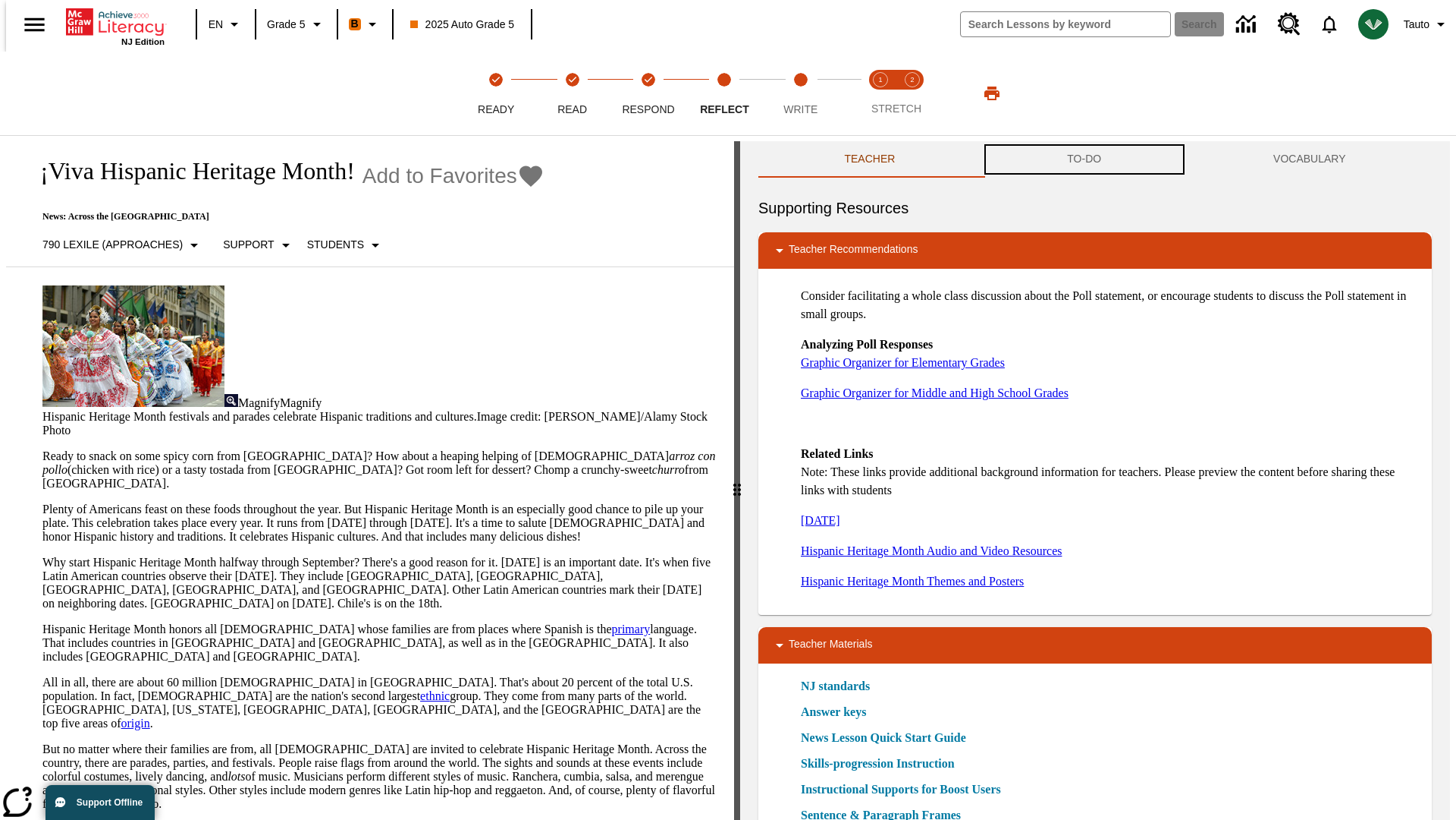
click at [1085, 160] on button "TO-DO" at bounding box center [1085, 160] width 206 height 37
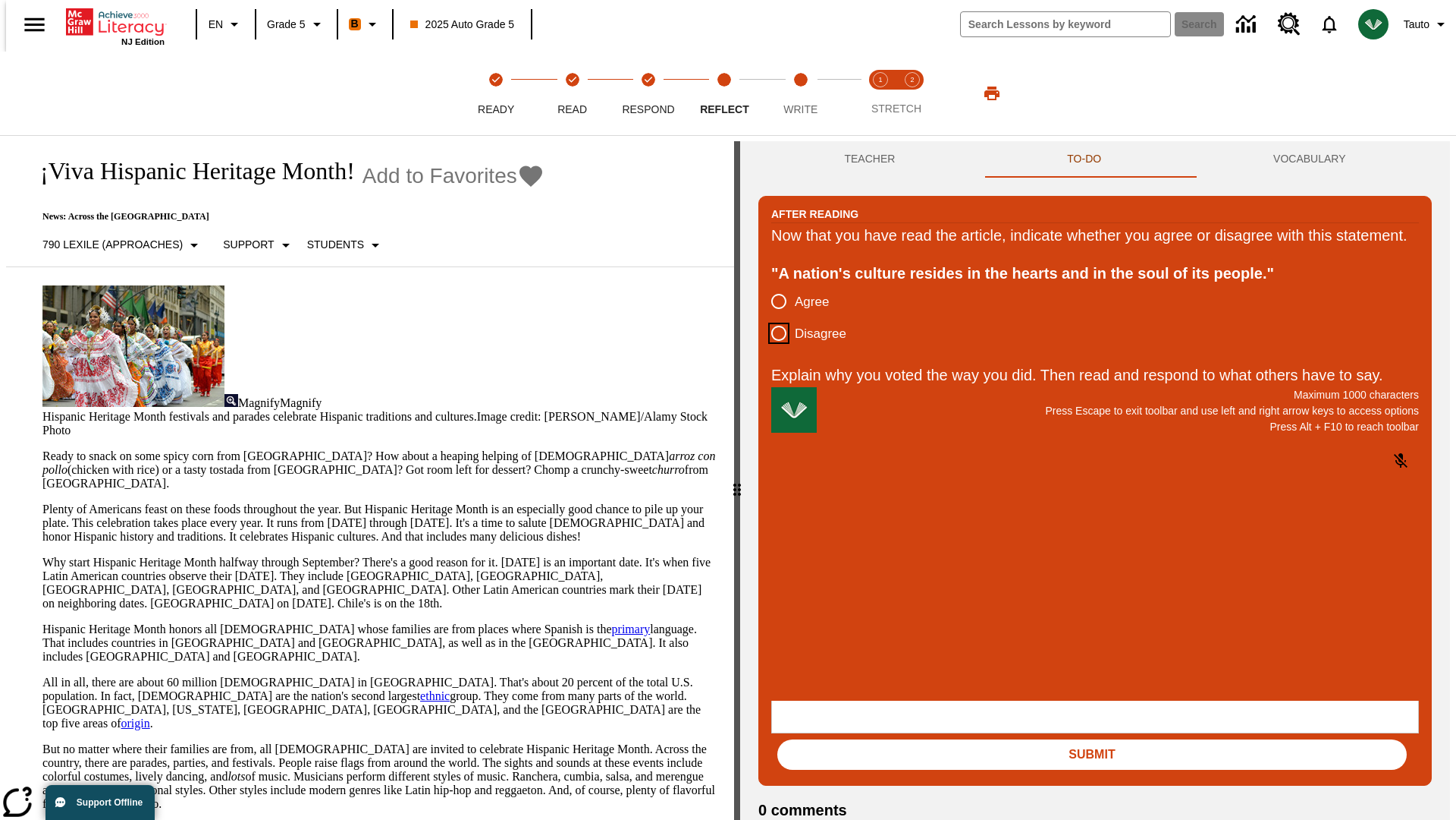
click at [773, 349] on input "Disagree" at bounding box center [778, 333] width 32 height 32
radio input "true"
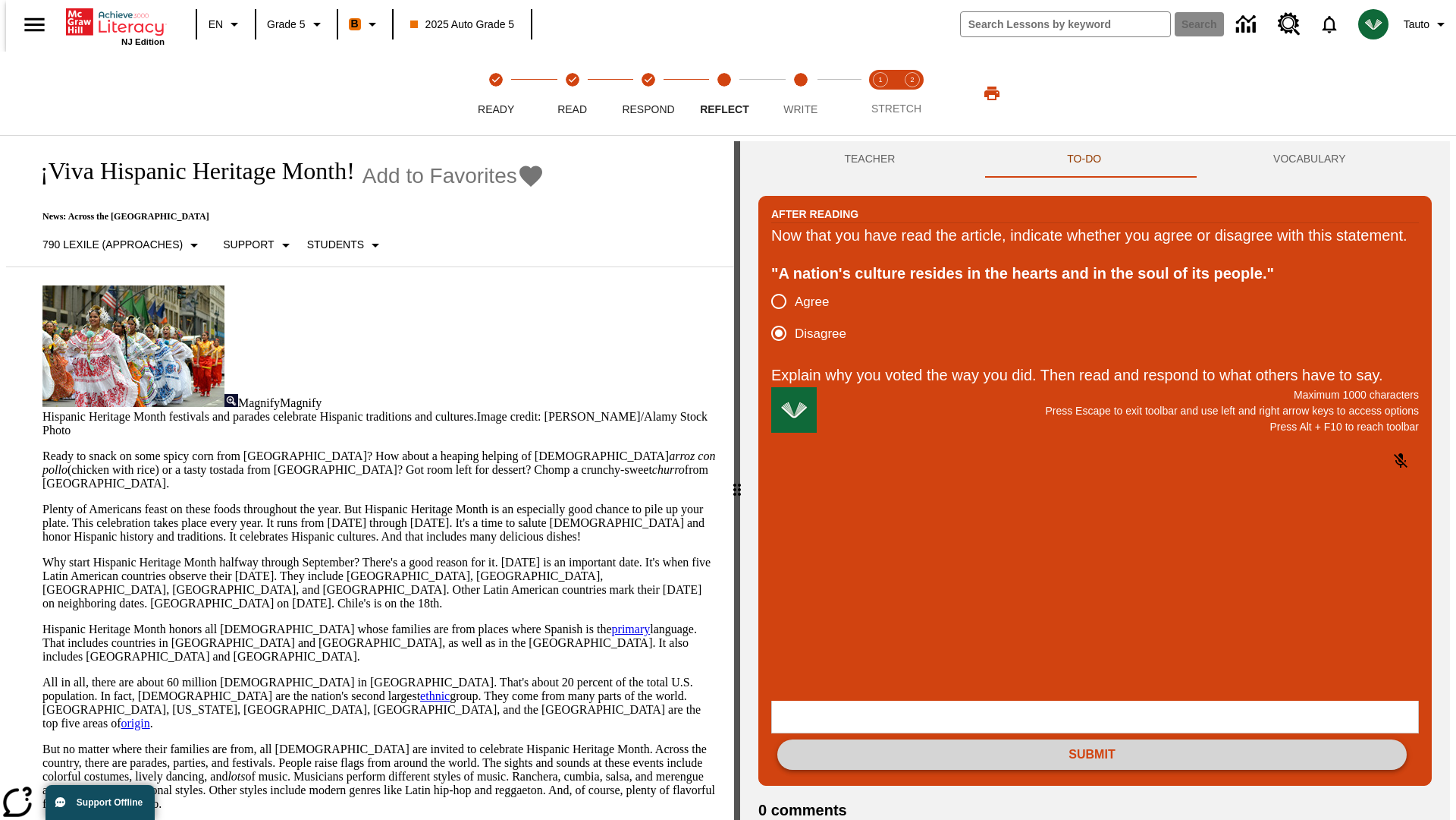
click at [1092, 739] on button "Submit" at bounding box center [1092, 754] width 630 height 30
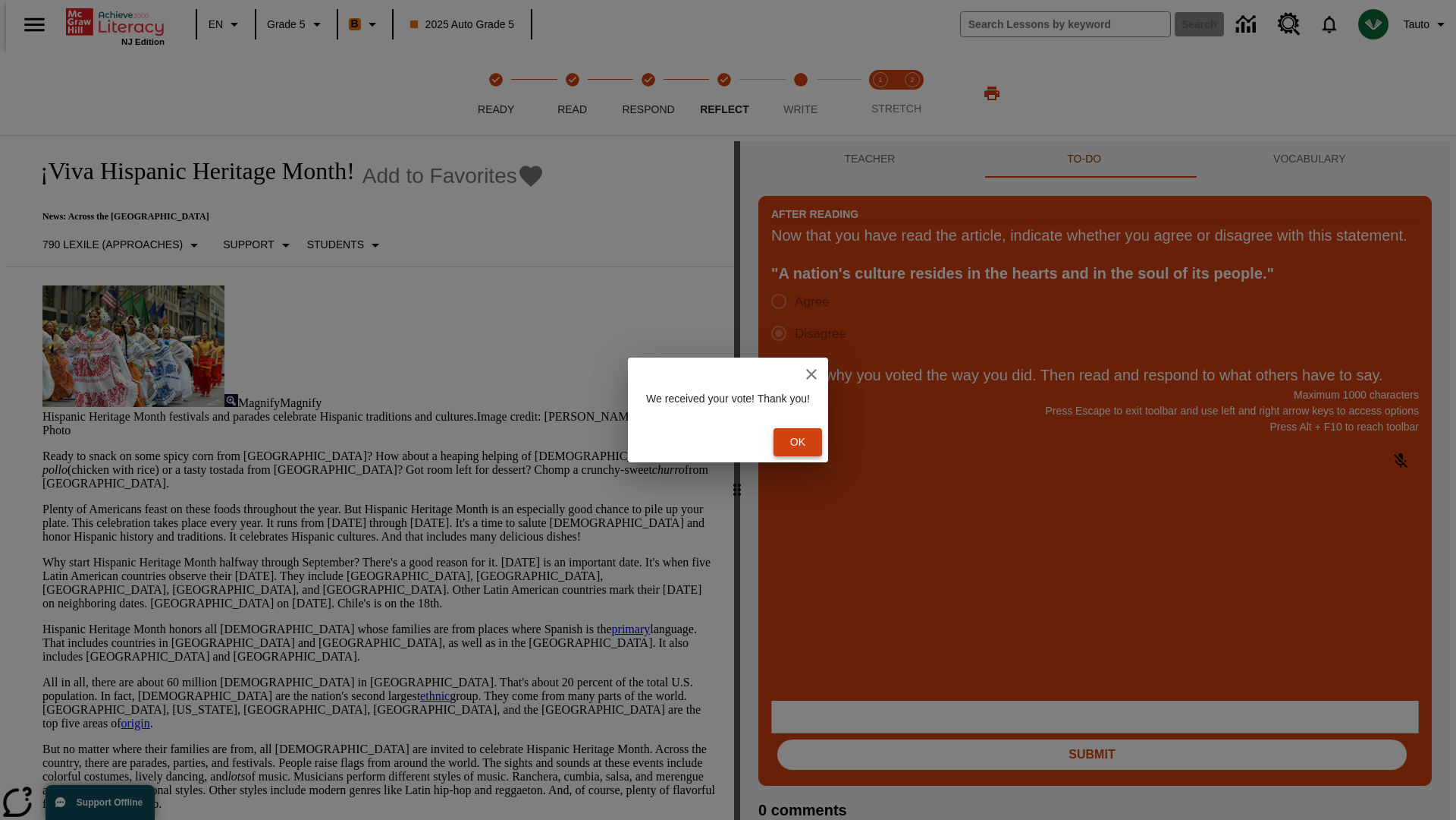
click at [806, 442] on button "Ok" at bounding box center [798, 442] width 49 height 28
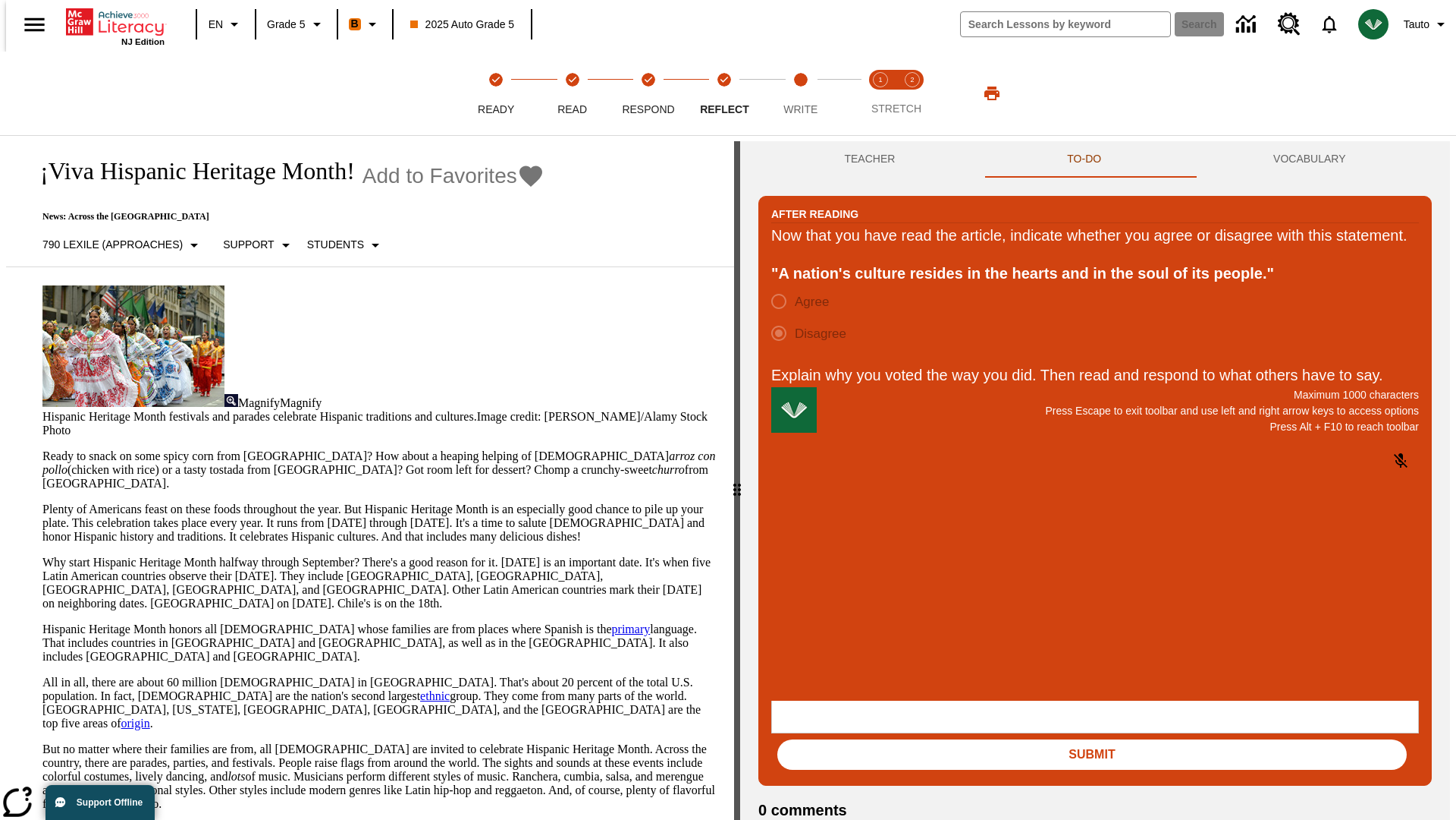
scroll to position [24, 0]
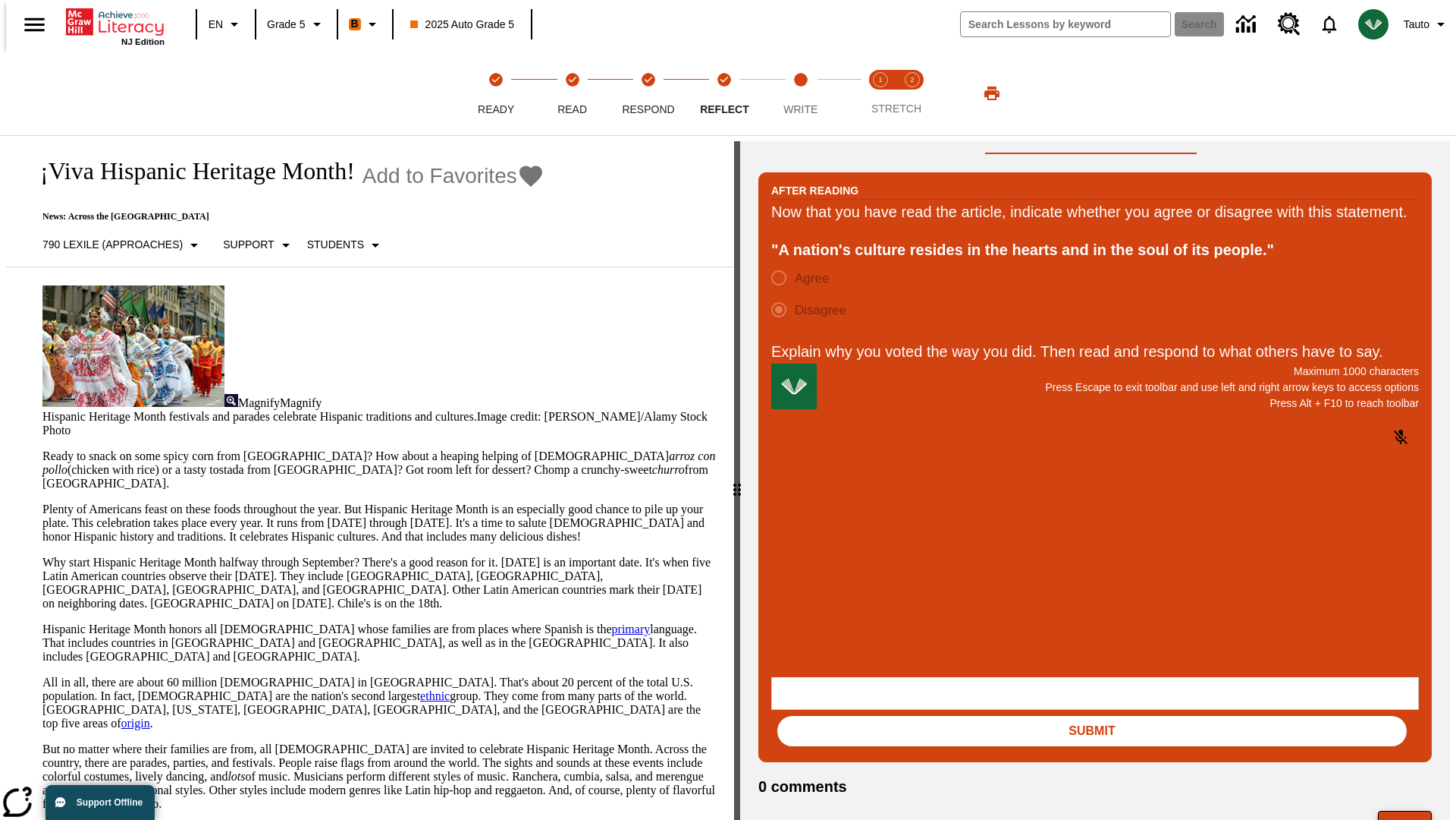
click at [1412, 811] on button "Next" at bounding box center [1405, 825] width 54 height 28
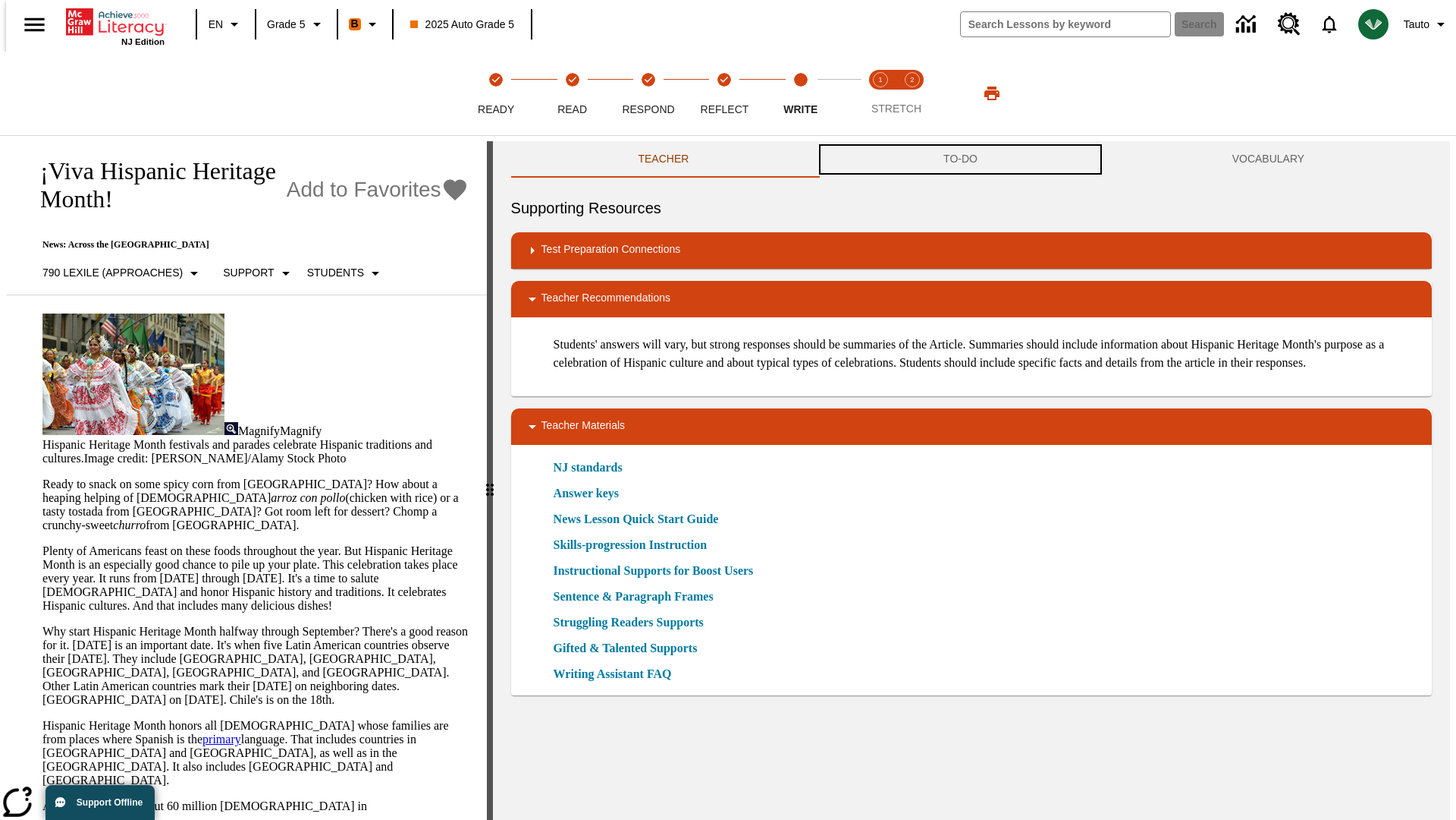
scroll to position [1, 0]
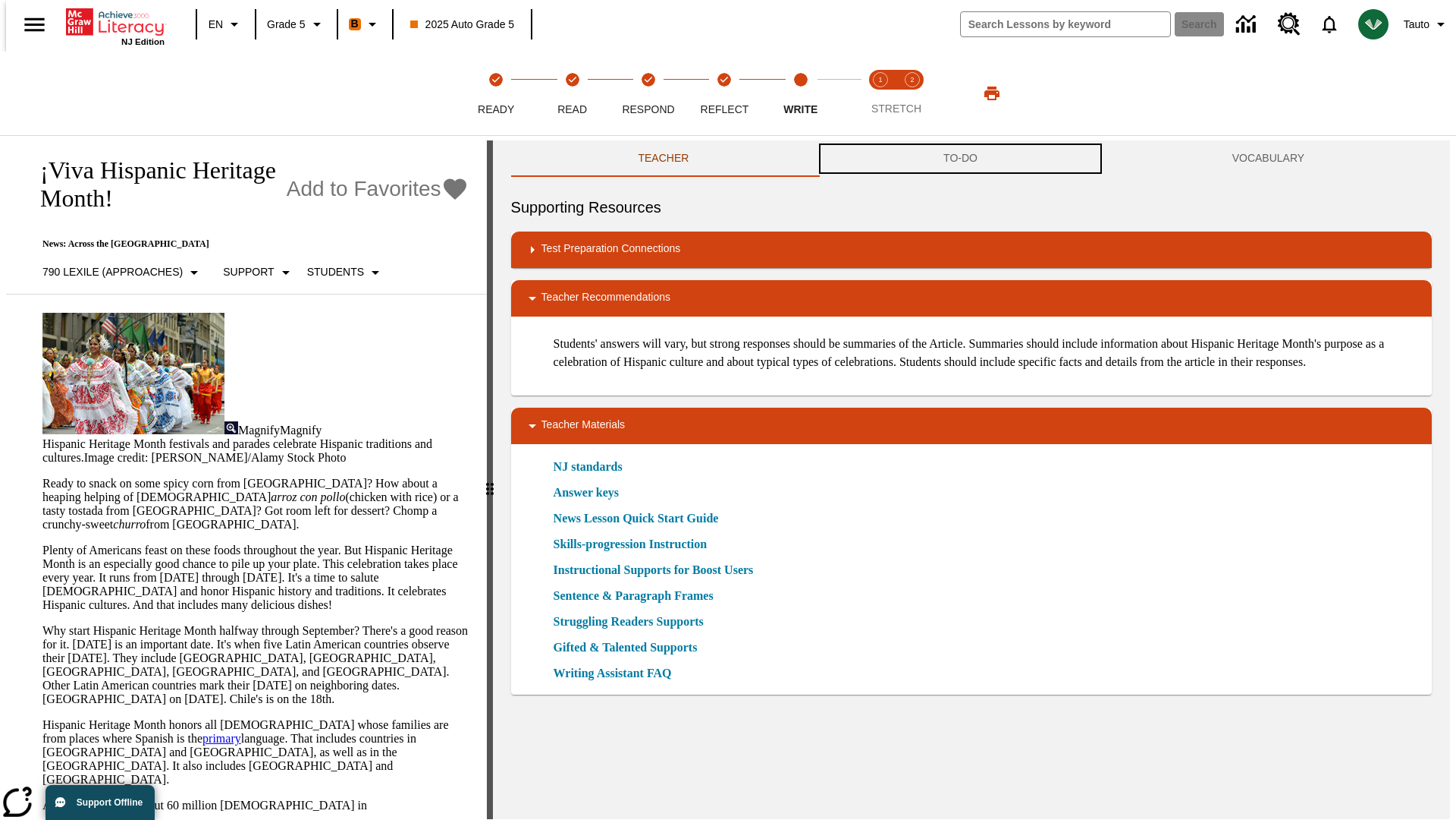
click at [961, 160] on button "TO-DO" at bounding box center [960, 159] width 289 height 37
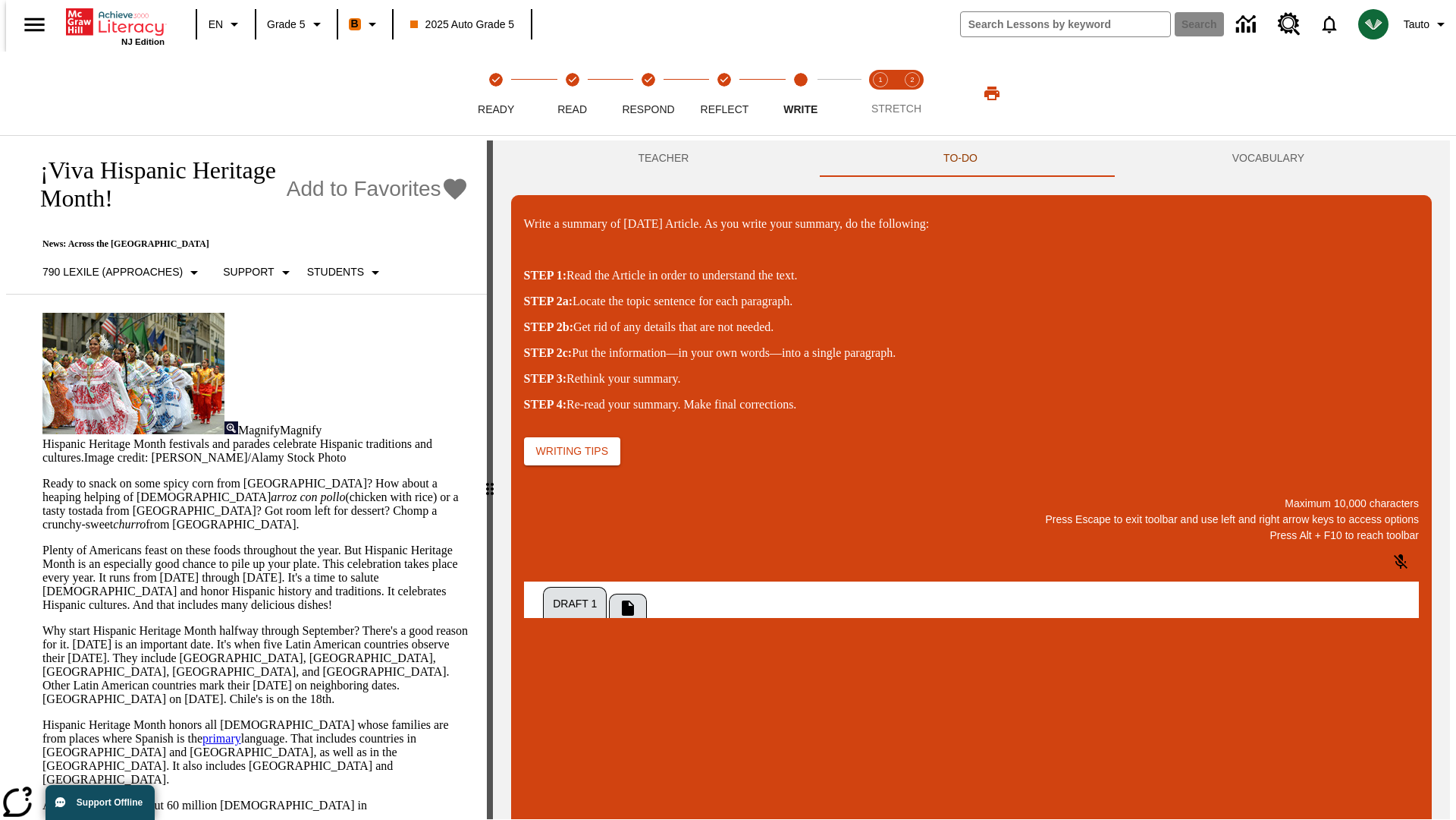
scroll to position [0, 0]
click at [745, 759] on p "\a\9Write a summary of today's Article. As you write your summary, do the follo…" at bounding box center [636, 756] width 215 height 14
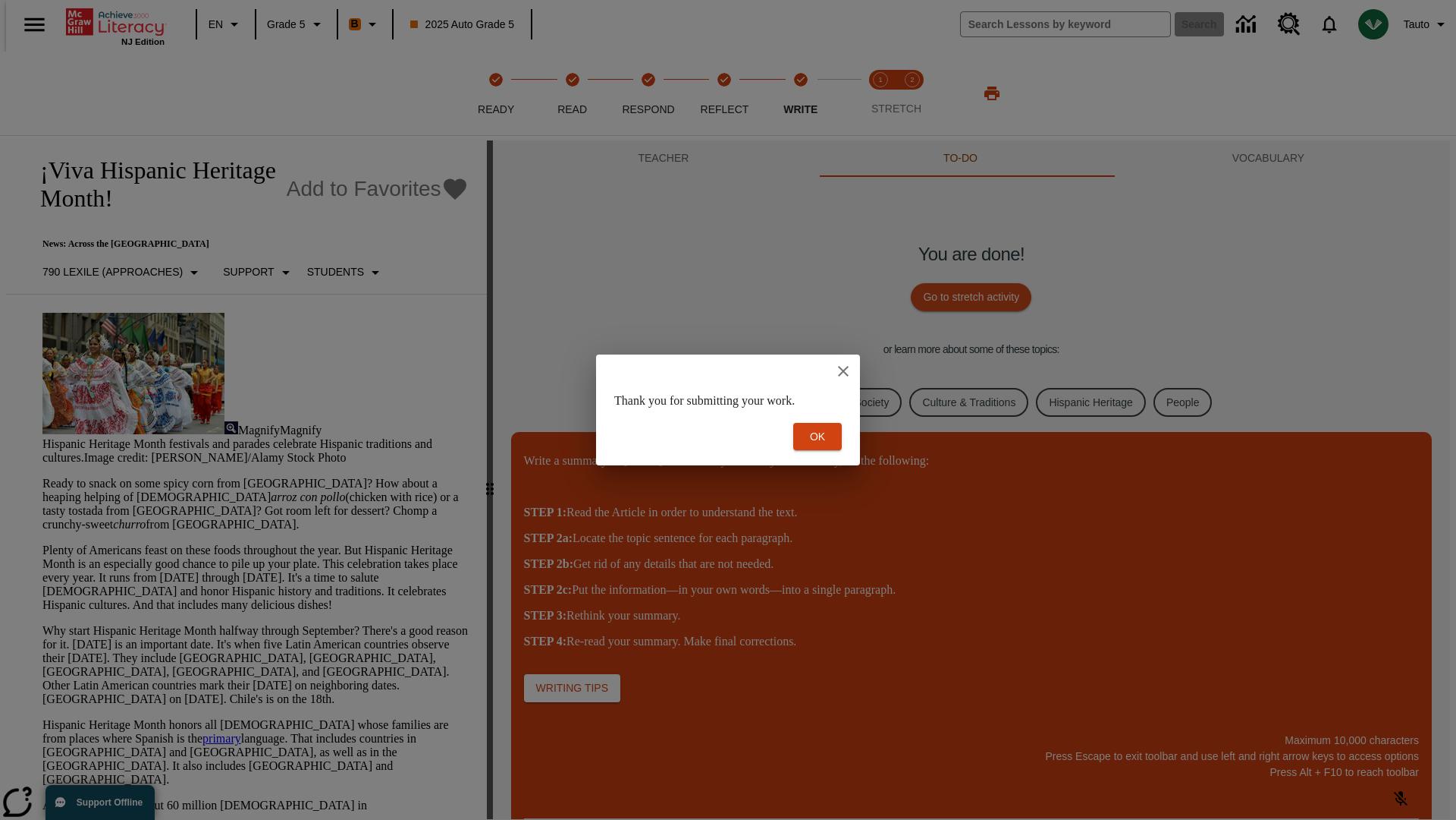
scroll to position [0, 0]
click at [818, 437] on button "Ok" at bounding box center [817, 437] width 49 height 28
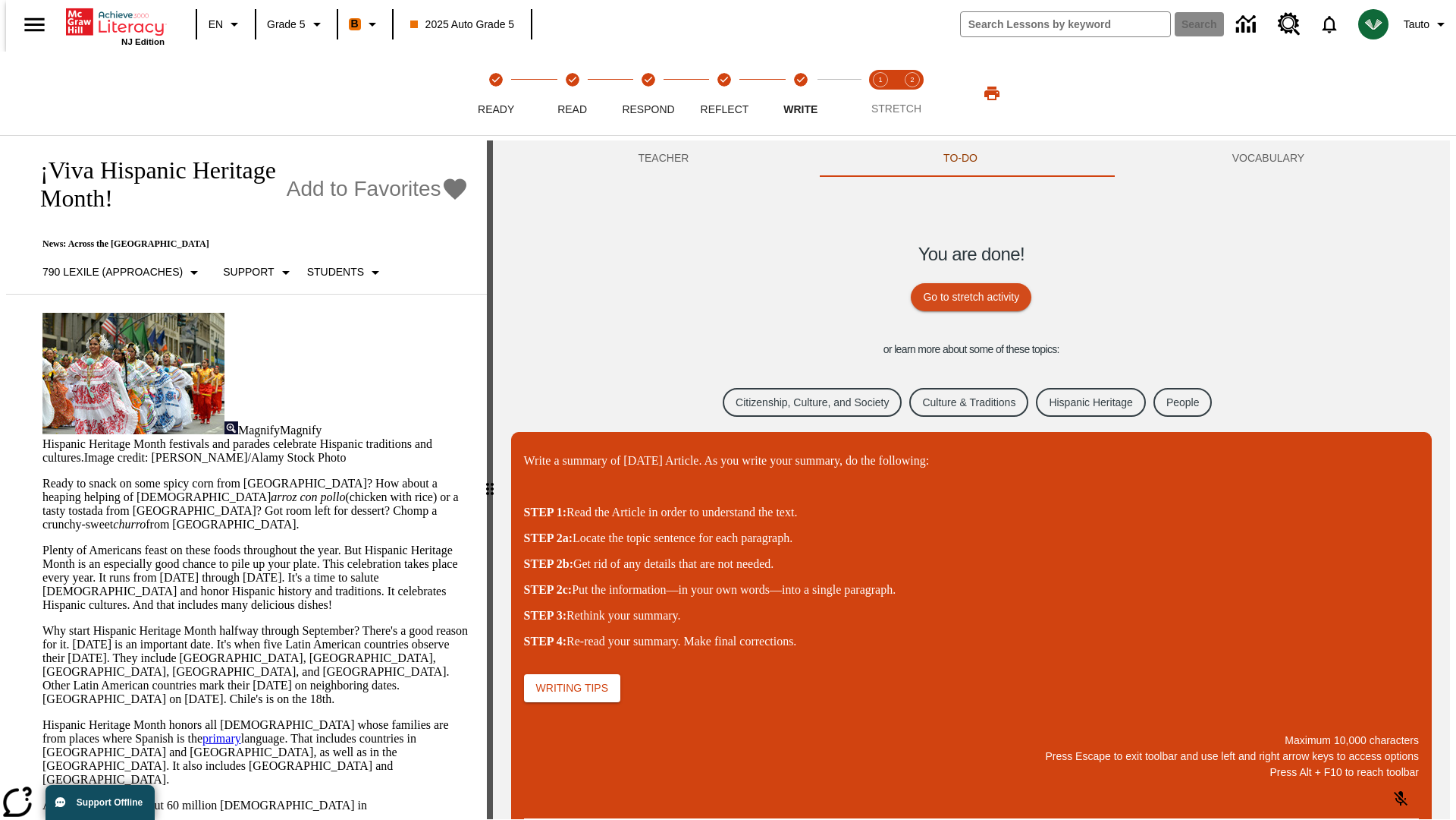
click at [801, 402] on link "Citizenship, Culture, and Society" at bounding box center [811, 403] width 179 height 29
